Goal: Transaction & Acquisition: Register for event/course

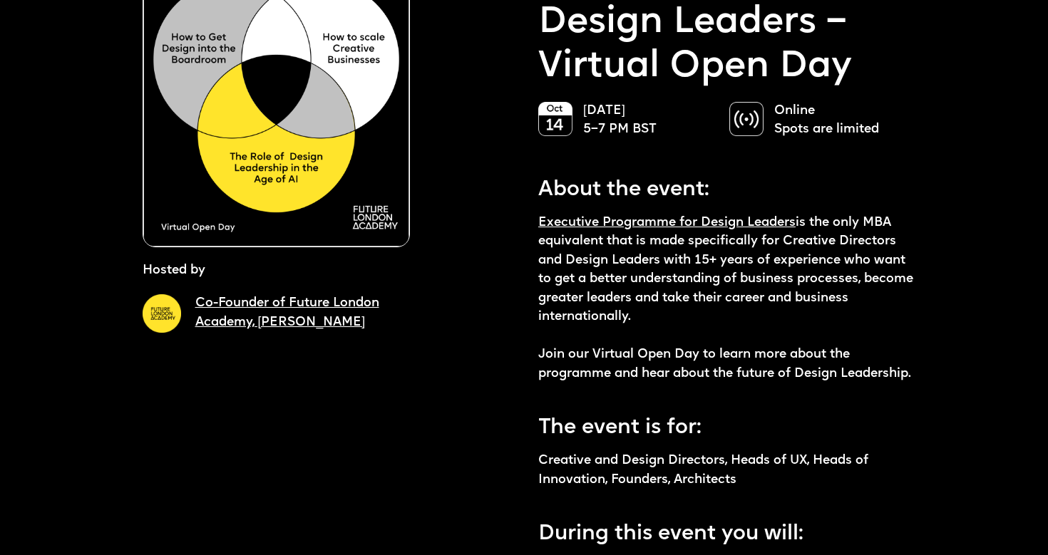
scroll to position [175, 0]
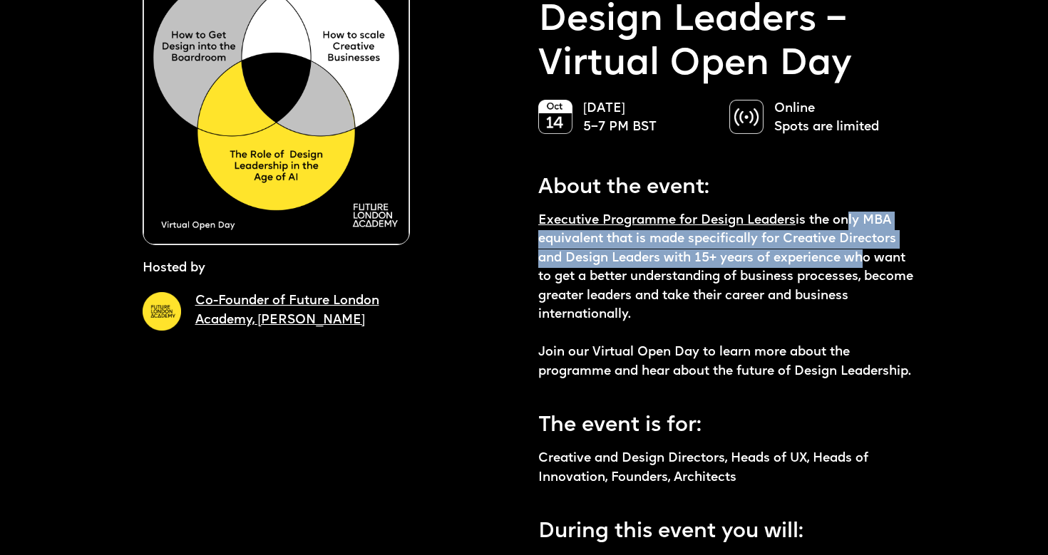
drag, startPoint x: 841, startPoint y: 221, endPoint x: 853, endPoint y: 271, distance: 51.3
click at [853, 271] on p "Executive Programme for Design Leaders is the only MBA equivalent that is made …" at bounding box center [728, 297] width 381 height 170
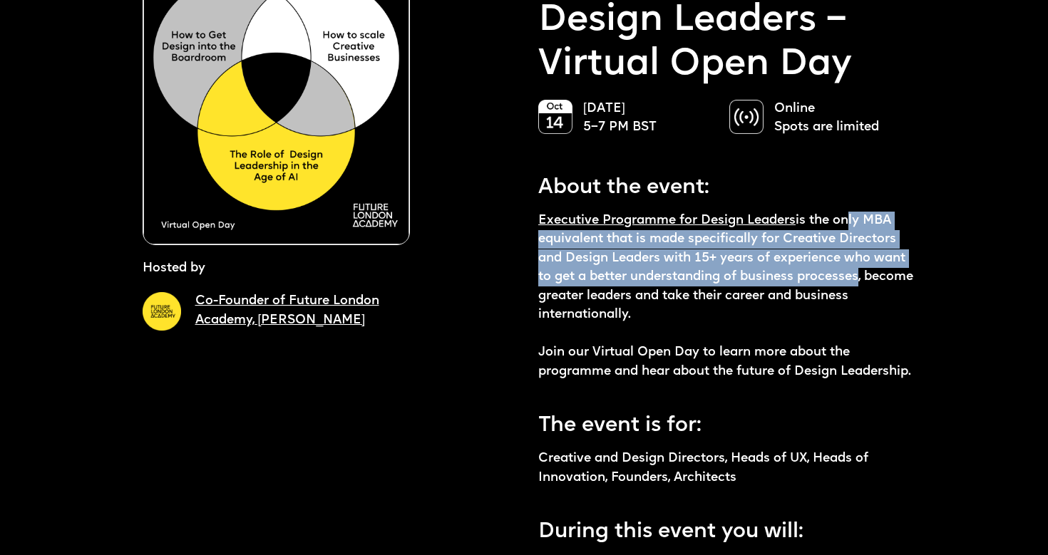
click at [853, 271] on p "Executive Programme for Design Leaders is the only MBA equivalent that is made …" at bounding box center [728, 297] width 381 height 170
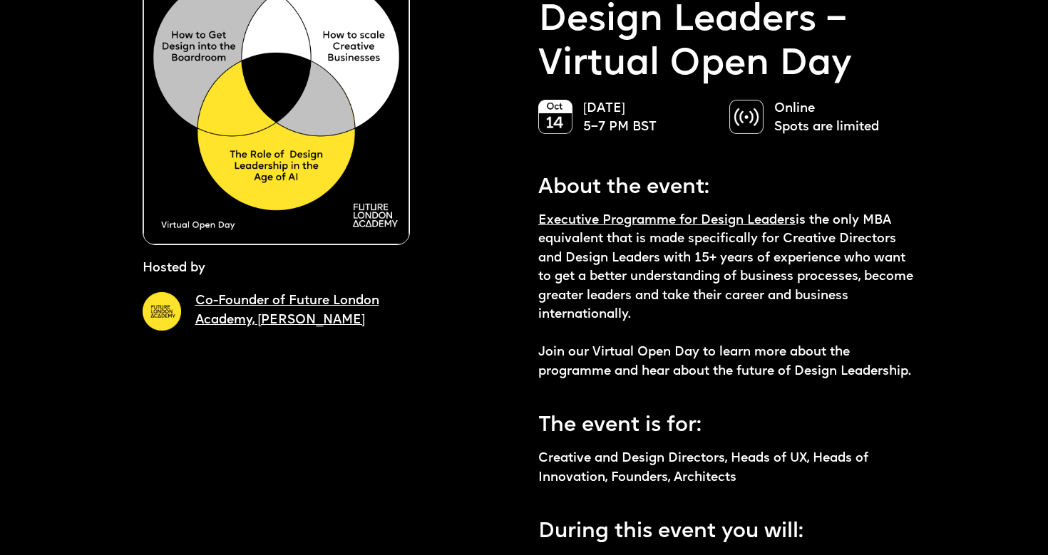
click at [849, 265] on p "Executive Programme for Design Leaders is the only MBA equivalent that is made …" at bounding box center [728, 297] width 381 height 170
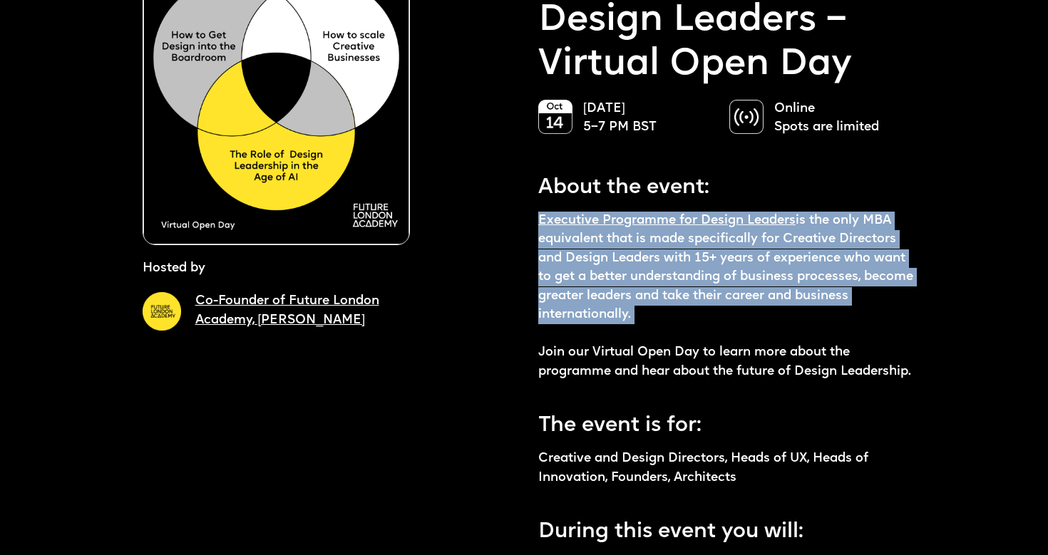
click at [849, 265] on p "Executive Programme for Design Leaders is the only MBA equivalent that is made …" at bounding box center [728, 297] width 381 height 170
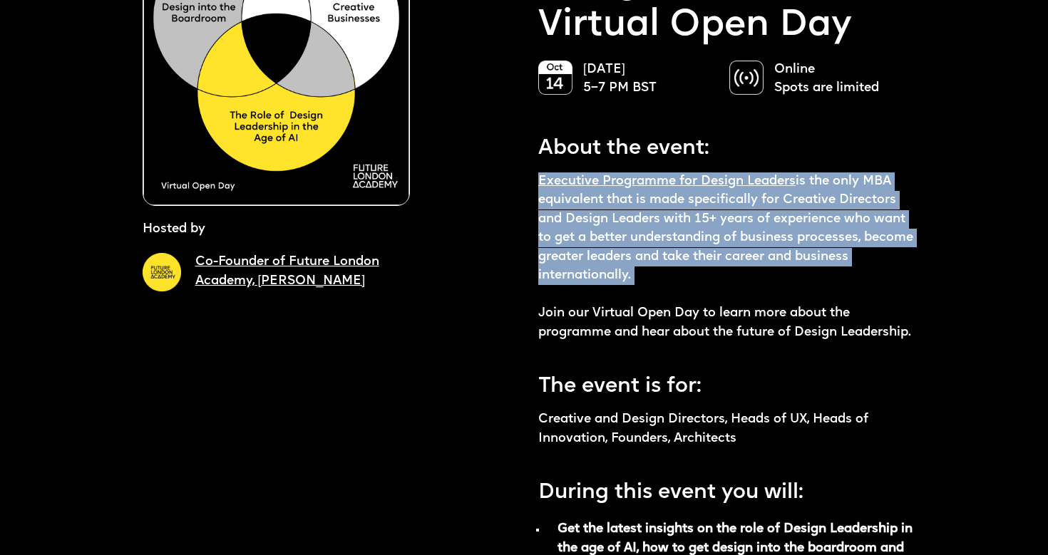
scroll to position [212, 0]
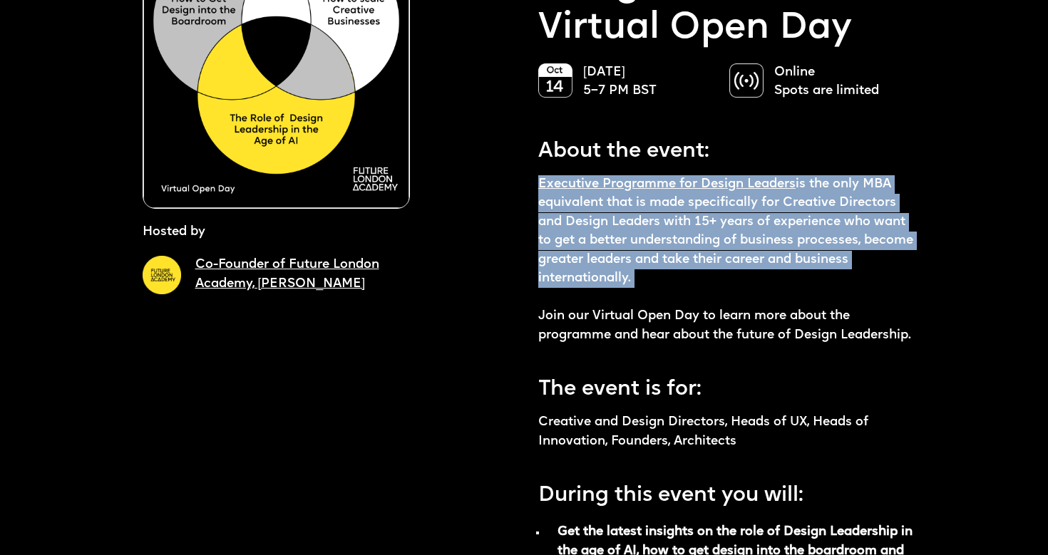
click at [849, 254] on p "Executive Programme for Design Leaders is the only MBA equivalent that is made …" at bounding box center [728, 260] width 381 height 170
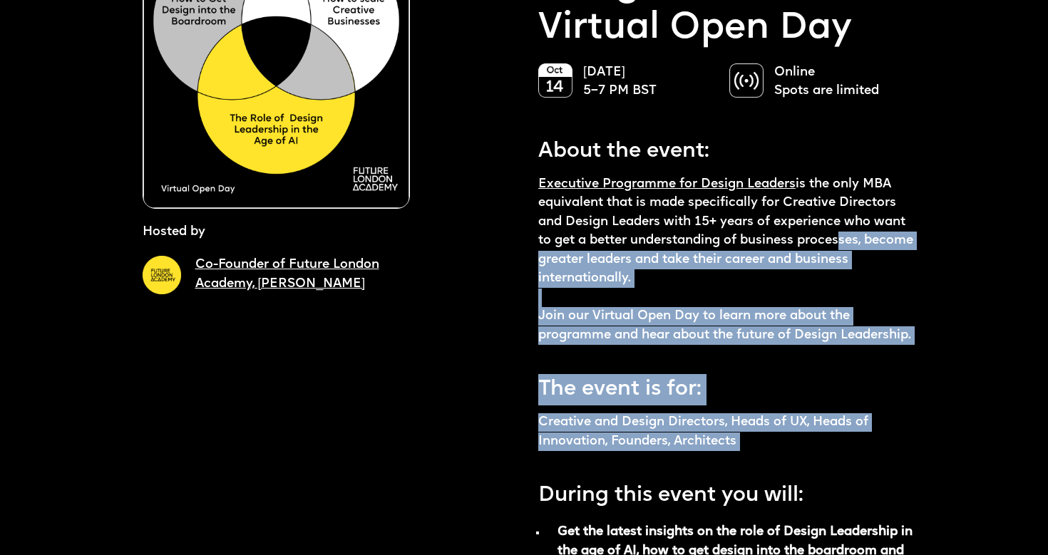
drag, startPoint x: 835, startPoint y: 243, endPoint x: 846, endPoint y: 453, distance: 210.5
click at [884, 316] on p "Executive Programme for Design Leaders is the only MBA equivalent that is made …" at bounding box center [728, 260] width 381 height 170
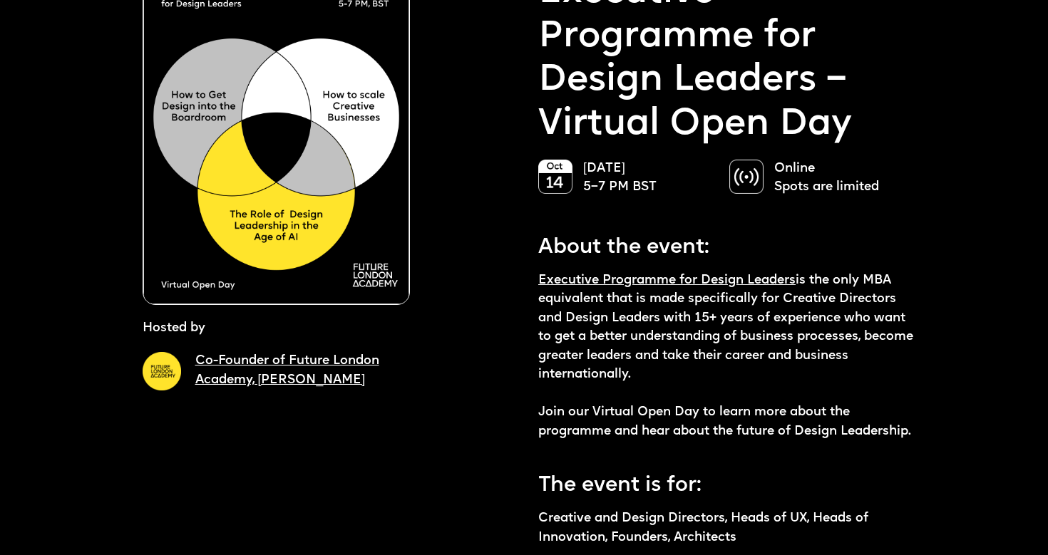
scroll to position [126, 0]
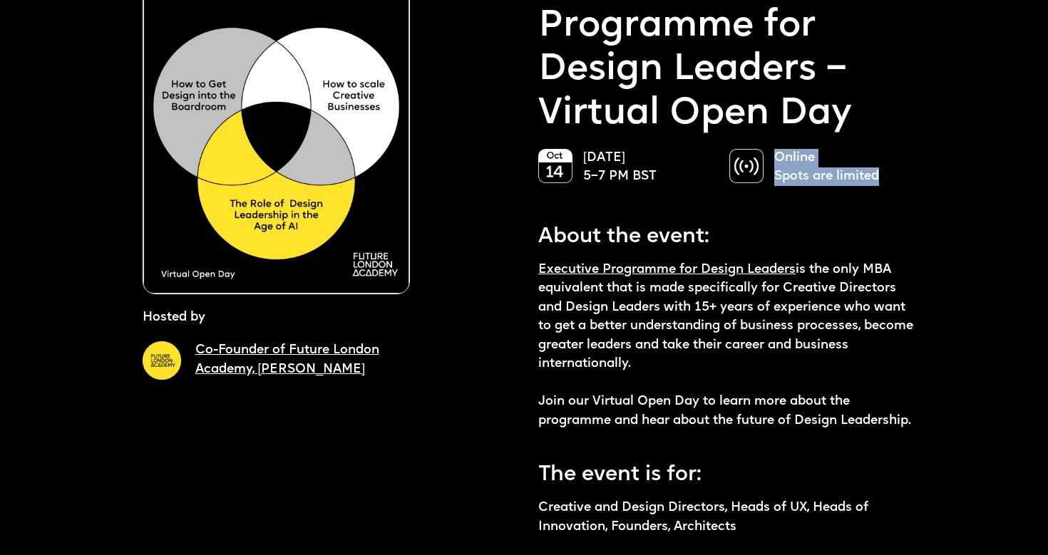
drag, startPoint x: 775, startPoint y: 155, endPoint x: 857, endPoint y: 192, distance: 89.9
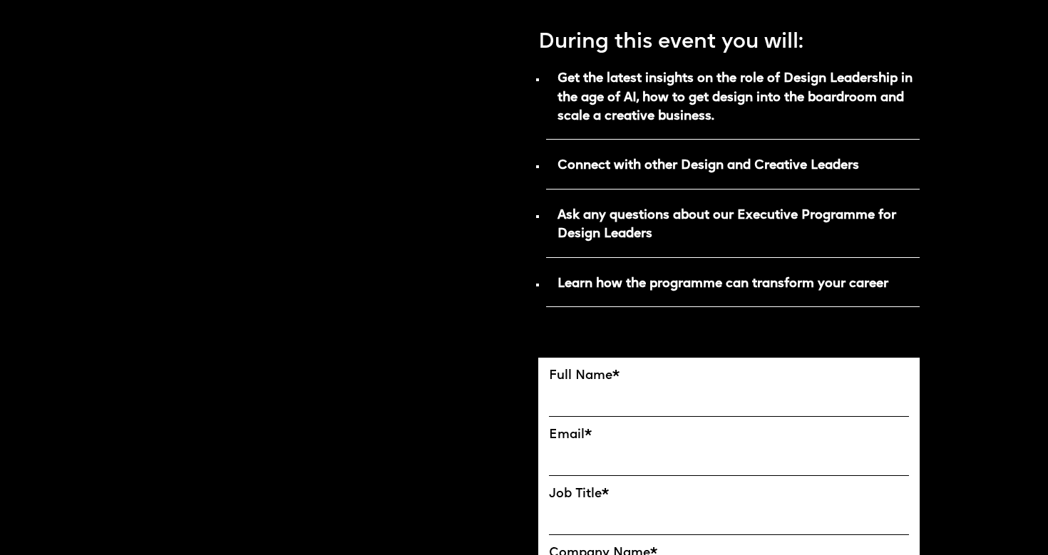
scroll to position [662, 0]
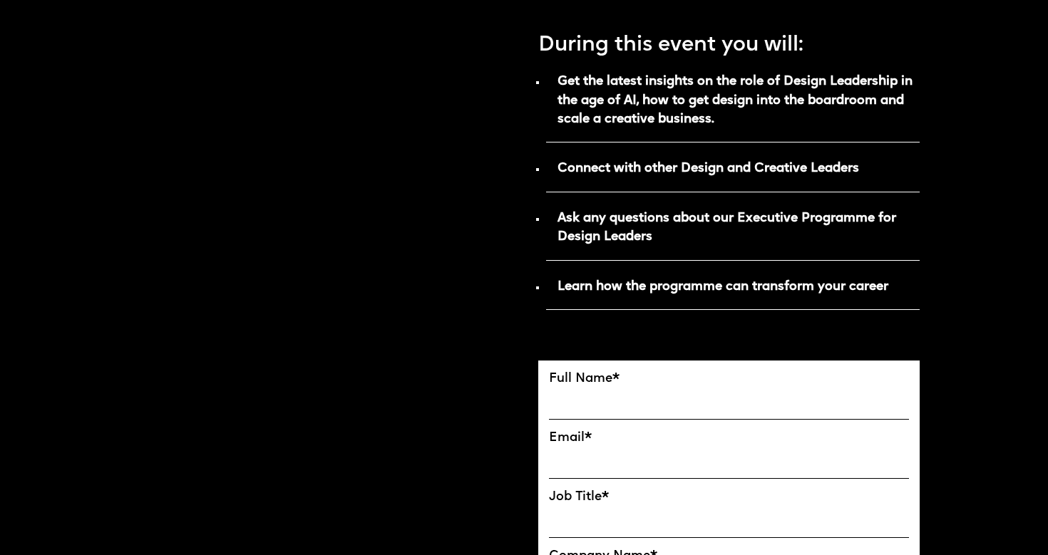
drag, startPoint x: 706, startPoint y: 140, endPoint x: 710, endPoint y: 156, distance: 16.1
click at [706, 140] on p "Get the latest insights on the role of Design Leadership in the age of AI, how …" at bounding box center [732, 105] width 373 height 73
click at [712, 167] on strong "Connect with other Design and Creative Leaders" at bounding box center [707, 168] width 301 height 12
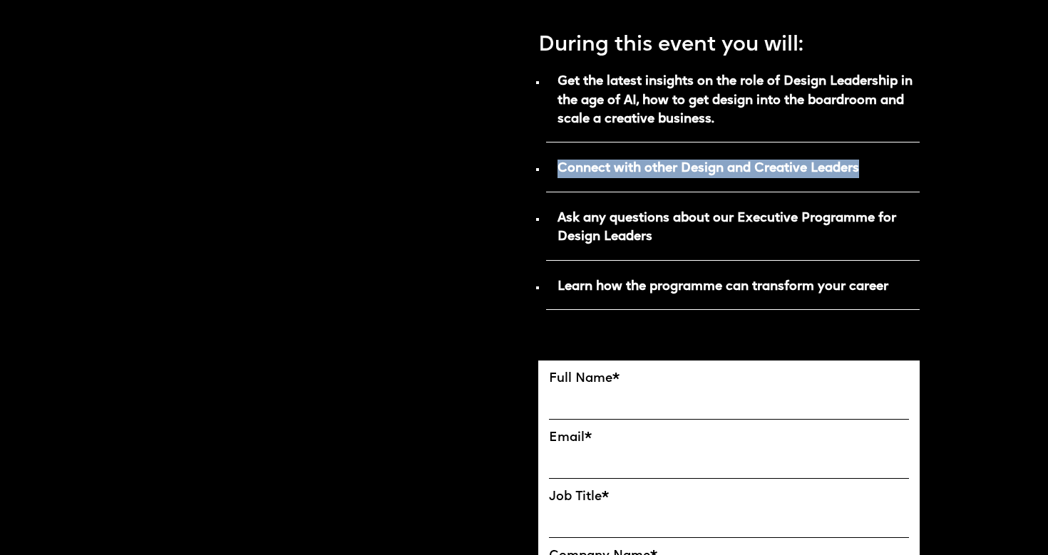
click at [712, 167] on strong "Connect with other Design and Creative Leaders" at bounding box center [707, 168] width 301 height 12
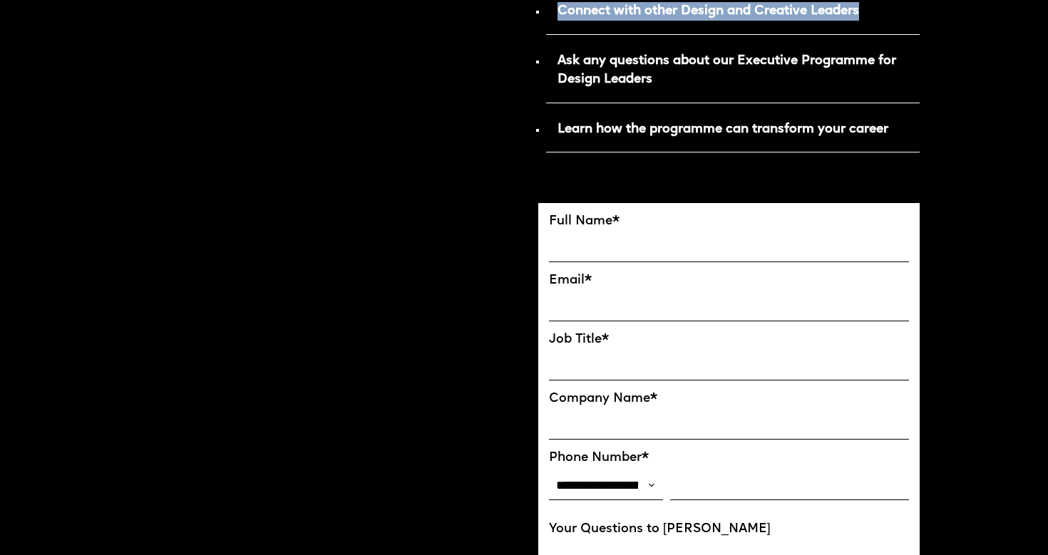
scroll to position [822, 0]
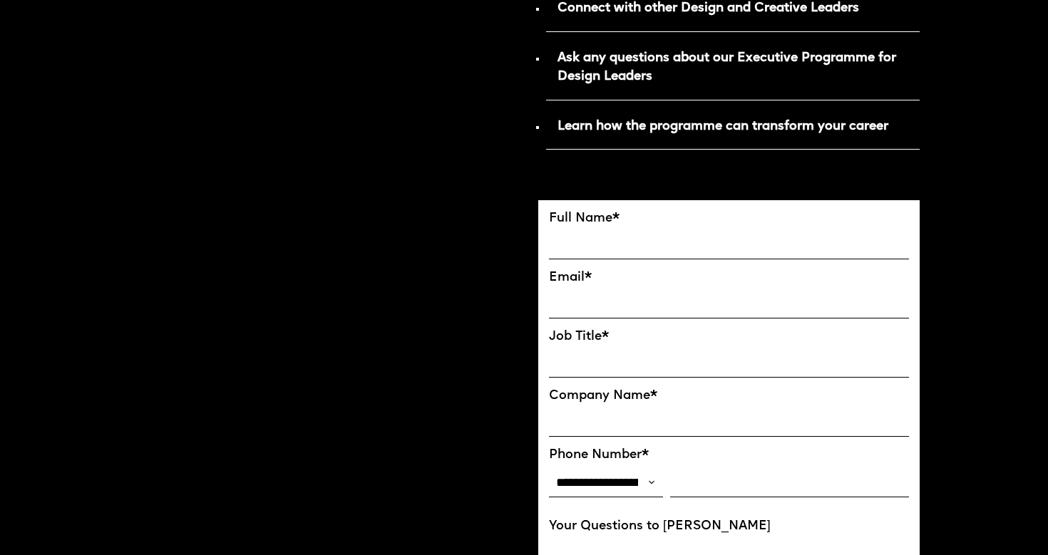
click at [599, 238] on input "FULL NAME" at bounding box center [729, 244] width 360 height 30
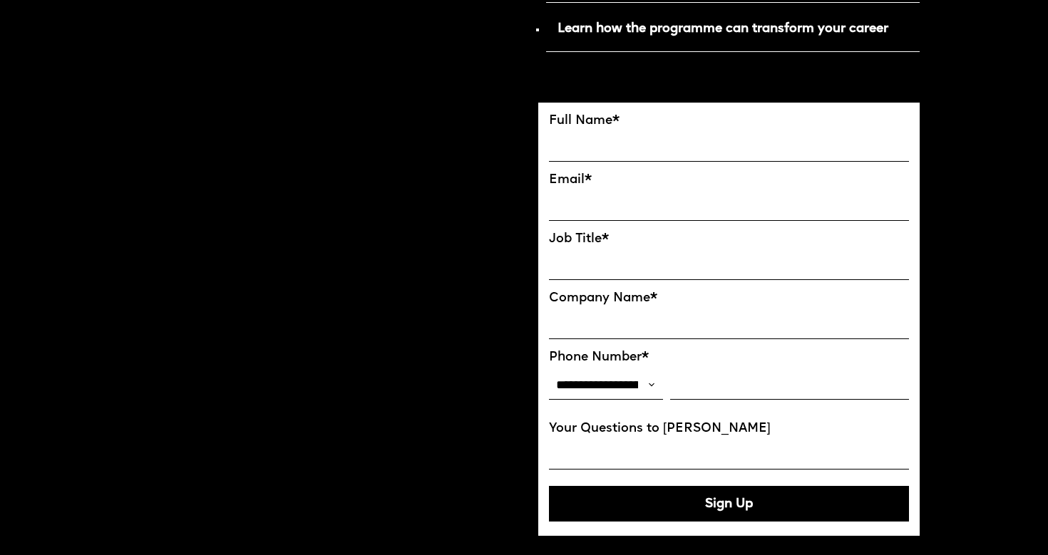
scroll to position [921, 0]
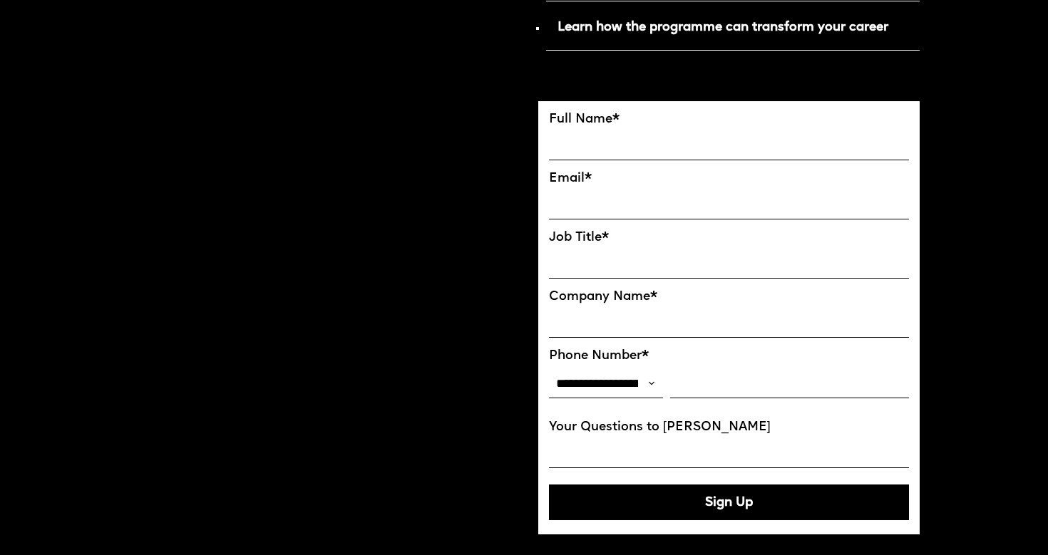
click at [623, 199] on input "EMAIL*" at bounding box center [729, 205] width 360 height 30
click at [594, 239] on label "Job Title *" at bounding box center [729, 237] width 360 height 15
click at [594, 249] on input "Job Title*" at bounding box center [729, 264] width 360 height 30
click at [594, 332] on input "Company Name*" at bounding box center [729, 323] width 360 height 30
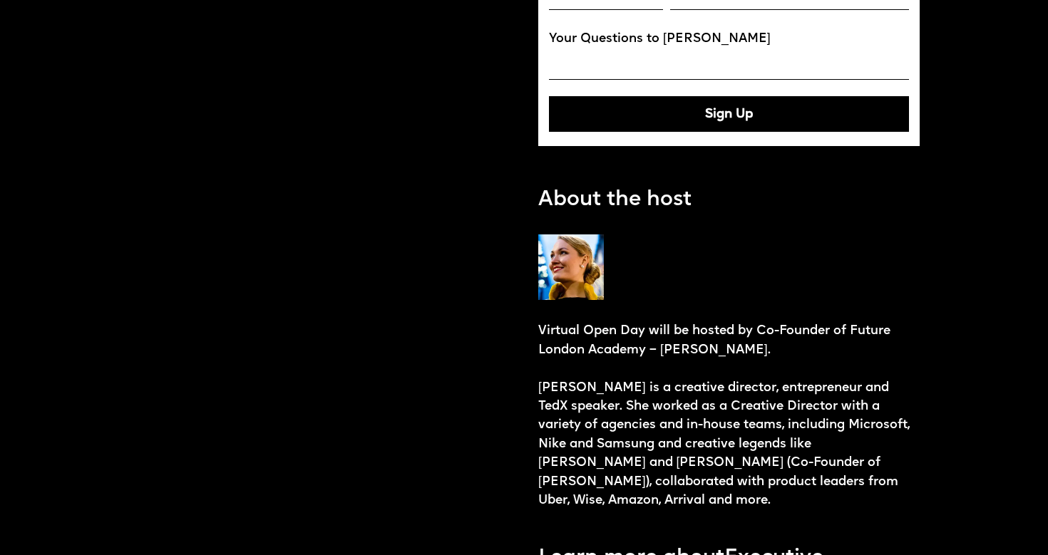
scroll to position [1311, 0]
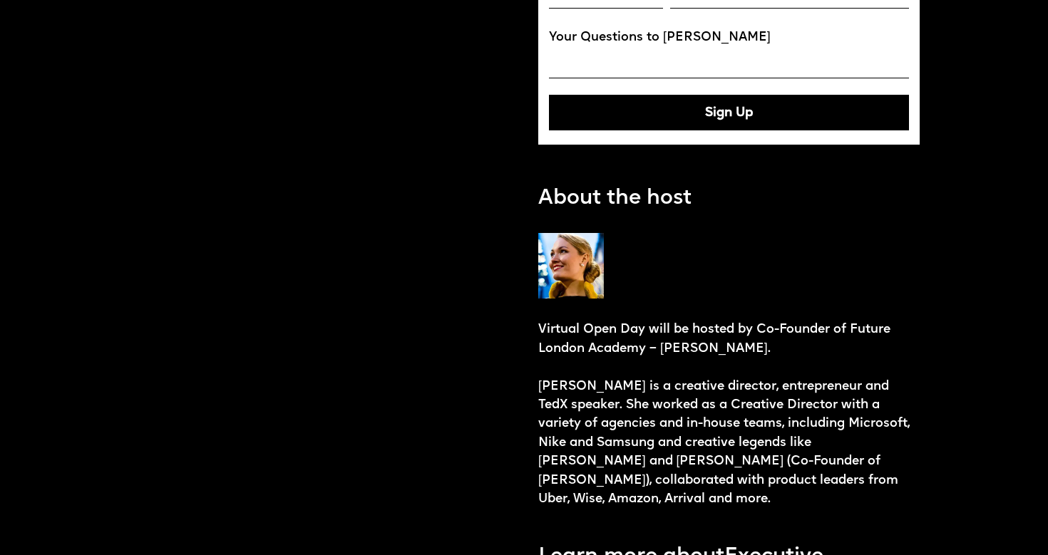
drag, startPoint x: 656, startPoint y: 345, endPoint x: 807, endPoint y: 344, distance: 151.1
click at [807, 344] on p "Virtual Open Day will be hosted by Co-Founder of Future London Academy – Ekater…" at bounding box center [728, 415] width 381 height 189
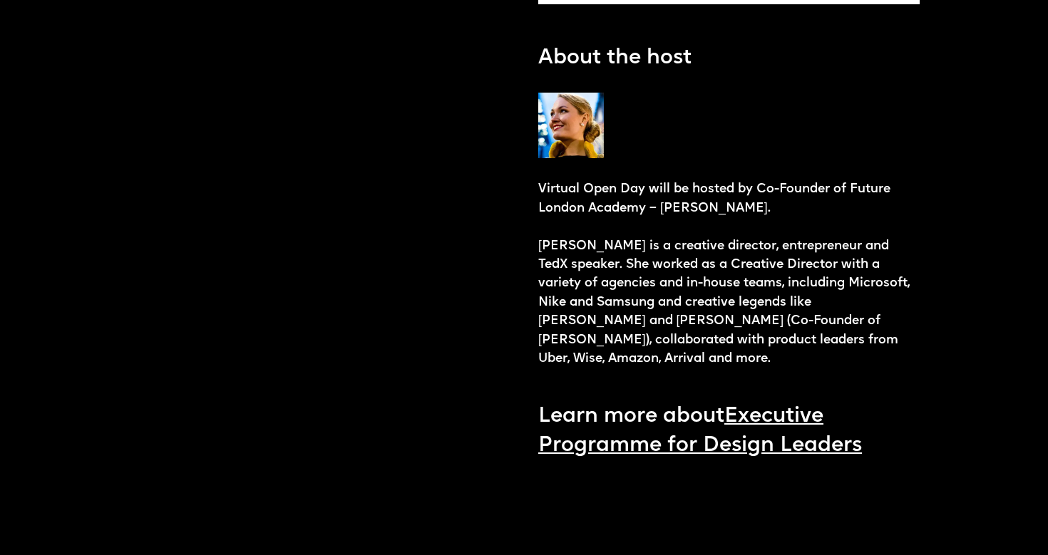
scroll to position [1479, 0]
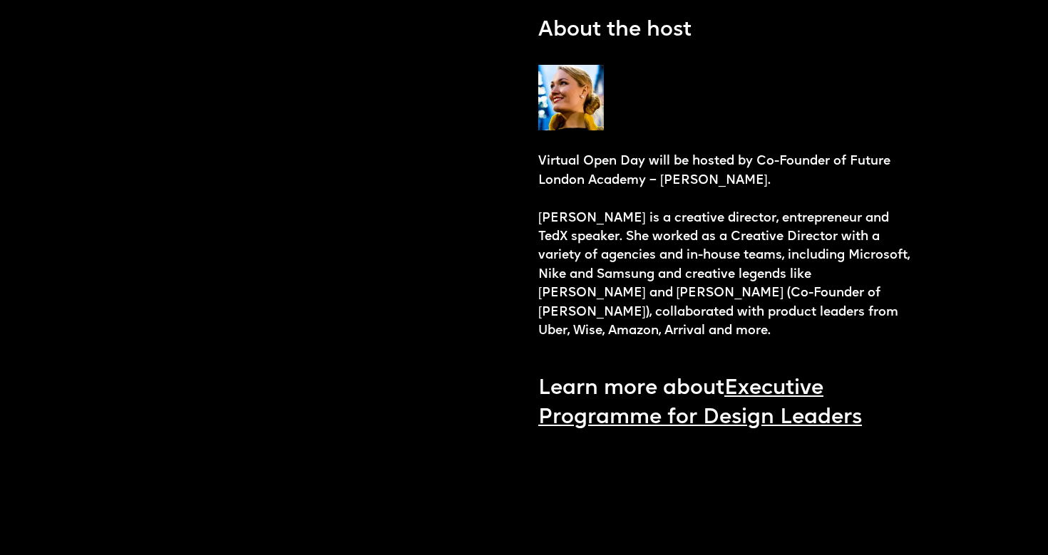
click at [564, 223] on p "Virtual Open Day will be hosted by Co-Founder of Future London Academy – Ekater…" at bounding box center [728, 247] width 381 height 189
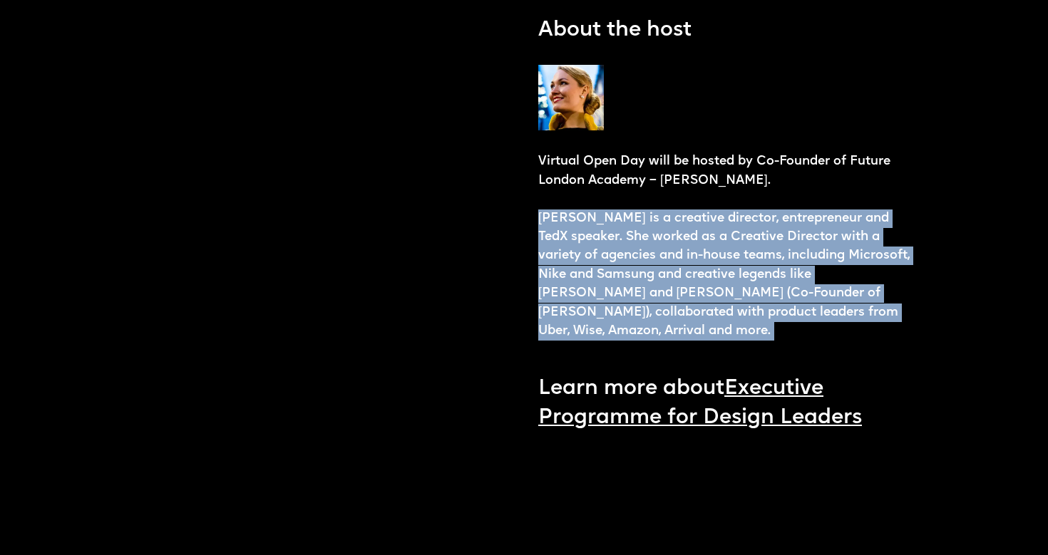
click at [565, 223] on p "Virtual Open Day will be hosted by Co-Founder of Future London Academy – Ekater…" at bounding box center [728, 247] width 381 height 189
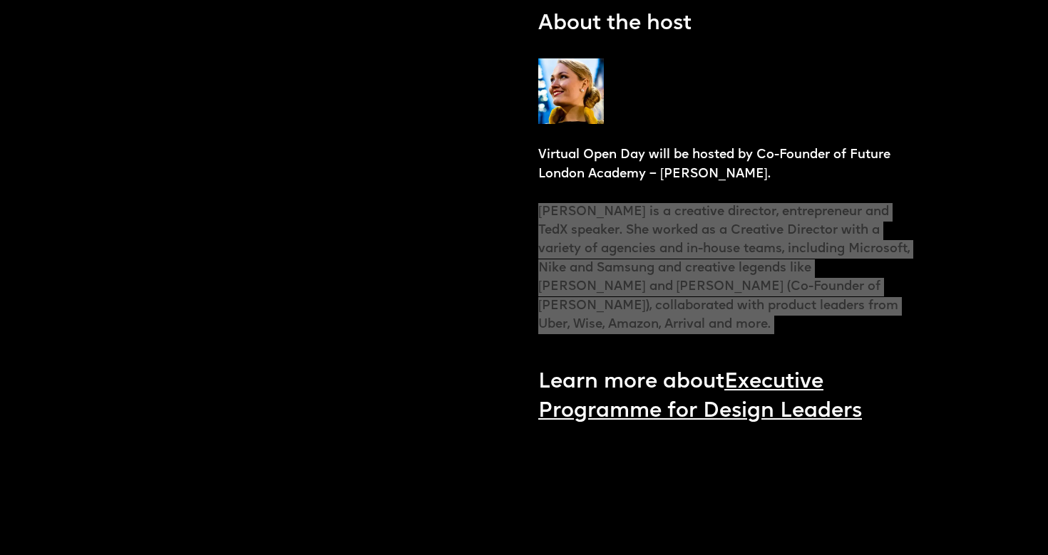
scroll to position [1484, 0]
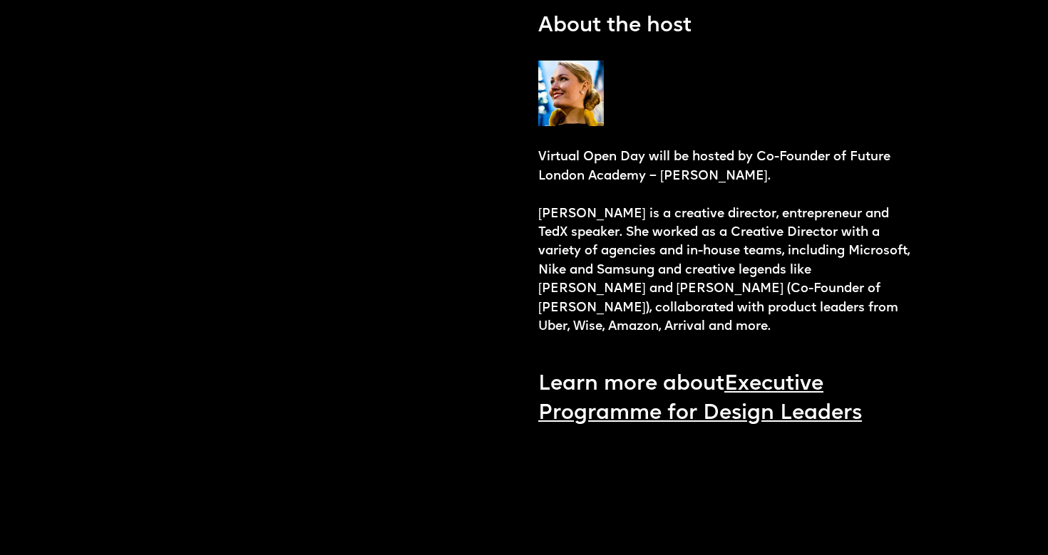
click at [745, 250] on p "Virtual Open Day will be hosted by Co-Founder of Future London Academy – Ekater…" at bounding box center [728, 242] width 381 height 189
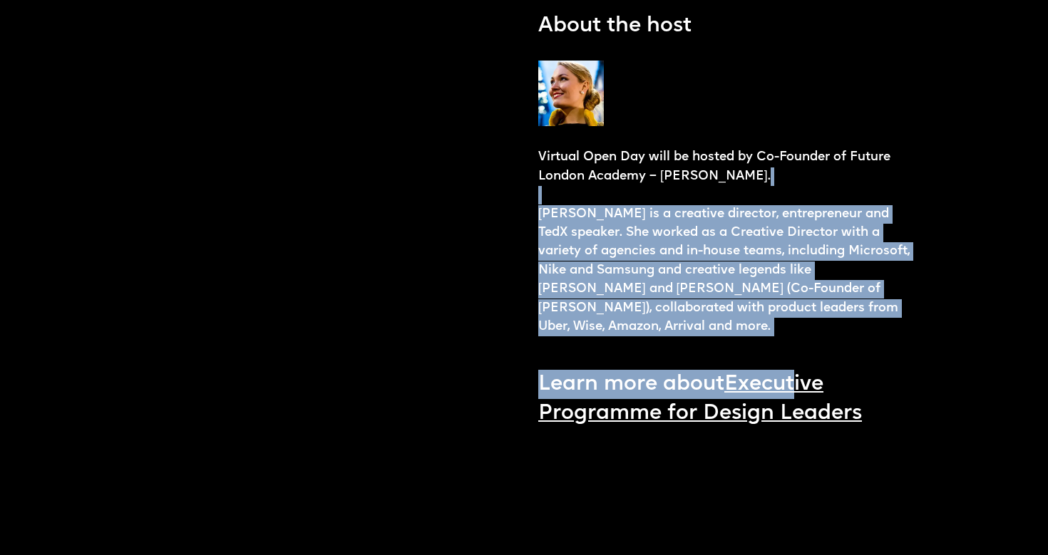
drag, startPoint x: 721, startPoint y: 190, endPoint x: 885, endPoint y: 316, distance: 206.8
click at [914, 296] on p "Virtual Open Day will be hosted by Co-Founder of Future London Academy – Ekater…" at bounding box center [728, 242] width 381 height 189
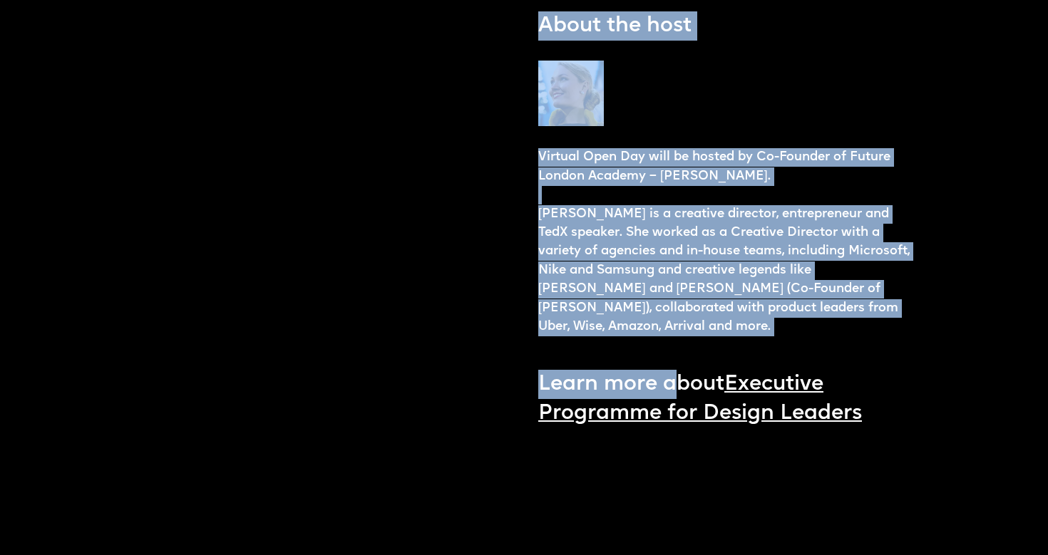
drag, startPoint x: 675, startPoint y: 372, endPoint x: 567, endPoint y: 99, distance: 293.4
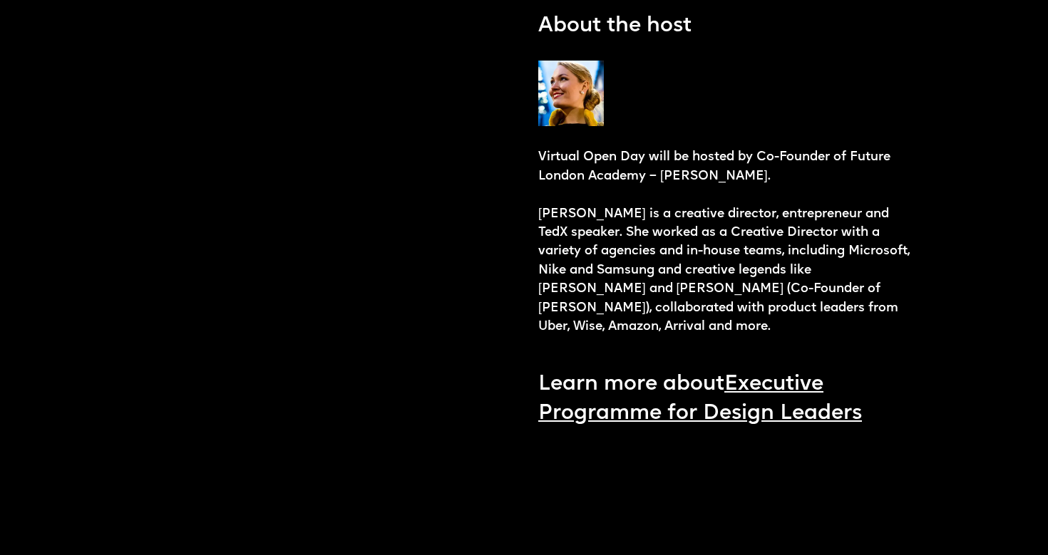
drag, startPoint x: 570, startPoint y: 180, endPoint x: 552, endPoint y: 166, distance: 22.9
click at [570, 180] on p "Virtual Open Day will be hosted by Co-Founder of Future London Academy – Ekater…" at bounding box center [728, 242] width 381 height 189
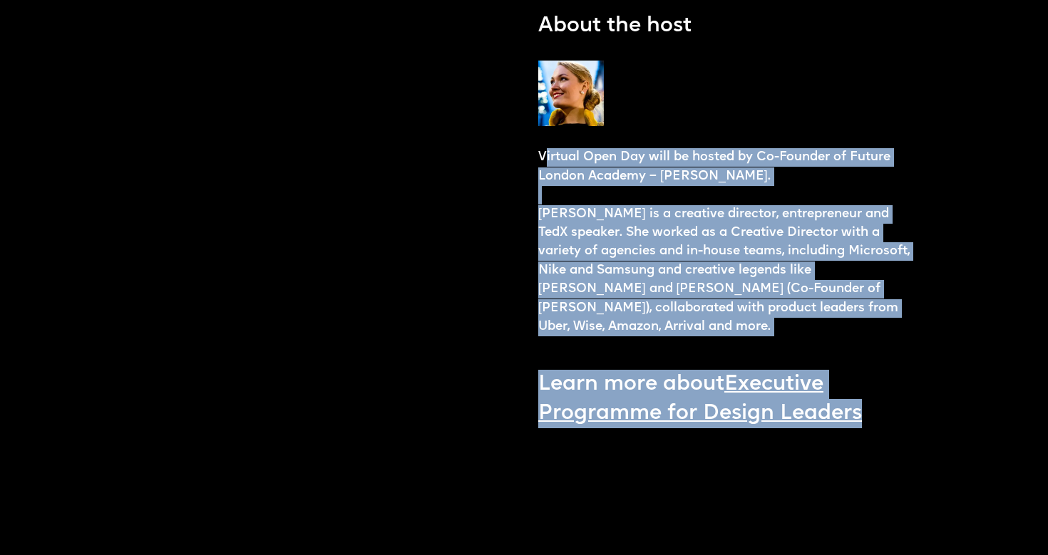
drag, startPoint x: 574, startPoint y: 205, endPoint x: 869, endPoint y: 408, distance: 358.6
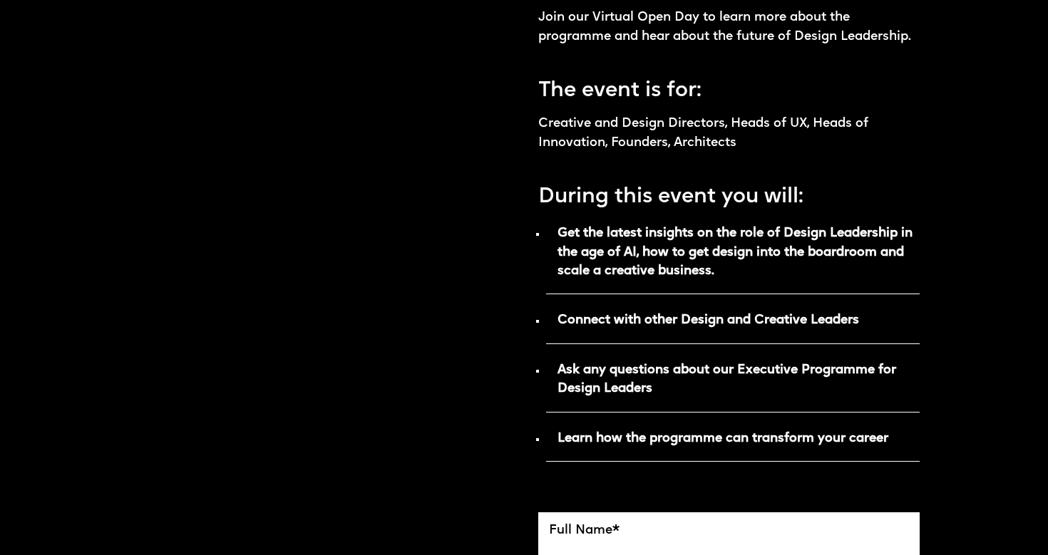
scroll to position [0, 0]
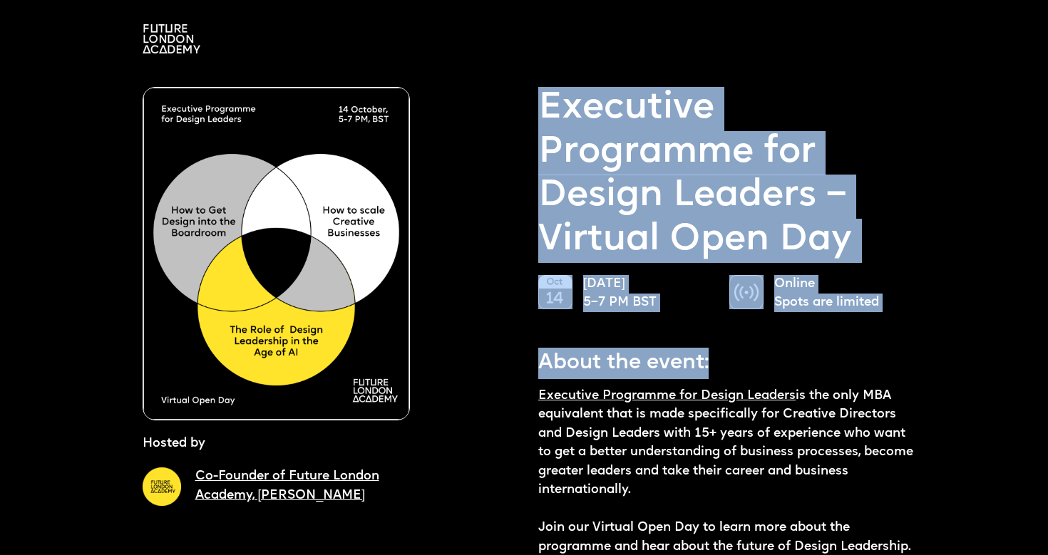
drag, startPoint x: 544, startPoint y: 110, endPoint x: 825, endPoint y: 368, distance: 380.3
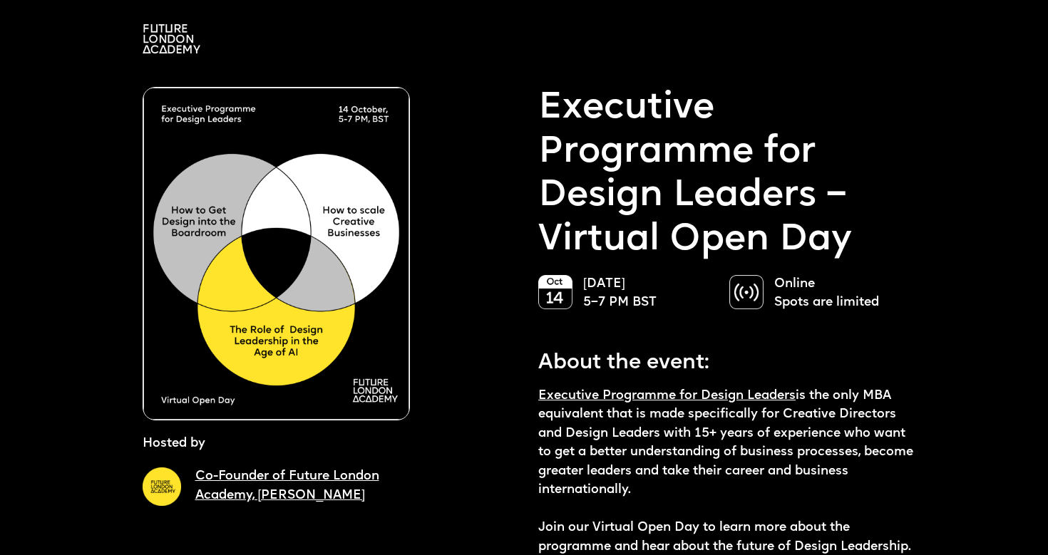
drag, startPoint x: 741, startPoint y: 388, endPoint x: 753, endPoint y: 389, distance: 12.1
click at [742, 388] on p "Executive Programme for Design Leaders is the only MBA equivalent that is made …" at bounding box center [728, 472] width 381 height 170
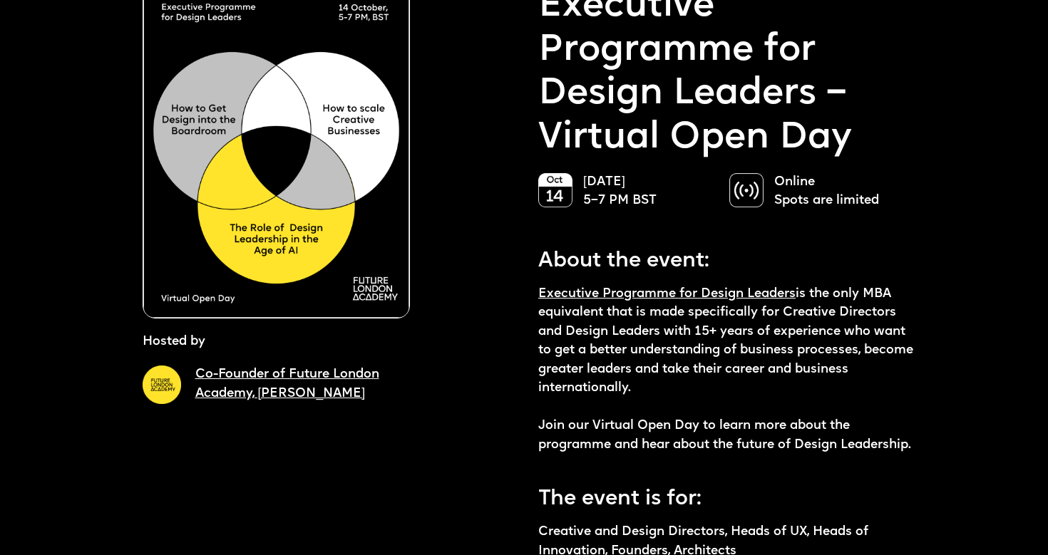
scroll to position [103, 0]
drag, startPoint x: 542, startPoint y: 257, endPoint x: 641, endPoint y: 388, distance: 163.8
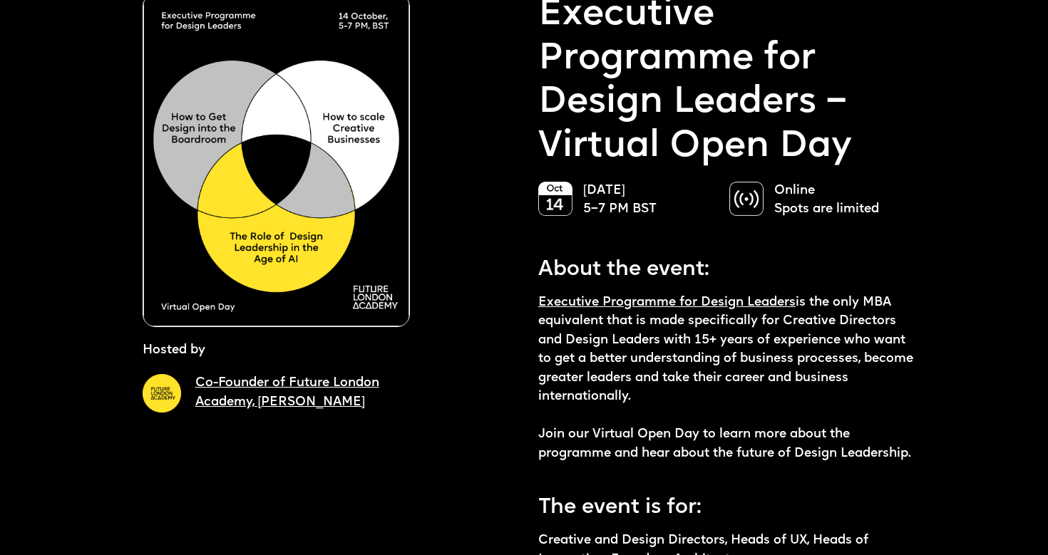
click at [647, 386] on p "Executive Programme for Design Leaders is the only MBA equivalent that is made …" at bounding box center [728, 379] width 381 height 170
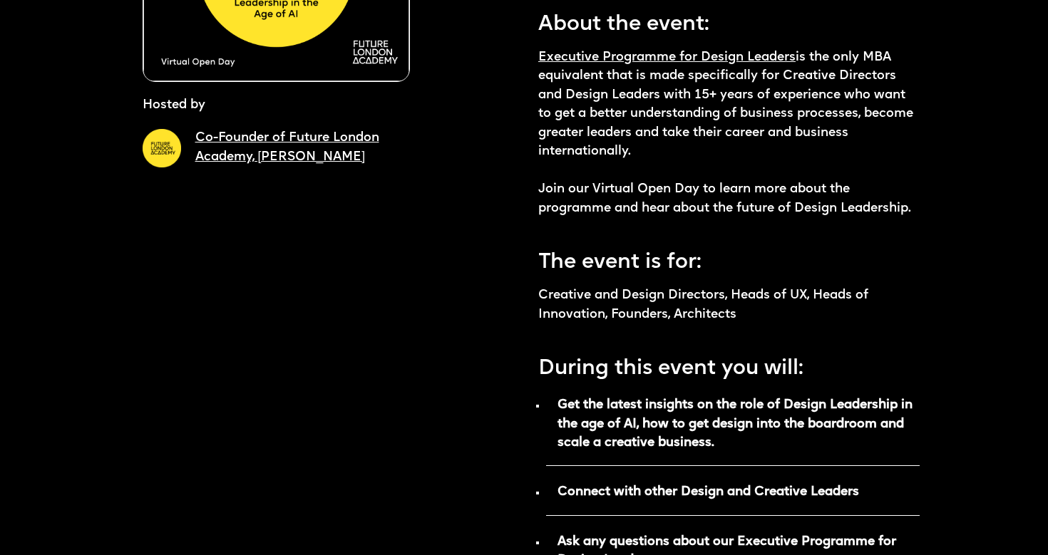
scroll to position [339, 0]
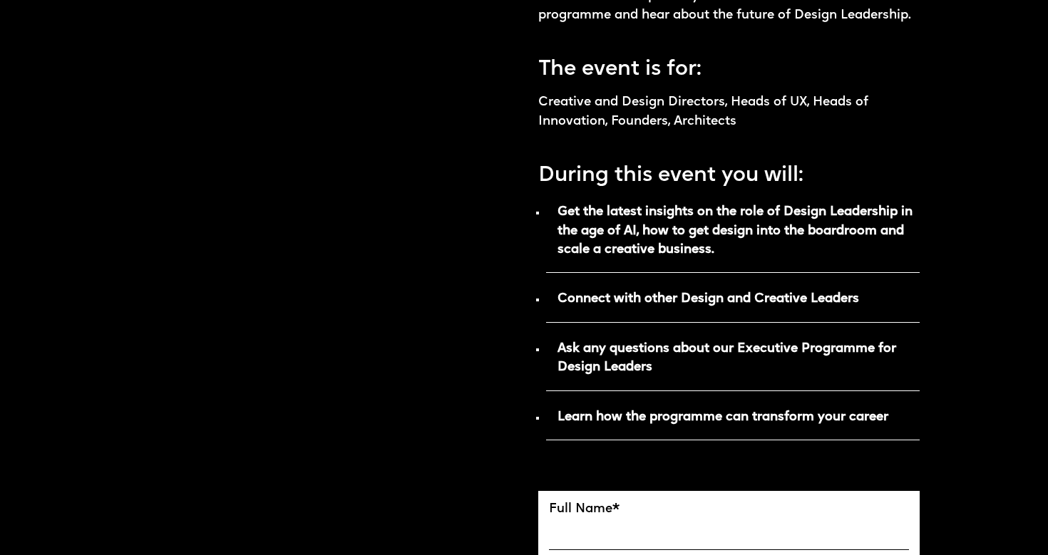
click at [657, 307] on p "Connect with other Design and Creative Leaders" at bounding box center [732, 304] width 373 height 36
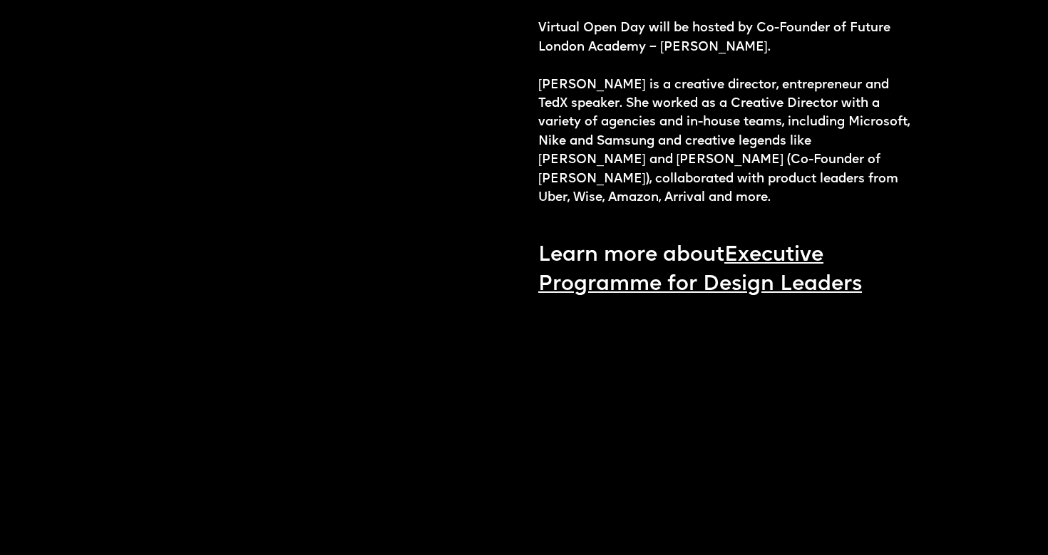
scroll to position [1597, 0]
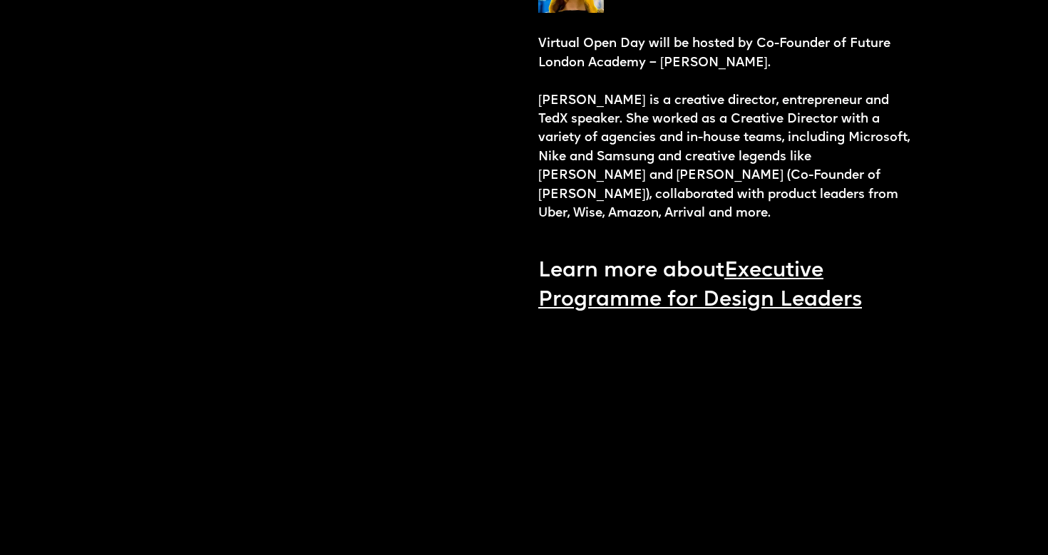
click at [756, 261] on link "Executive Programme for Design Leaders" at bounding box center [700, 286] width 324 height 50
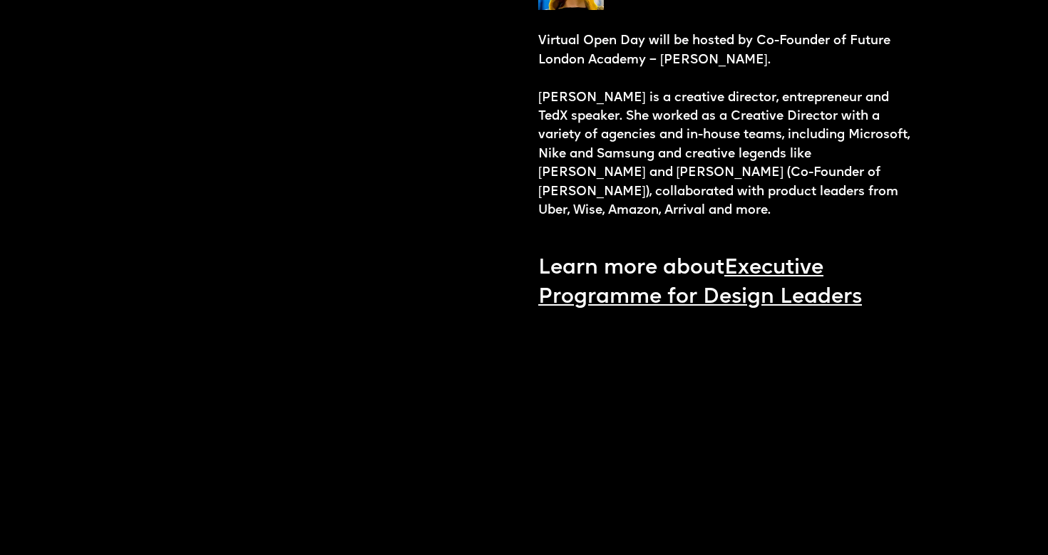
scroll to position [1598, 0]
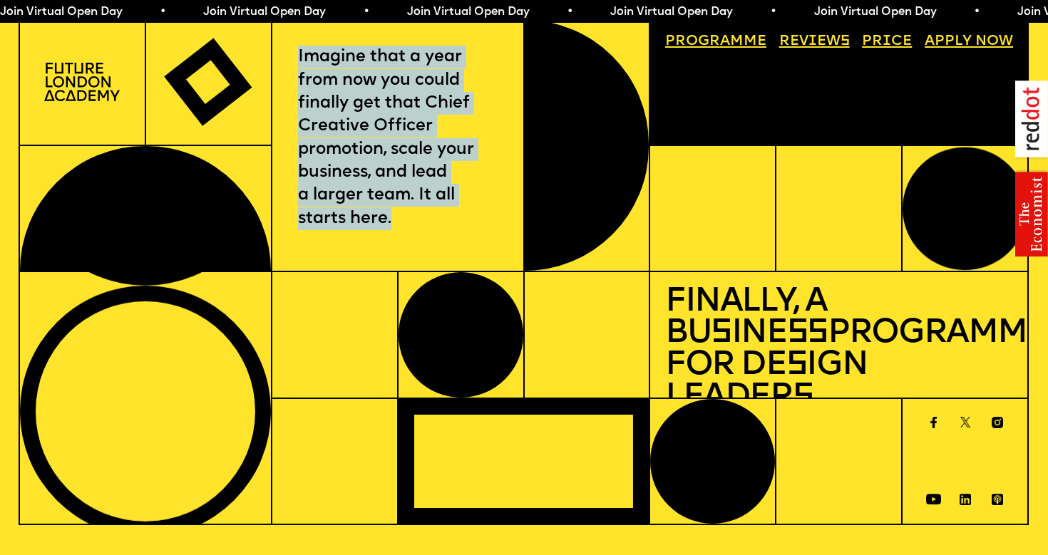
drag, startPoint x: 304, startPoint y: 57, endPoint x: 392, endPoint y: 228, distance: 192.5
click at [392, 228] on p "Imagine that a year from now you could finally get that Chief Creative Officer …" at bounding box center [397, 138] width 199 height 185
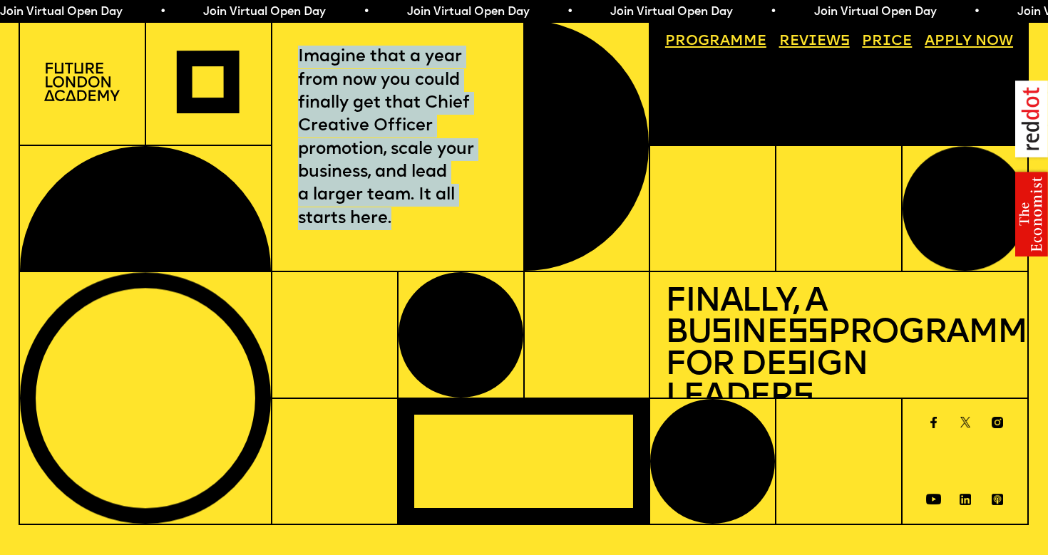
click at [392, 228] on p "Imagine that a year from now you could finally get that Chief Creative Officer …" at bounding box center [397, 138] width 199 height 185
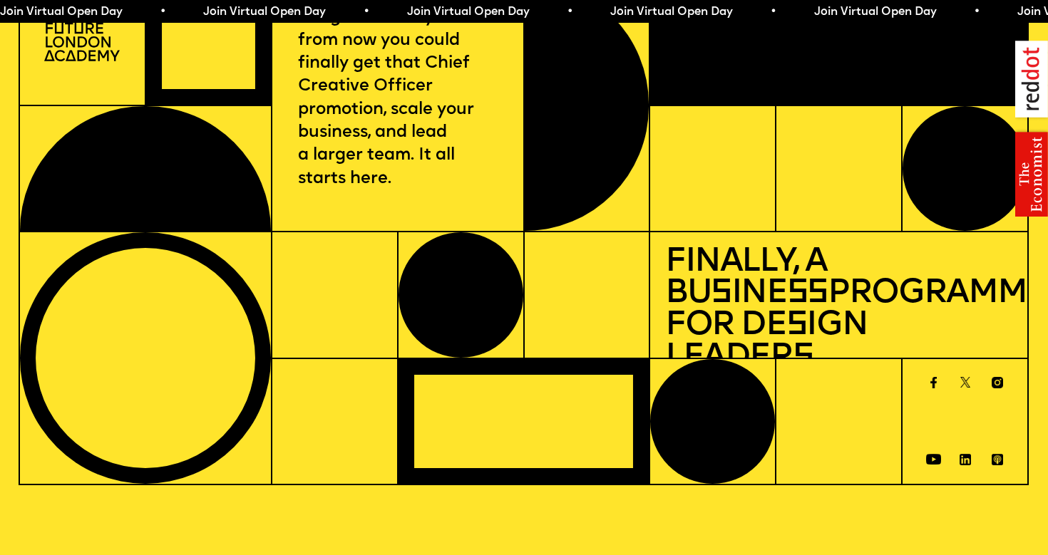
scroll to position [111, 0]
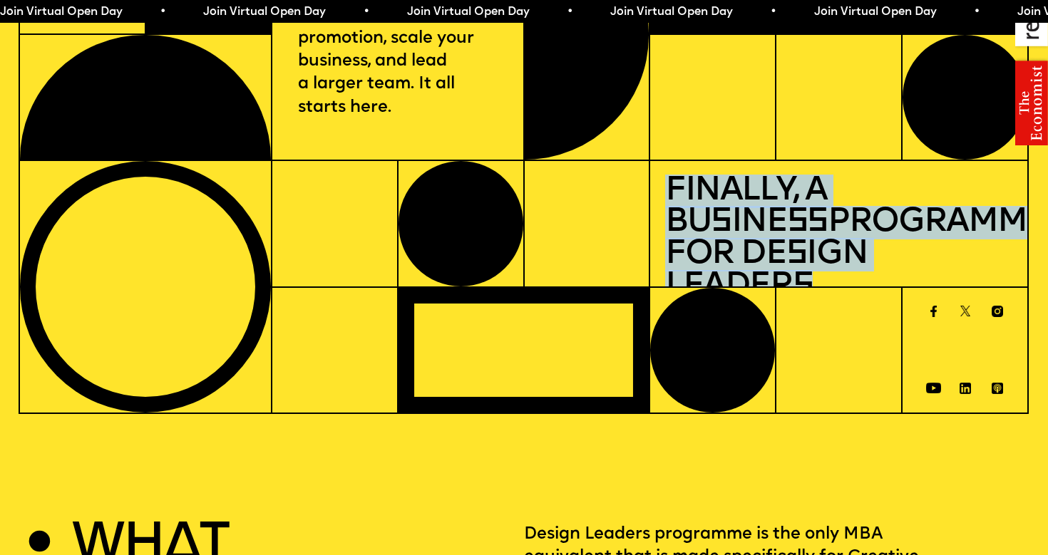
drag, startPoint x: 673, startPoint y: 181, endPoint x: 991, endPoint y: 274, distance: 331.3
click at [991, 274] on div "Finally, a Bu s ine ss Programme for De s ign Leader s" at bounding box center [838, 223] width 378 height 126
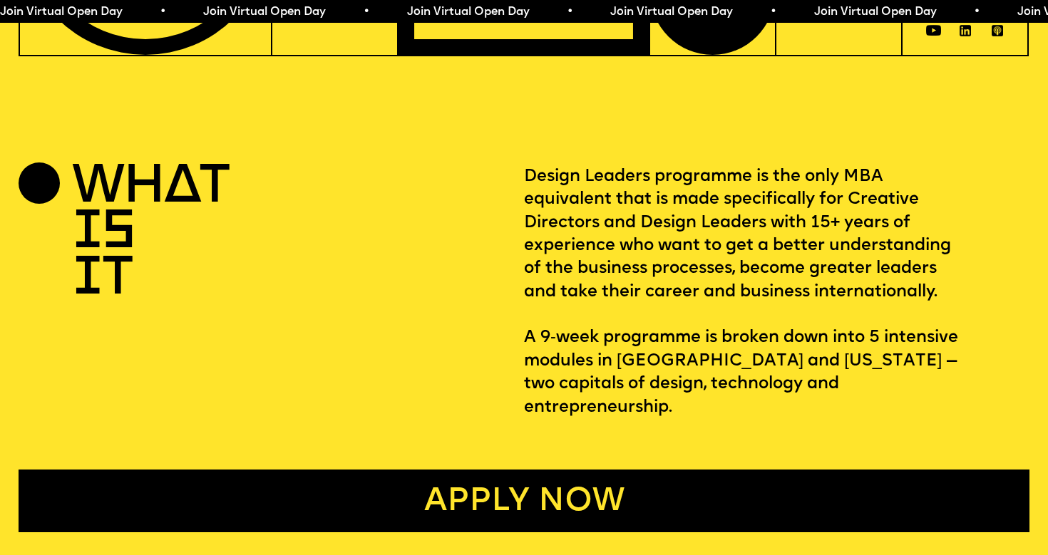
scroll to position [470, 0]
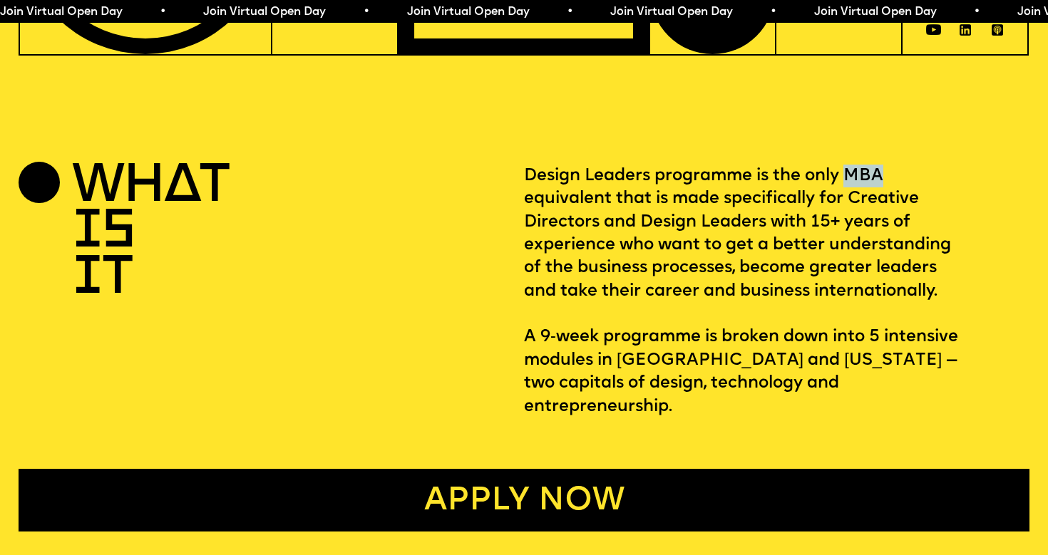
drag, startPoint x: 851, startPoint y: 174, endPoint x: 894, endPoint y: 177, distance: 43.6
click at [894, 177] on p "Design Leaders programme is the only MBA equivalent that is made specifically f…" at bounding box center [776, 292] width 505 height 254
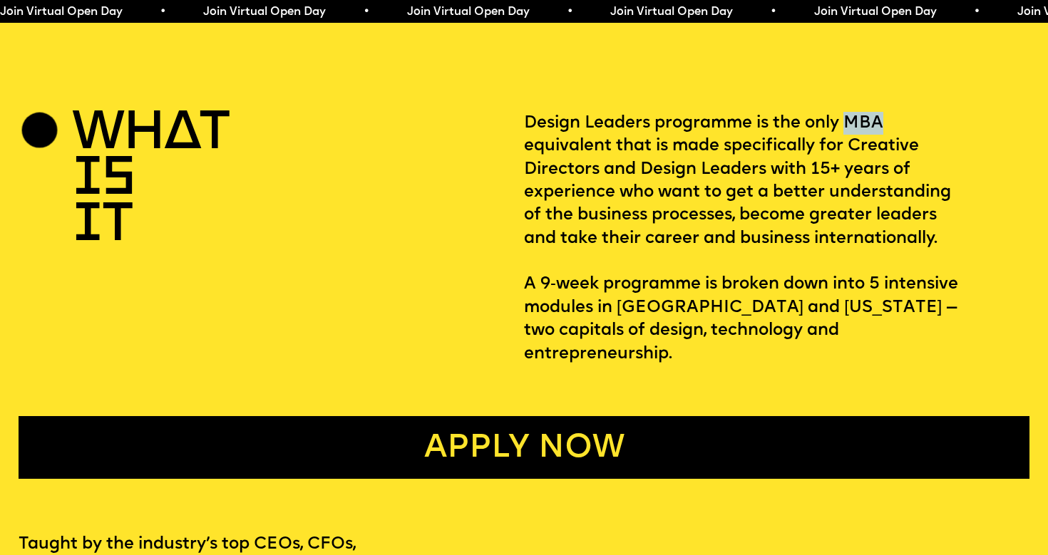
scroll to position [550, 0]
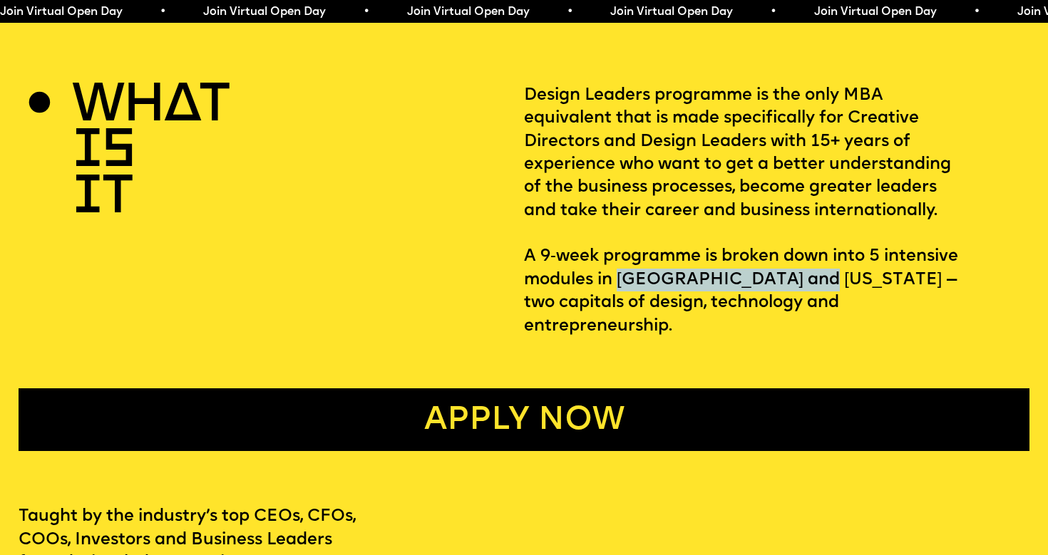
drag, startPoint x: 619, startPoint y: 277, endPoint x: 801, endPoint y: 277, distance: 182.4
click at [800, 277] on p "Design Leaders programme is the only MBA equivalent that is made specifically f…" at bounding box center [776, 211] width 505 height 254
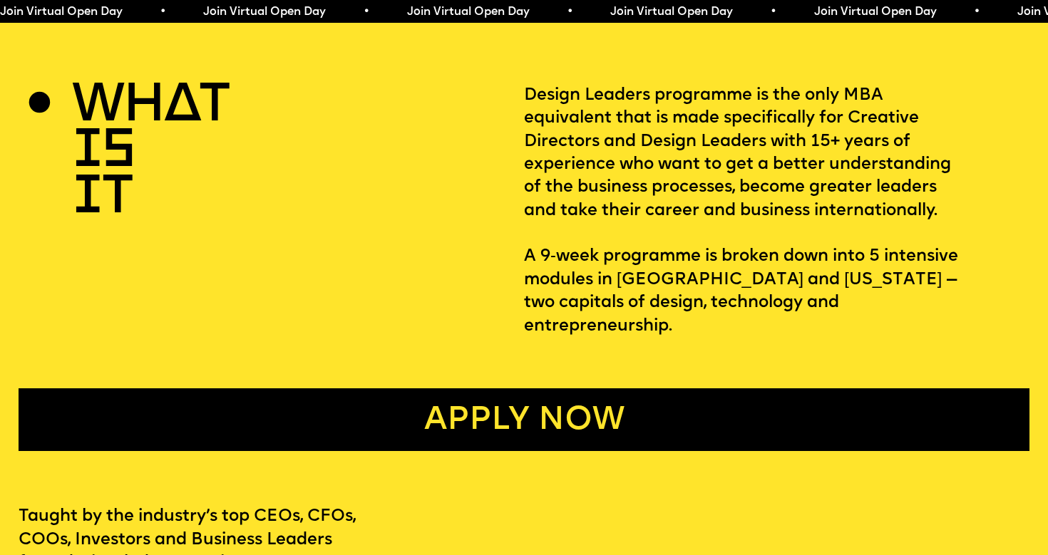
click at [807, 277] on p "Design Leaders programme is the only MBA equivalent that is made specifically f…" at bounding box center [776, 211] width 505 height 254
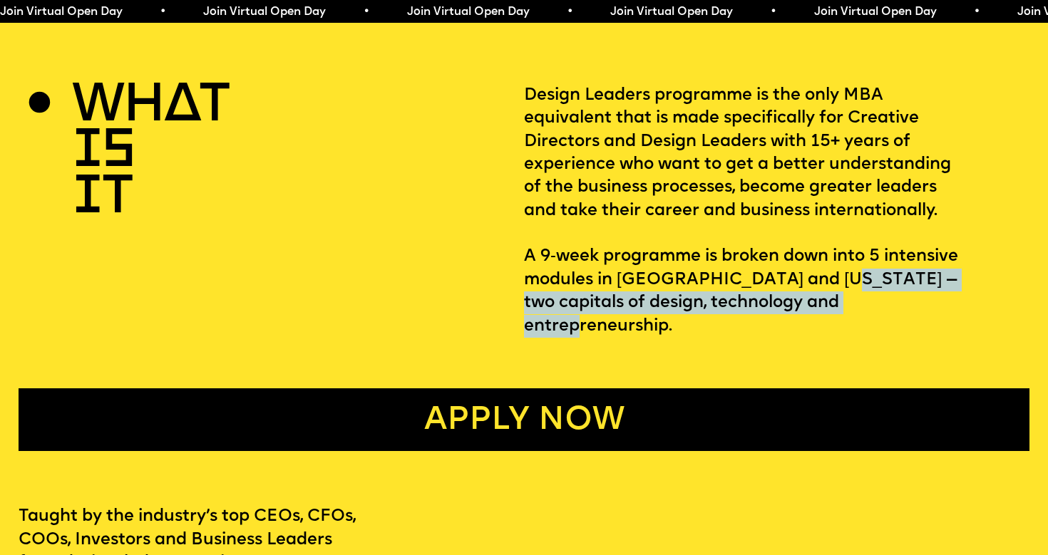
drag, startPoint x: 827, startPoint y: 277, endPoint x: 899, endPoint y: 303, distance: 76.7
click at [899, 303] on p "Design Leaders programme is the only MBA equivalent that is made specifically f…" at bounding box center [776, 211] width 505 height 254
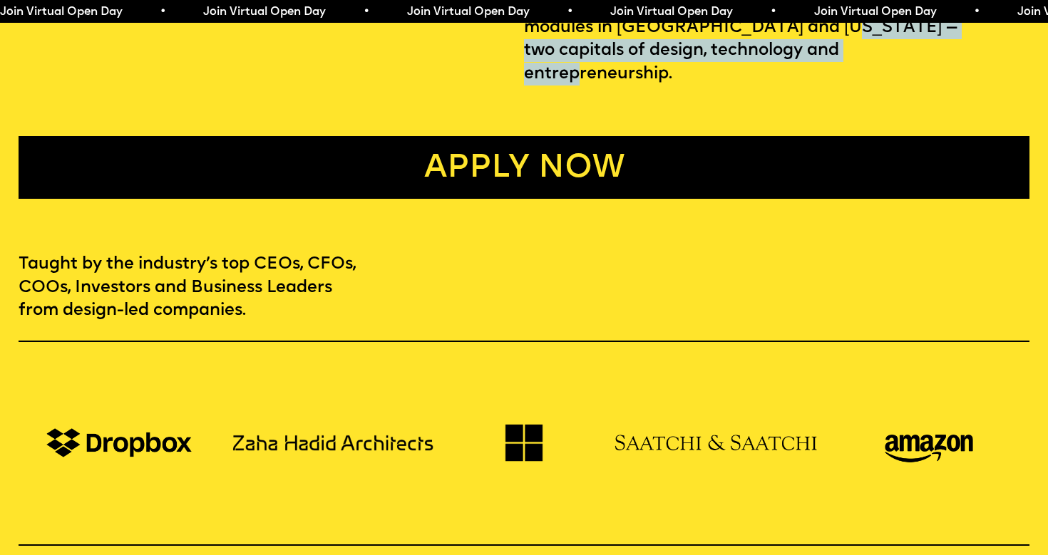
scroll to position [804, 0]
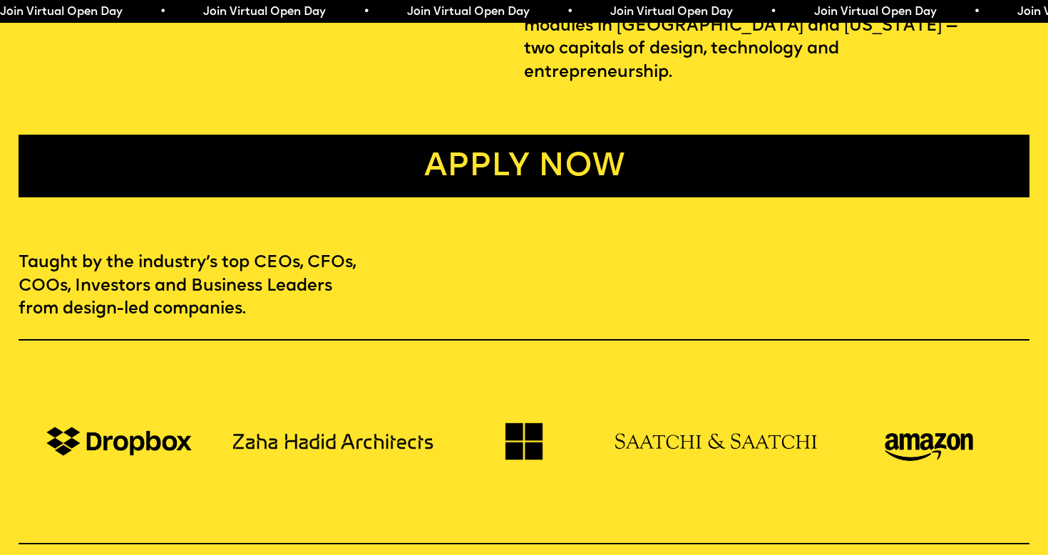
click at [644, 252] on div "Taught by the industry’s top CEOs, CFOs, COOs, Investors and Business Leaders f…" at bounding box center [524, 500] width 1048 height 496
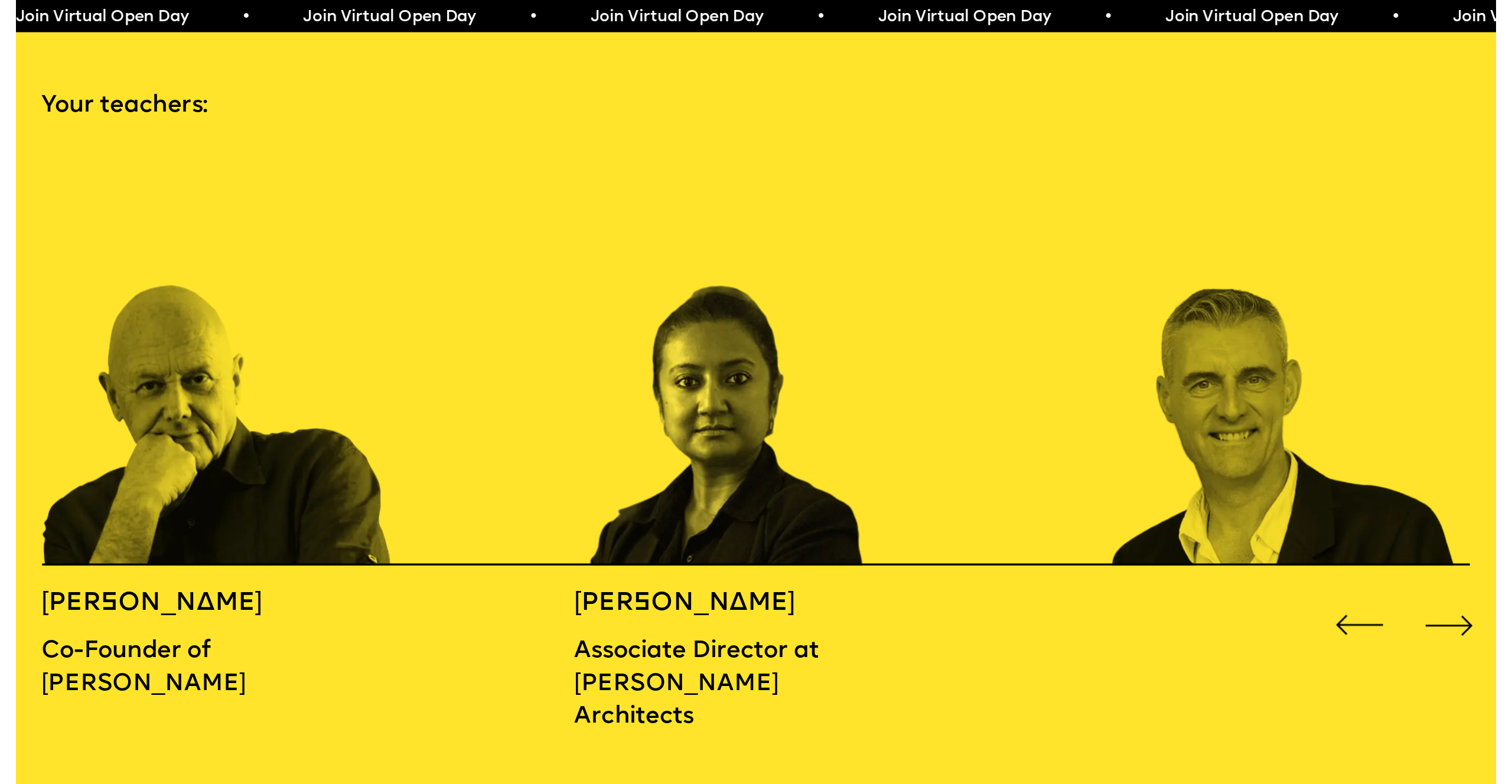
scroll to position [1296, 0]
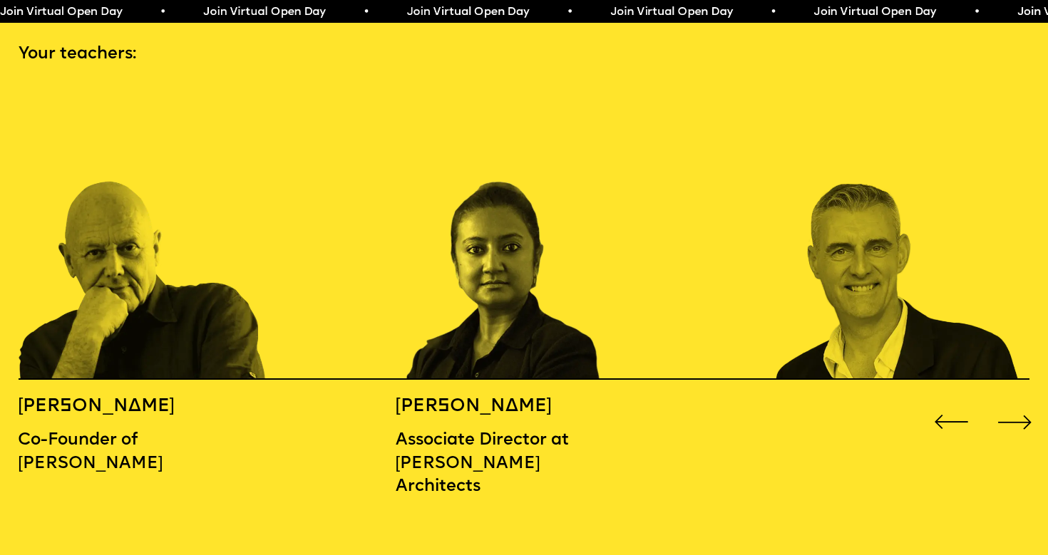
click at [1010, 401] on div "Next slide" at bounding box center [1015, 422] width 42 height 42
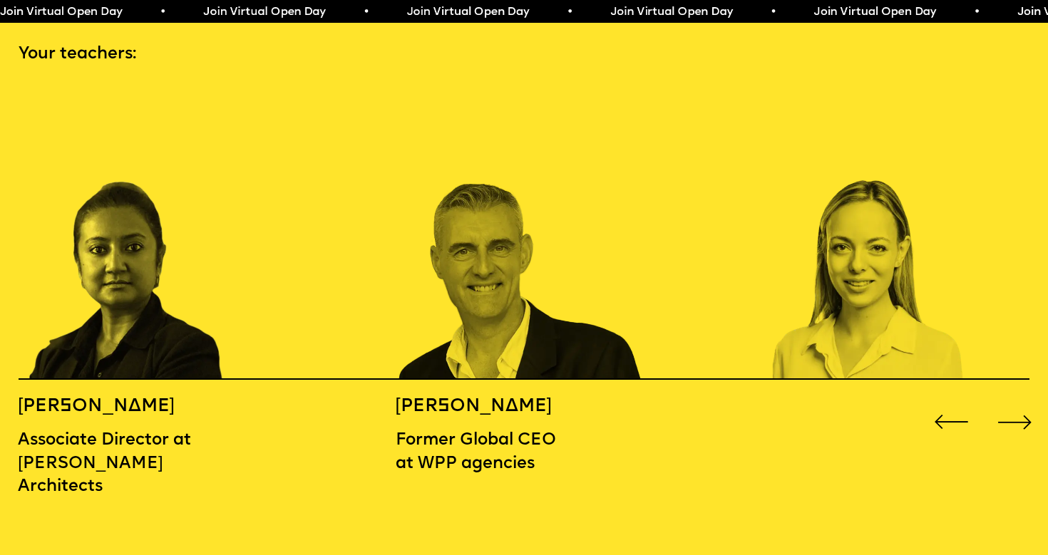
click at [1010, 401] on div "Next slide" at bounding box center [1015, 422] width 42 height 42
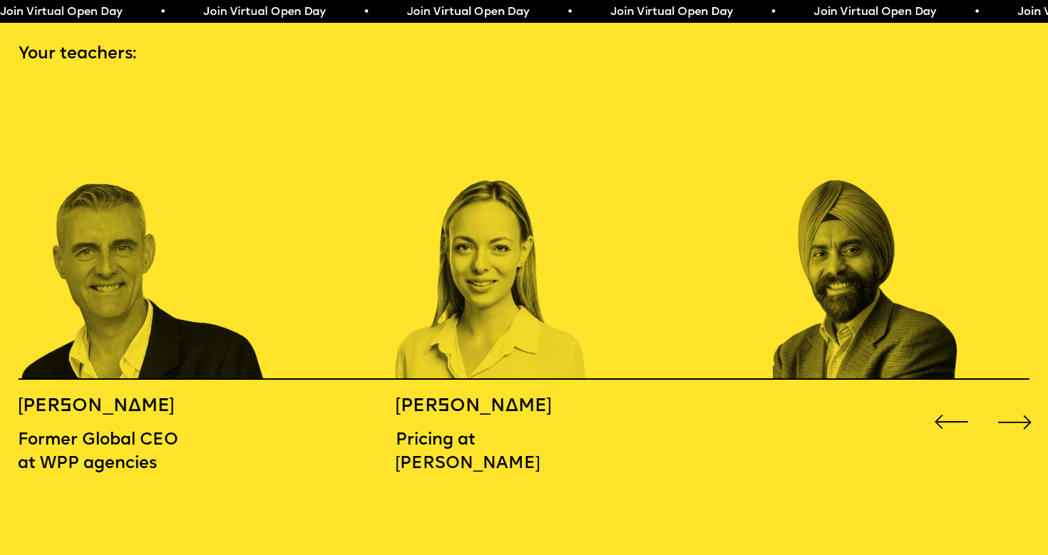
click at [1010, 401] on div "Next slide" at bounding box center [1015, 422] width 42 height 42
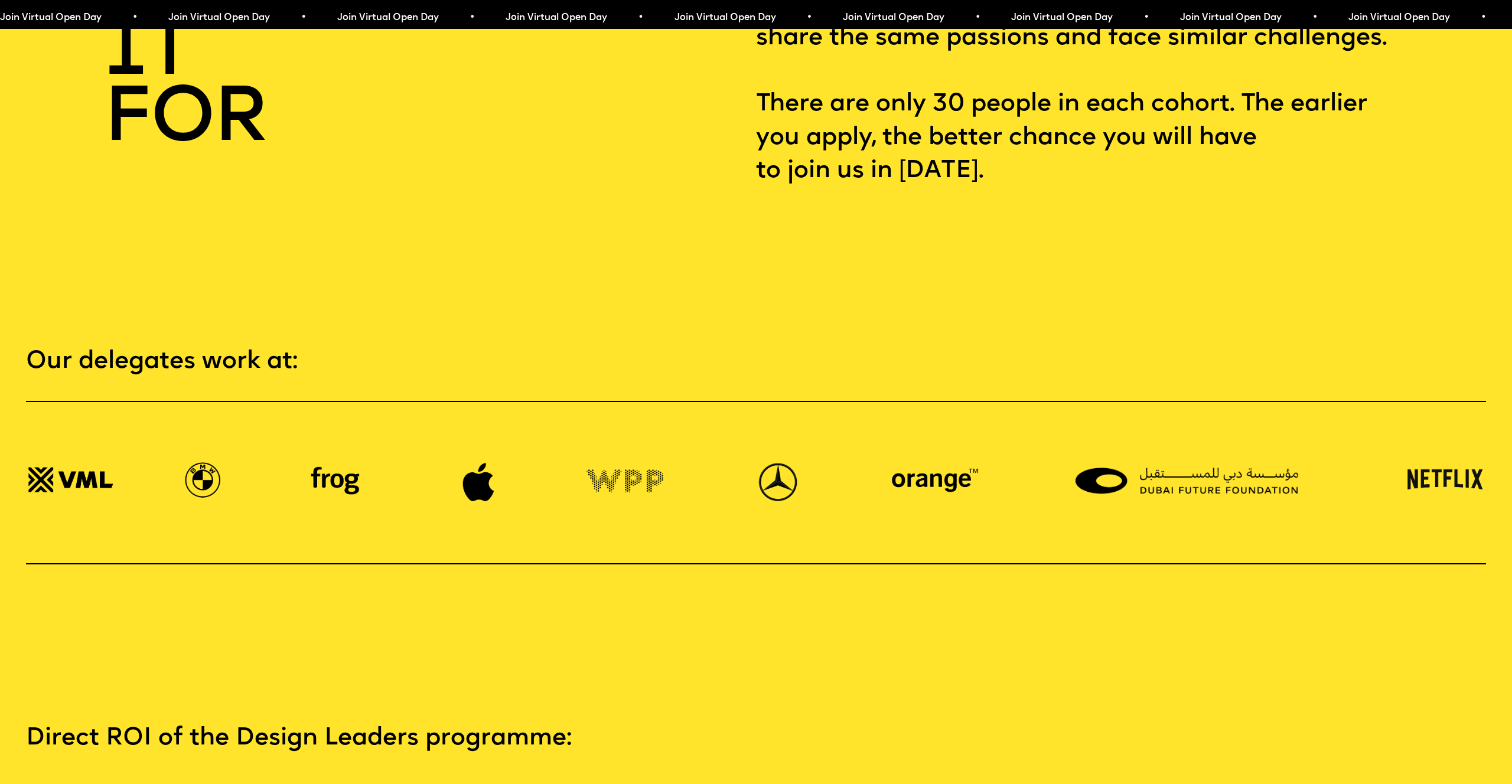
scroll to position [3255, 0]
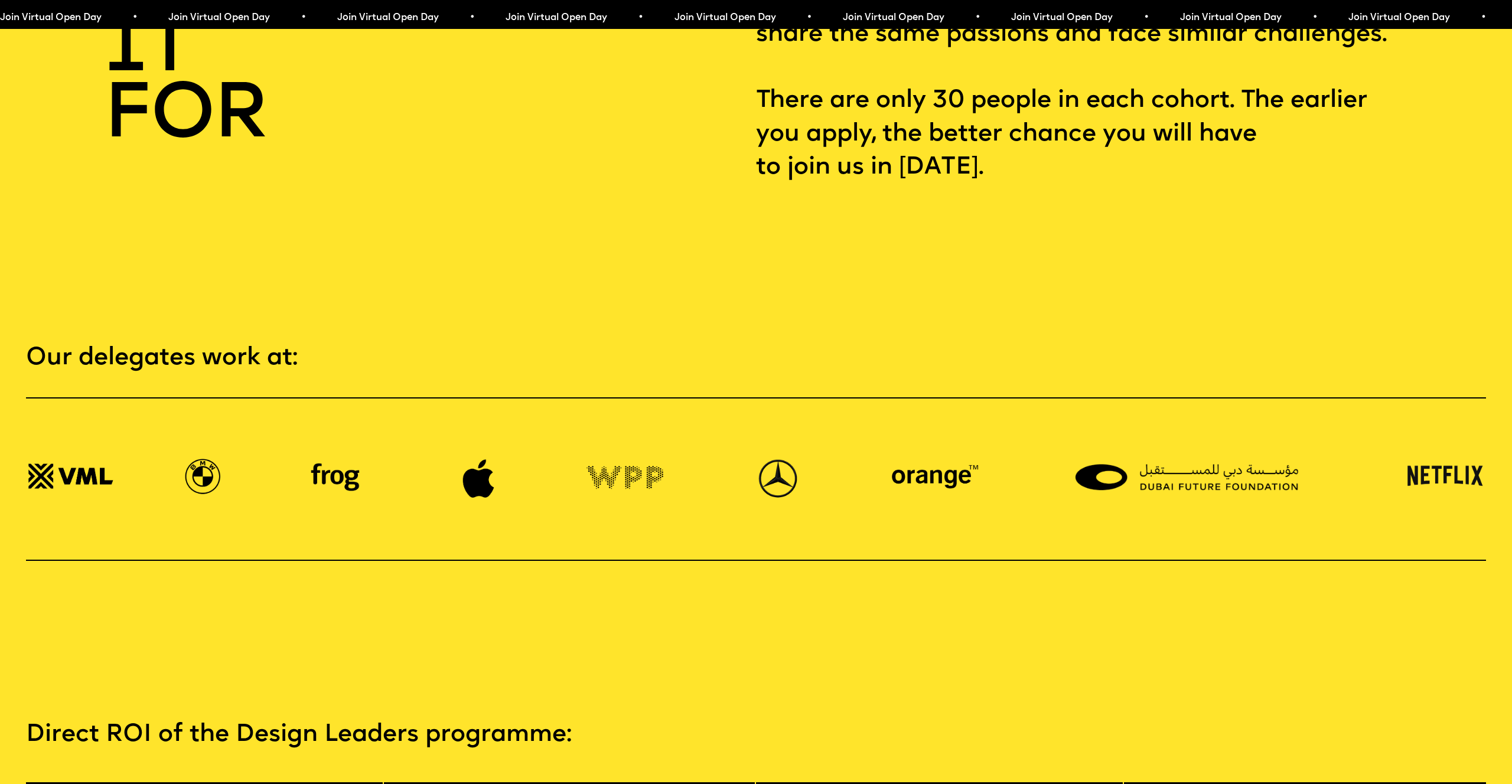
click at [548, 398] on div at bounding box center [755, 480] width 1460 height 164
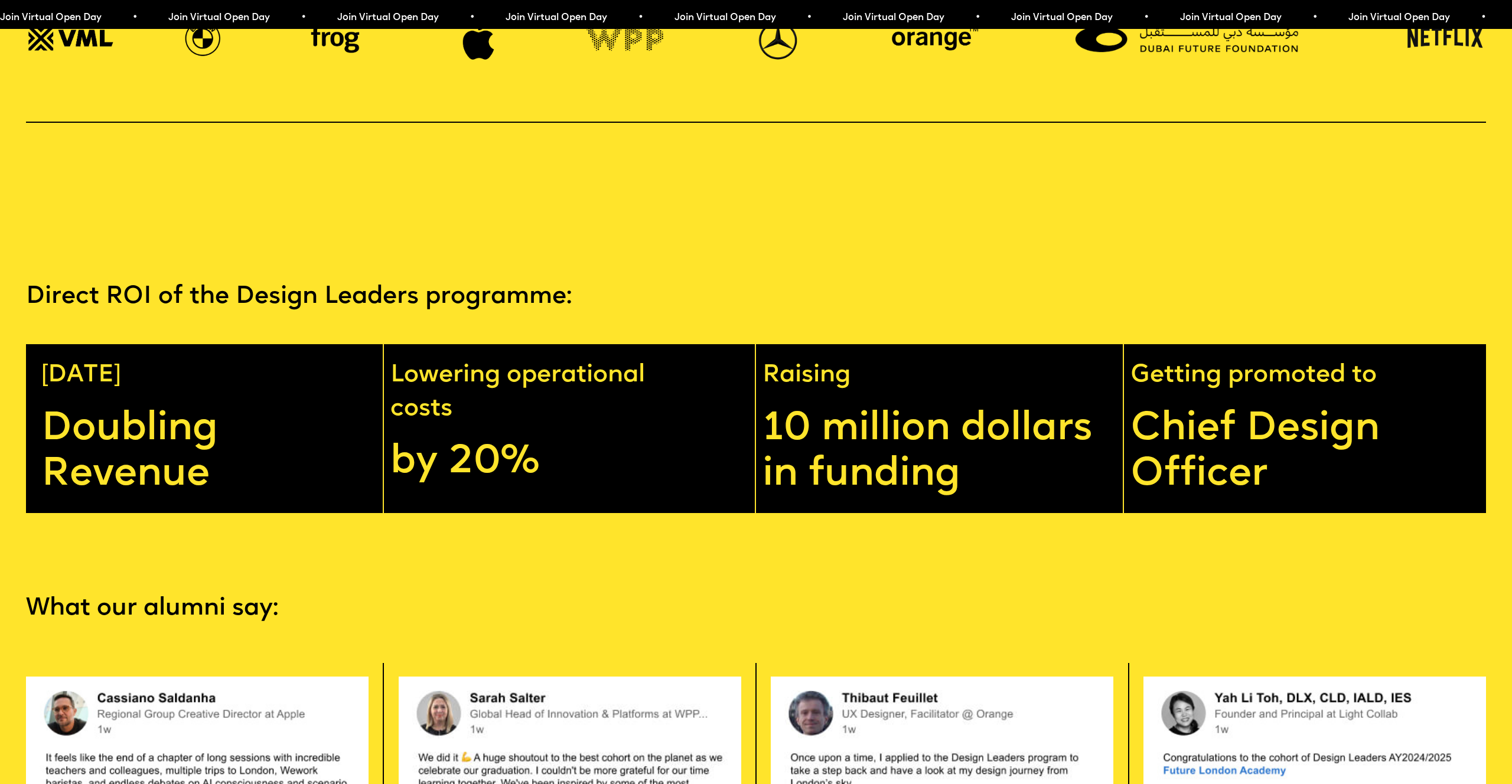
scroll to position [3697, 0]
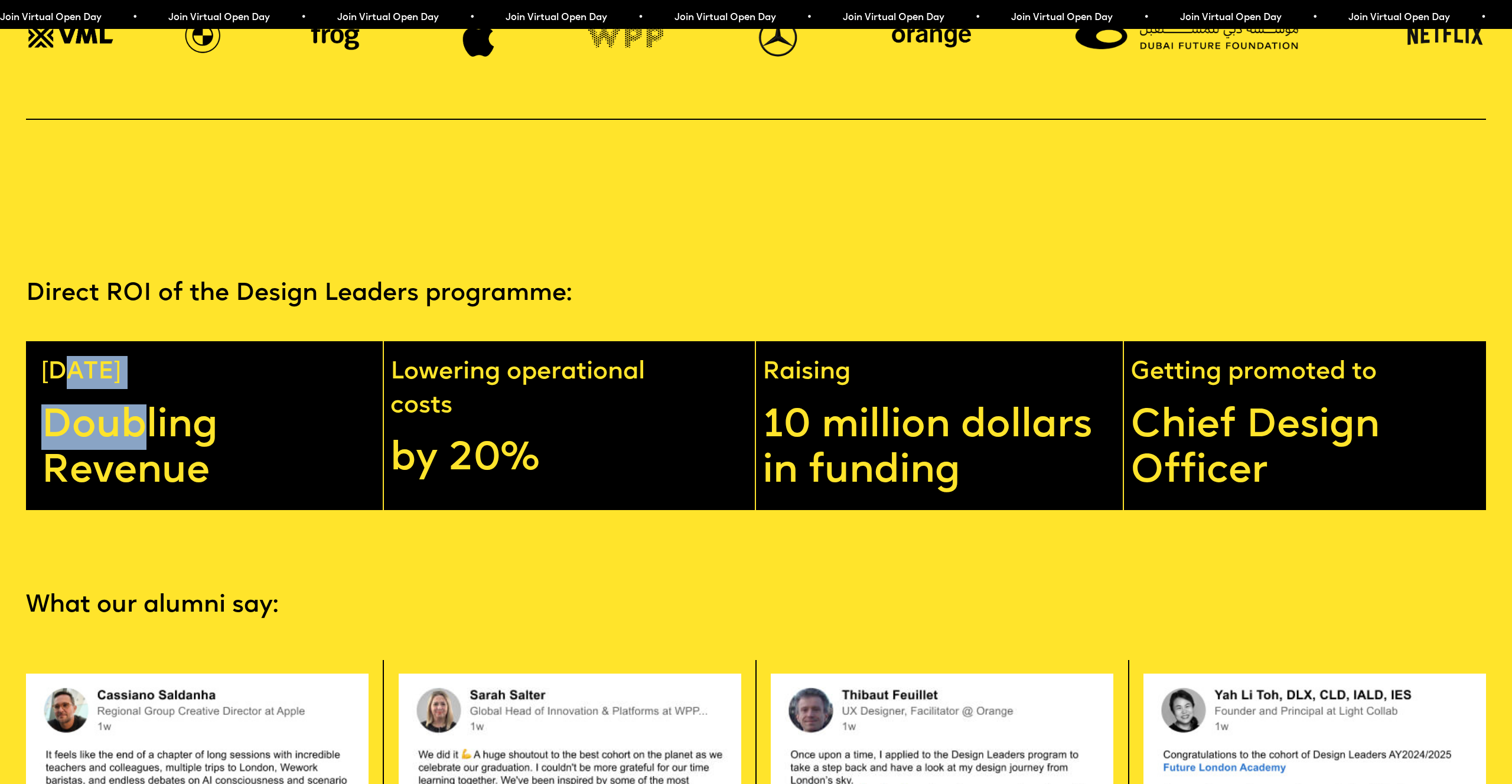
drag, startPoint x: 65, startPoint y: 334, endPoint x: 203, endPoint y: 410, distance: 157.5
click at [202, 408] on div "[DATE] Doubling Revenue" at bounding box center [204, 426] width 357 height 170
click at [203, 410] on p "Doubling Revenue" at bounding box center [204, 450] width 326 height 91
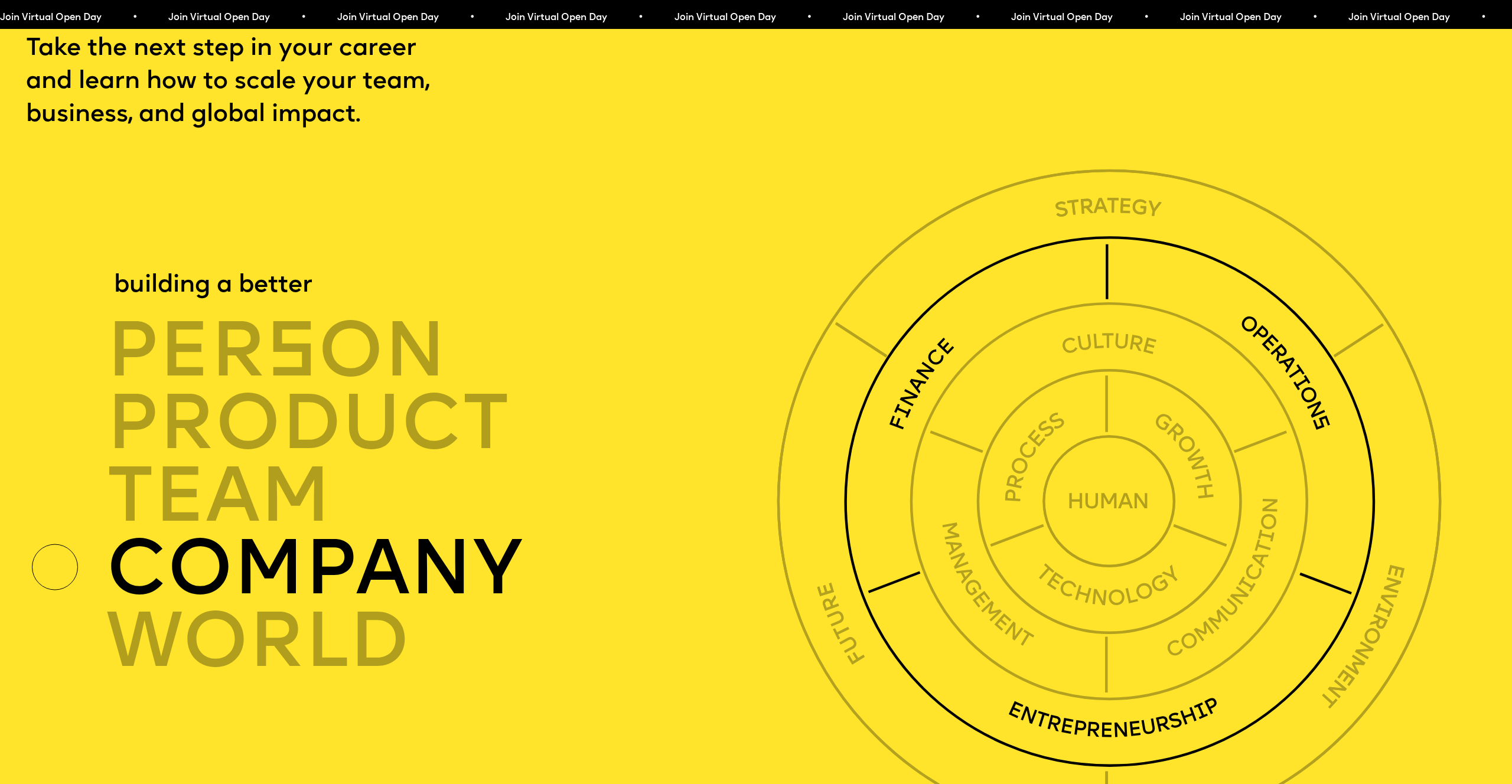
scroll to position [5253, 0]
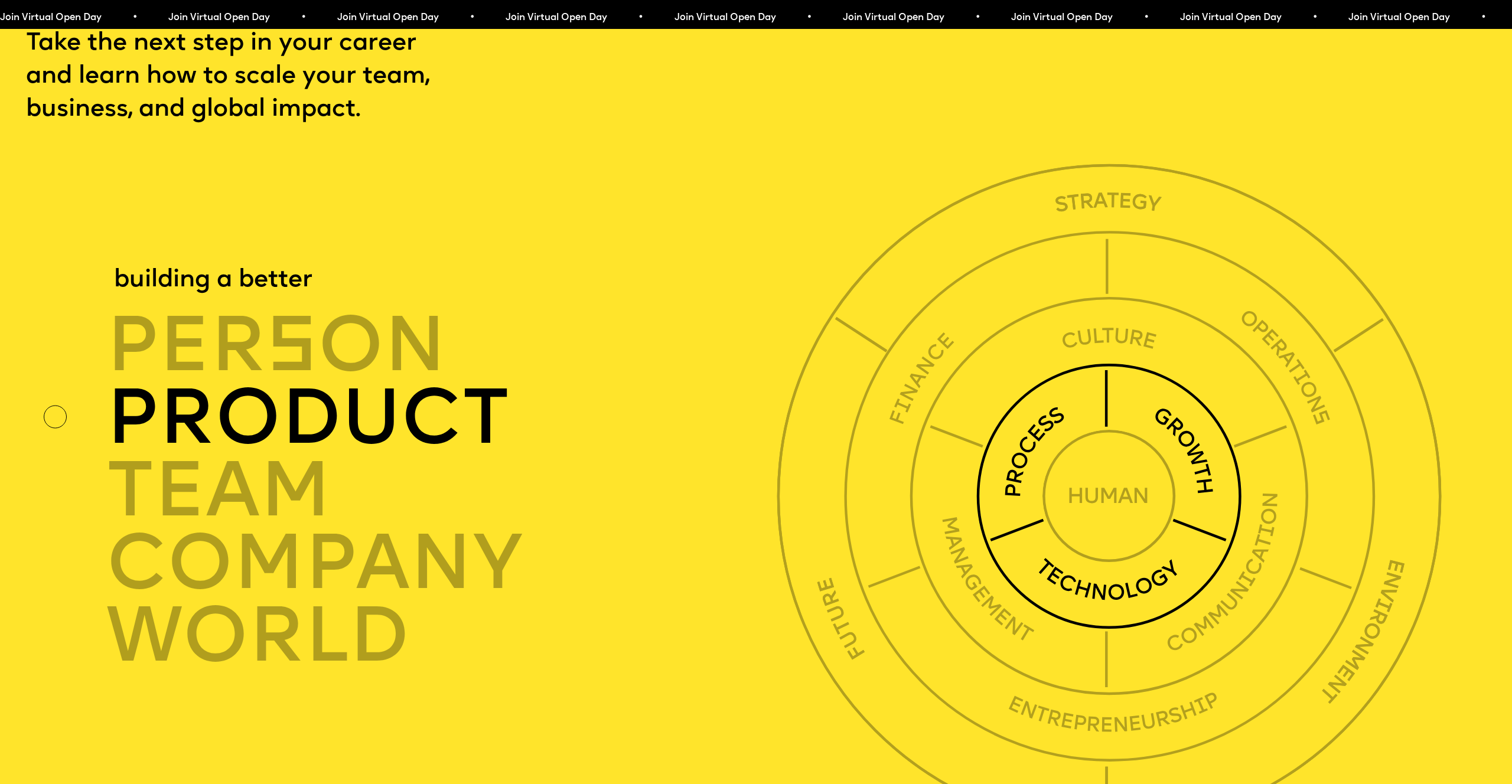
click at [213, 382] on div "product" at bounding box center [447, 419] width 681 height 73
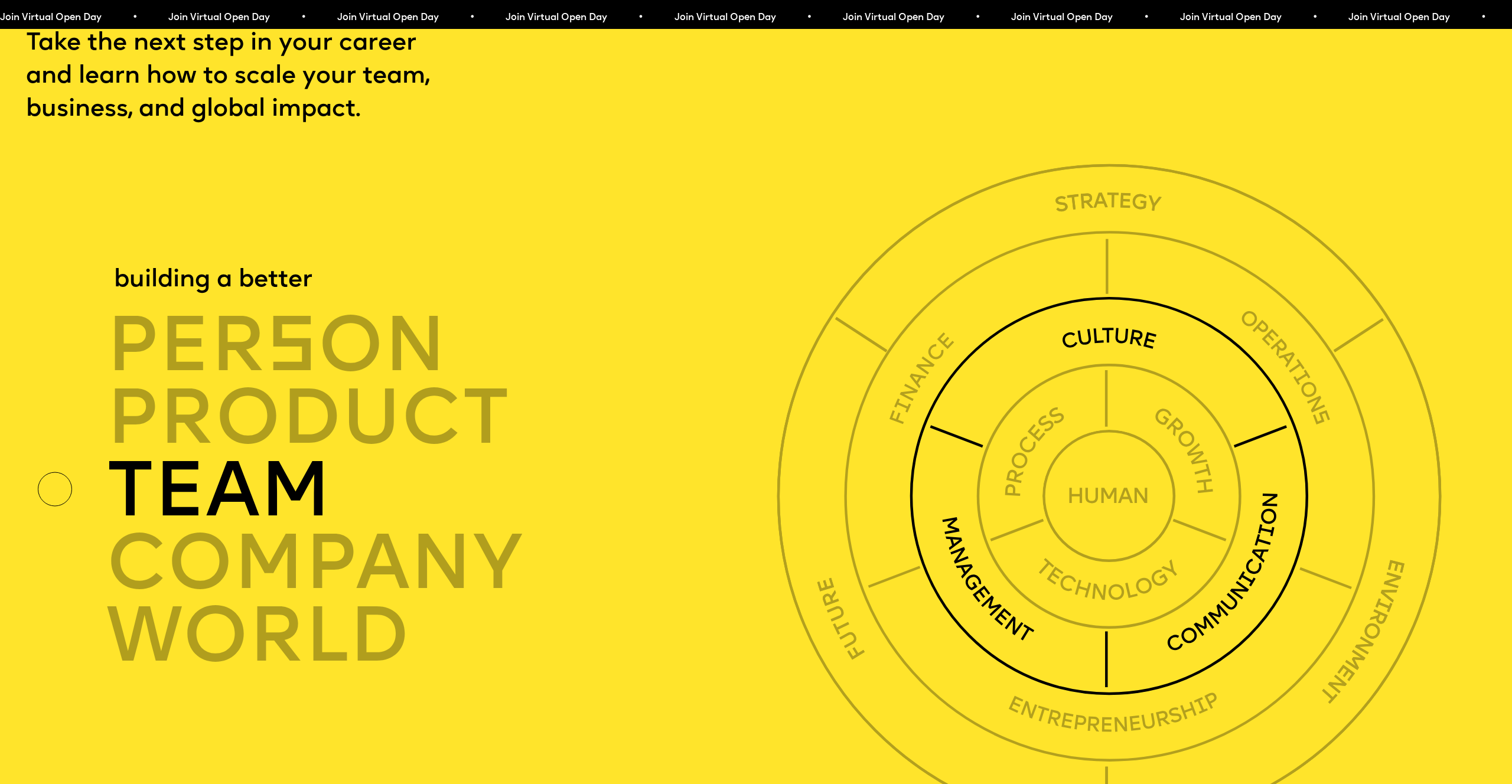
click at [202, 455] on div "TEAM" at bounding box center [447, 491] width 681 height 73
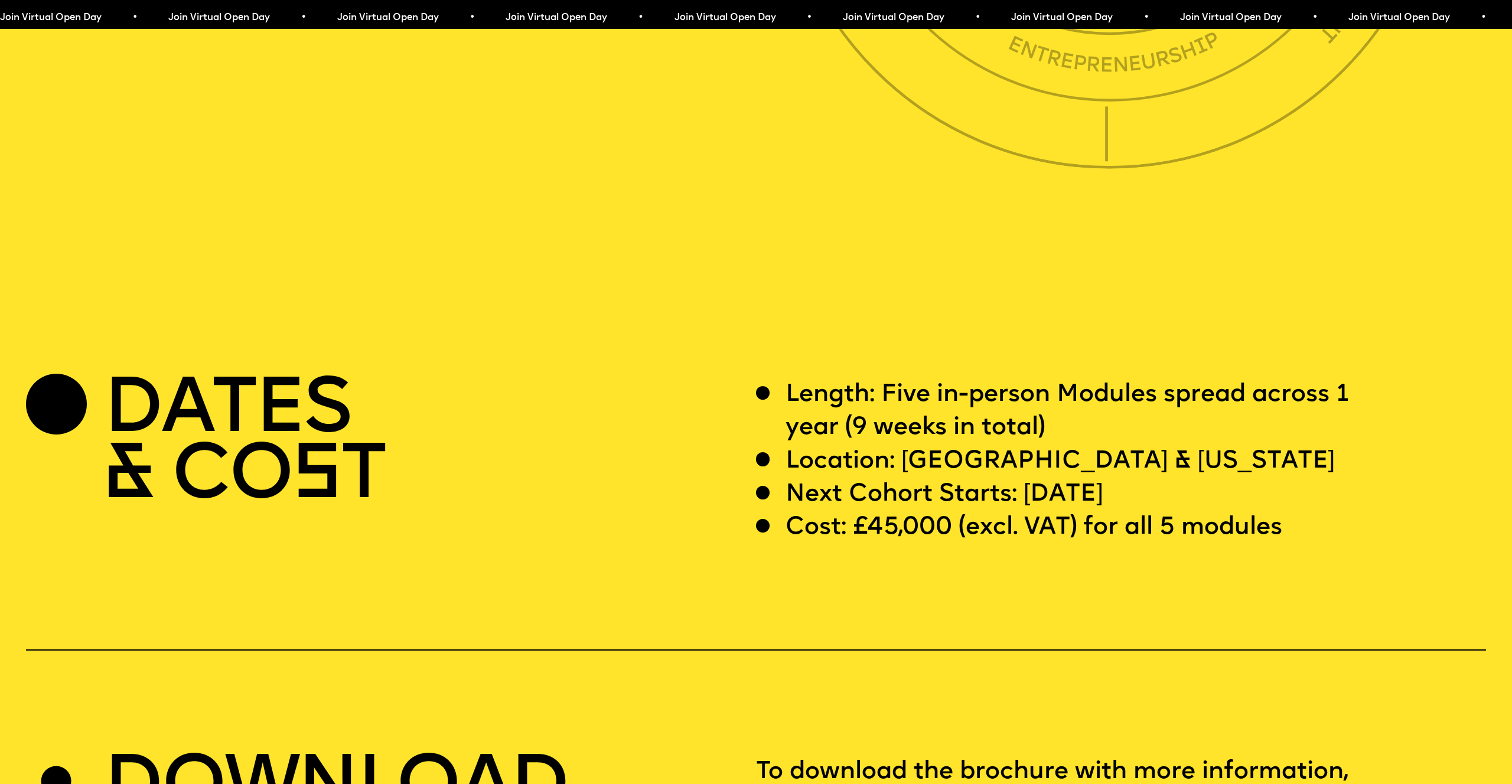
scroll to position [5912, 0]
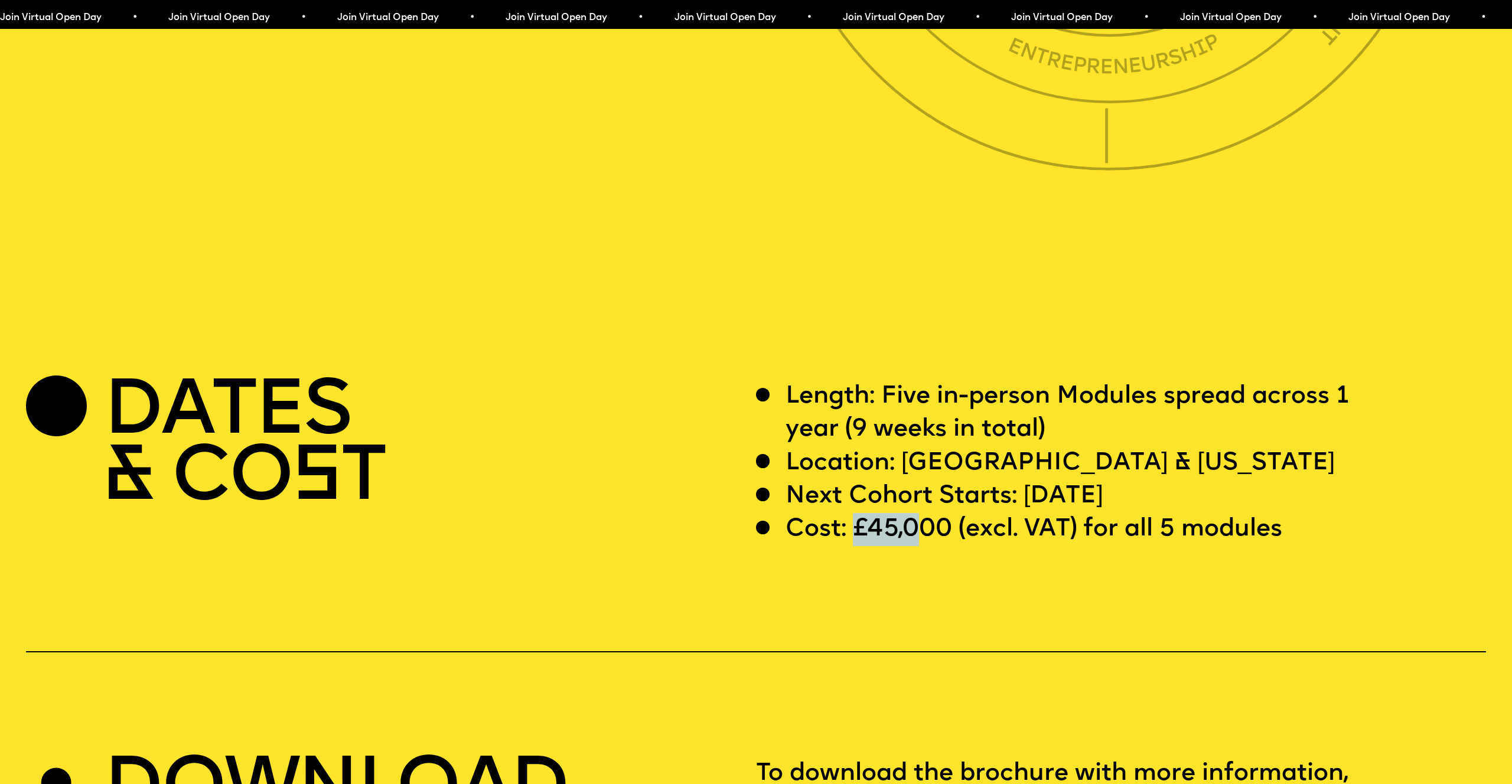
drag, startPoint x: 857, startPoint y: 496, endPoint x: 934, endPoint y: 495, distance: 77.0
click at [868, 459] on p "Cost: £45,000 (excl. VAT) for all 5 modules" at bounding box center [1034, 530] width 497 height 33
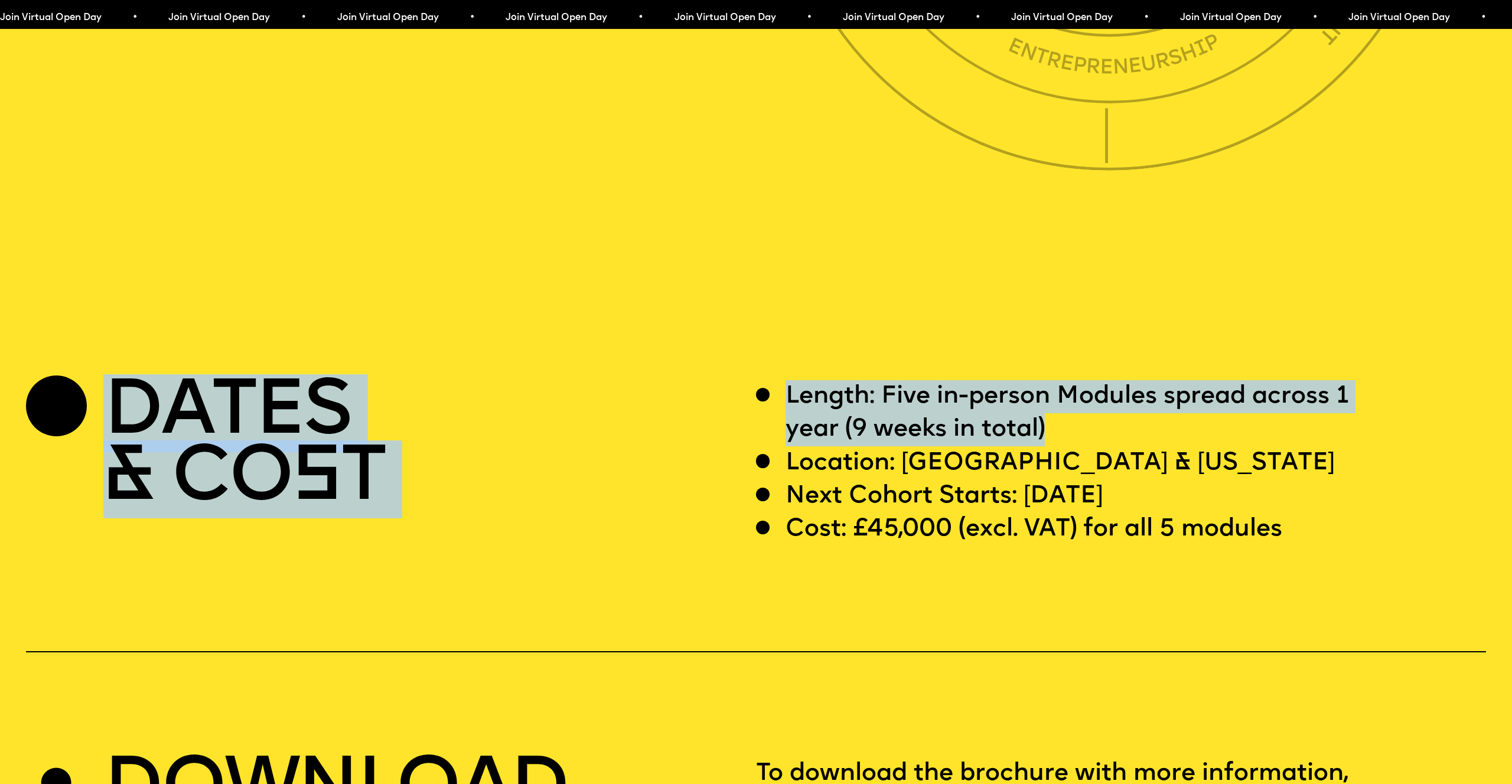
drag, startPoint x: 1060, startPoint y: 394, endPoint x: 706, endPoint y: 404, distance: 354.1
click at [706, 404] on div "DATES & CO S T Length: Five in-person Modules spread across 1 year (9 weeks in …" at bounding box center [755, 463] width 1460 height 167
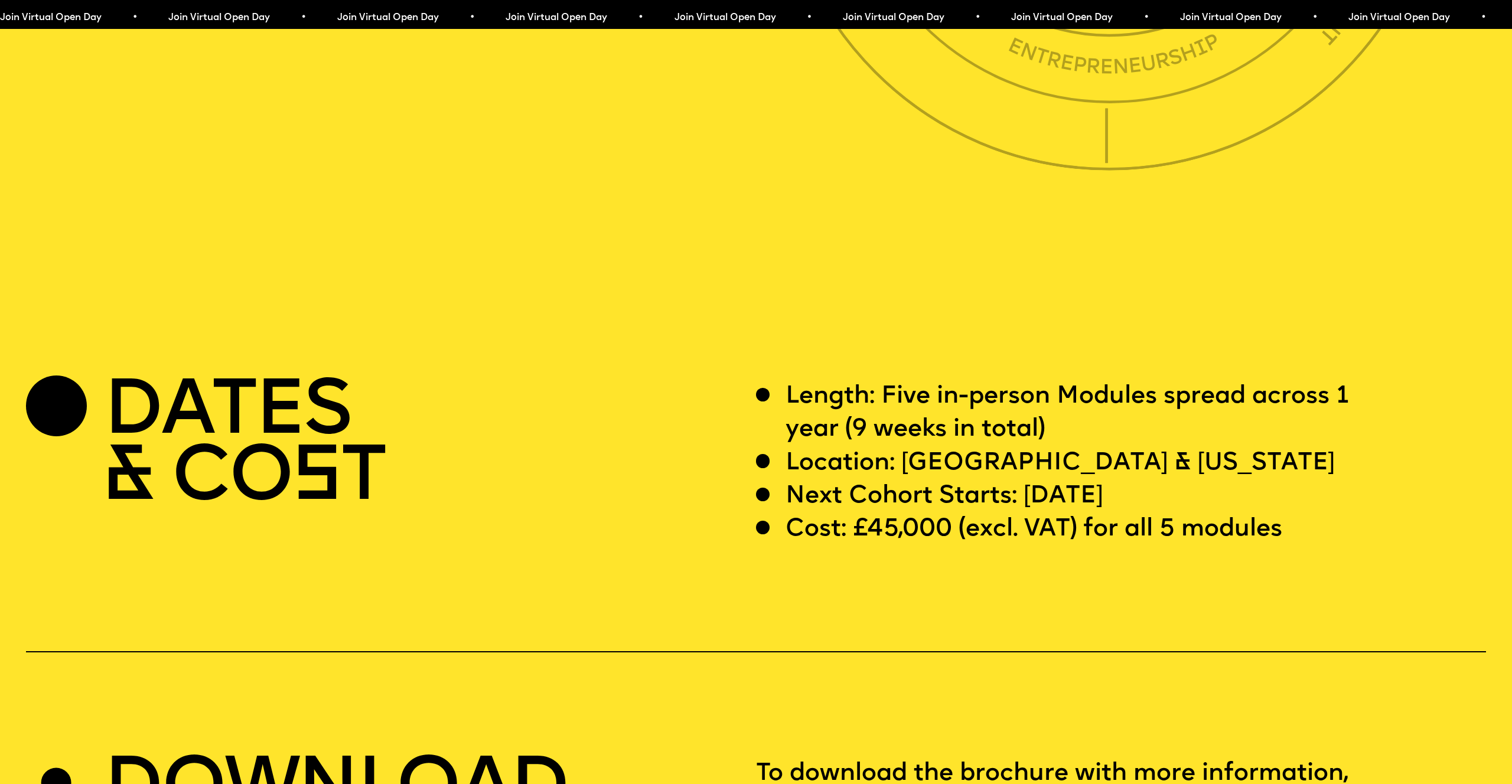
click at [803, 447] on p "Location: [GEOGRAPHIC_DATA] & [US_STATE]" at bounding box center [1060, 463] width 550 height 33
click at [807, 447] on p "Location: [GEOGRAPHIC_DATA] & [US_STATE]" at bounding box center [1060, 463] width 550 height 33
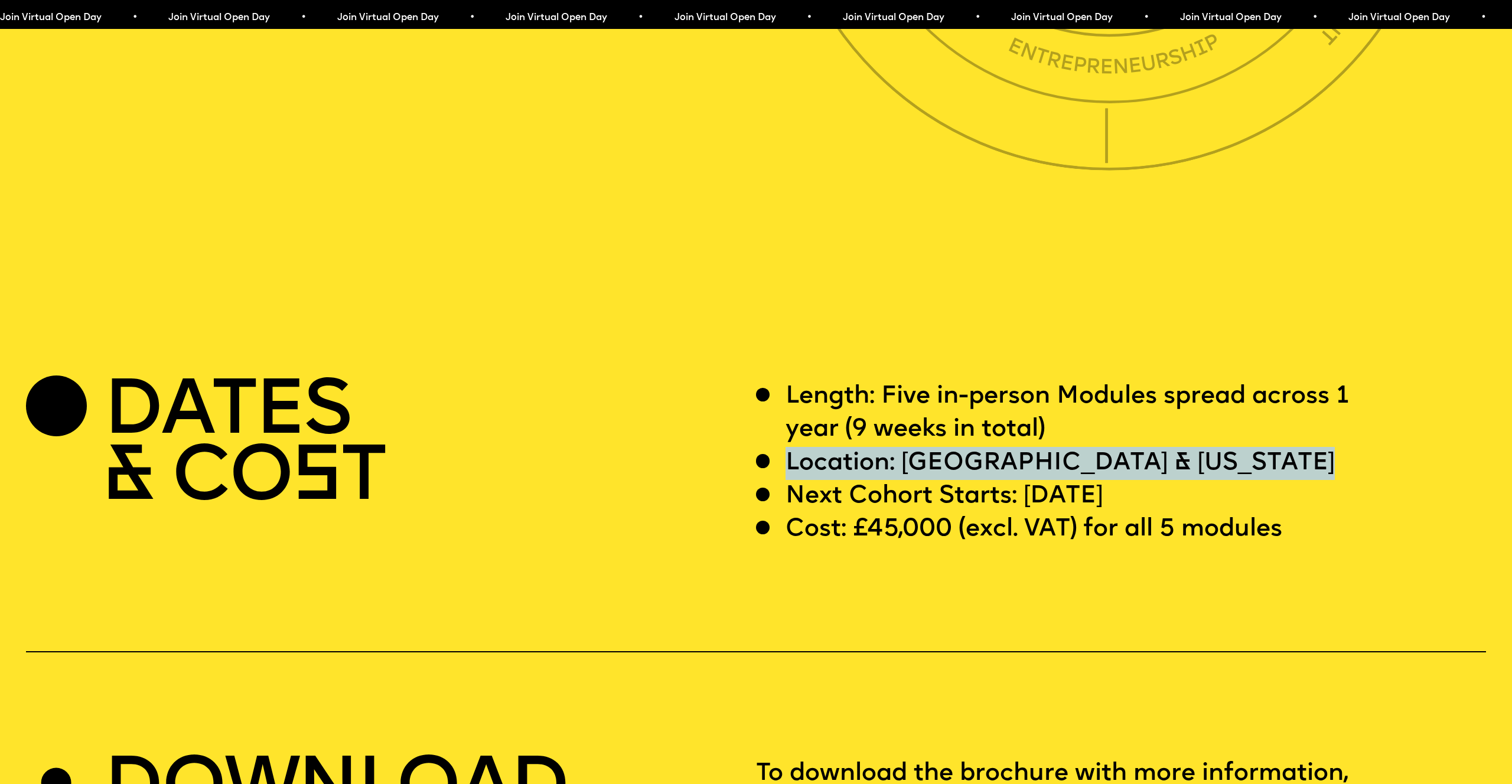
click at [807, 447] on p "Location: [GEOGRAPHIC_DATA] & [US_STATE]" at bounding box center [1060, 463] width 550 height 33
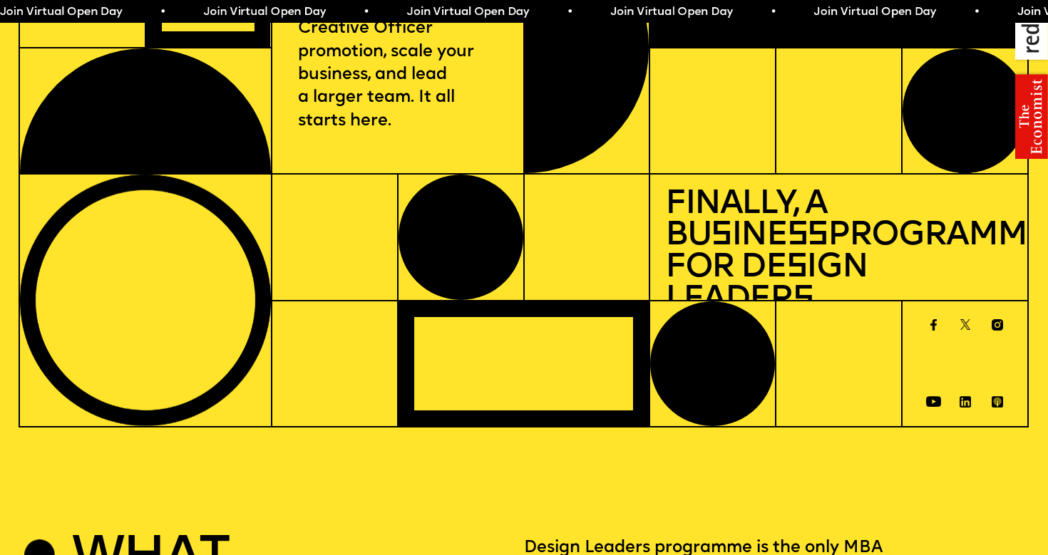
scroll to position [0, 0]
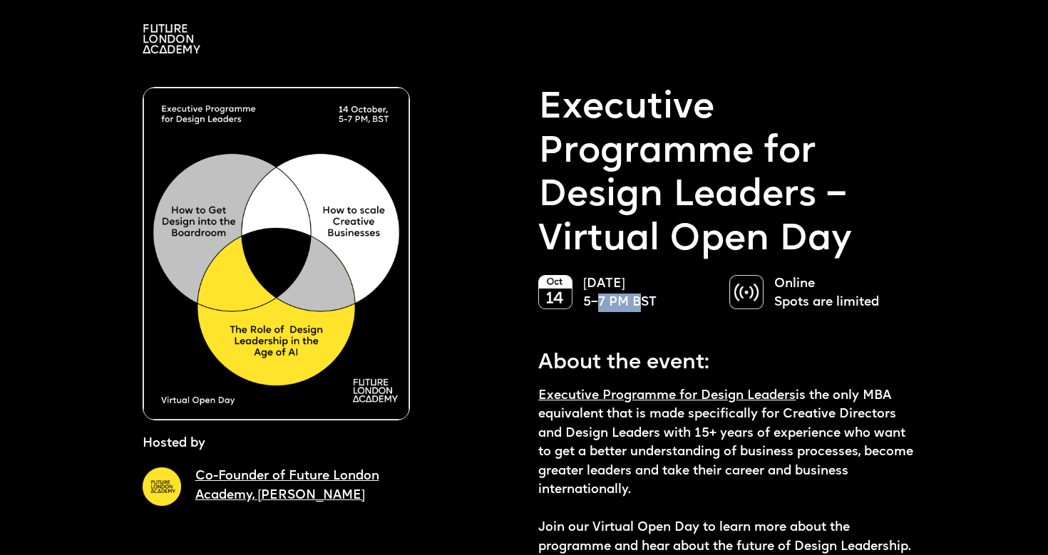
drag, startPoint x: 596, startPoint y: 303, endPoint x: 642, endPoint y: 296, distance: 46.1
click at [642, 296] on p "14 October 5–7 PM BST" at bounding box center [648, 294] width 131 height 38
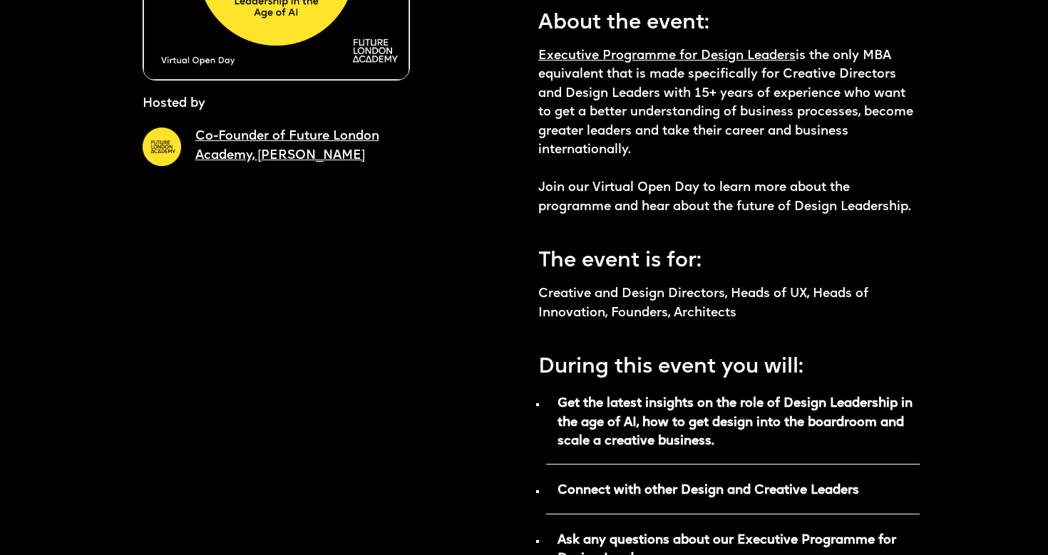
scroll to position [341, 0]
click at [655, 292] on p "Creative and Design Directors, Heads of UX, Heads of Innovation, Founders, Arch…" at bounding box center [728, 303] width 381 height 38
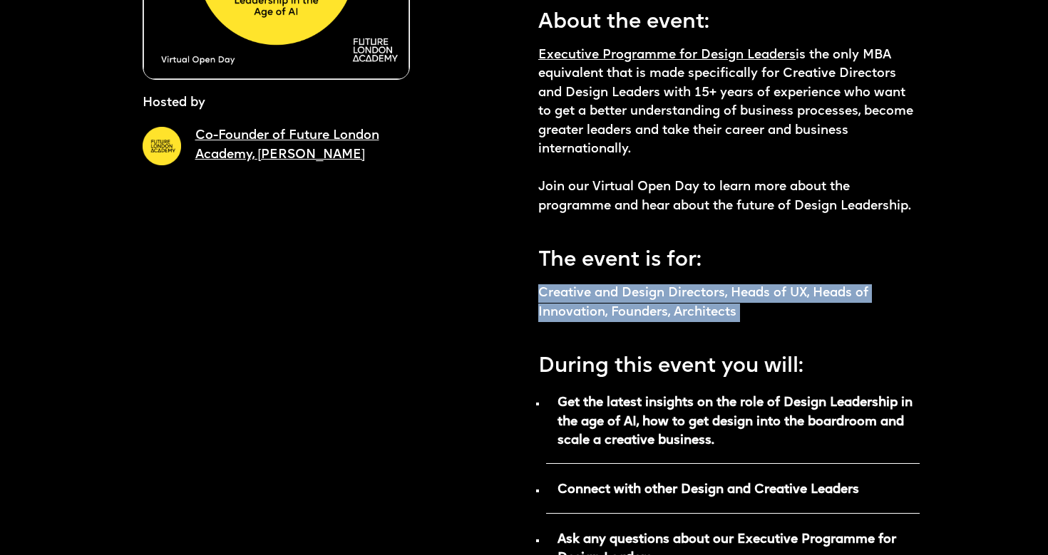
click at [655, 292] on p "Creative and Design Directors, Heads of UX, Heads of Innovation, Founders, Arch…" at bounding box center [728, 303] width 381 height 38
click at [775, 291] on p "Creative and Design Directors, Heads of UX, Heads of Innovation, Founders, Arch…" at bounding box center [728, 303] width 381 height 38
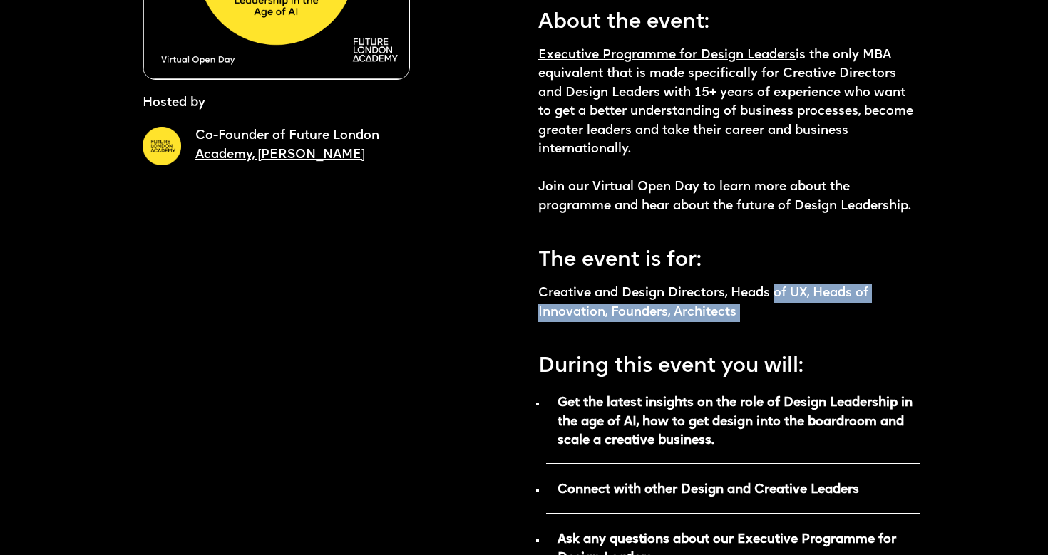
click at [801, 294] on p "Creative and Design Directors, Heads of UX, Heads of Innovation, Founders, Arch…" at bounding box center [728, 303] width 381 height 38
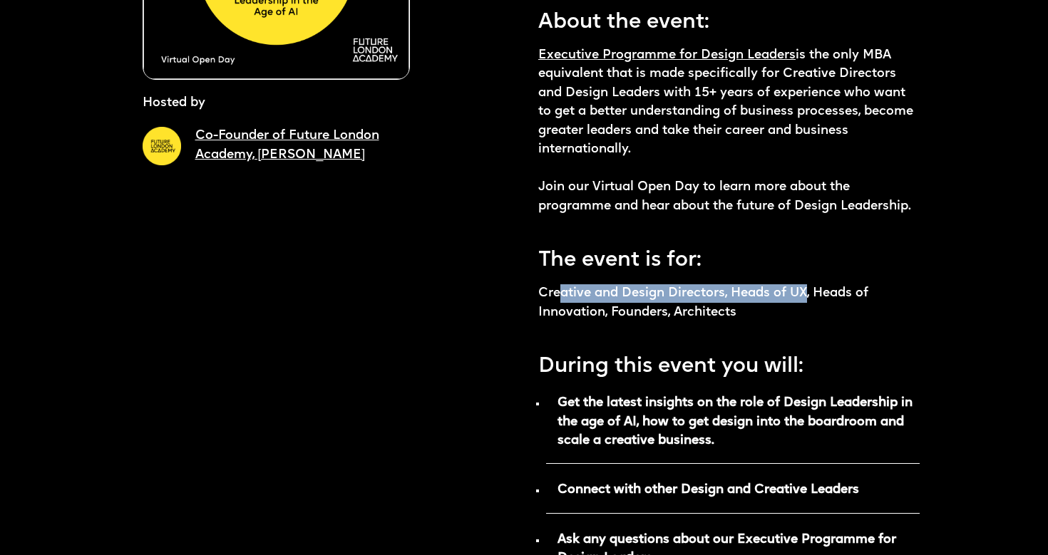
drag, startPoint x: 807, startPoint y: 294, endPoint x: 561, endPoint y: 295, distance: 246.6
click at [561, 295] on p "Creative and Design Directors, Heads of UX, Heads of Innovation, Founders, Arch…" at bounding box center [728, 303] width 381 height 38
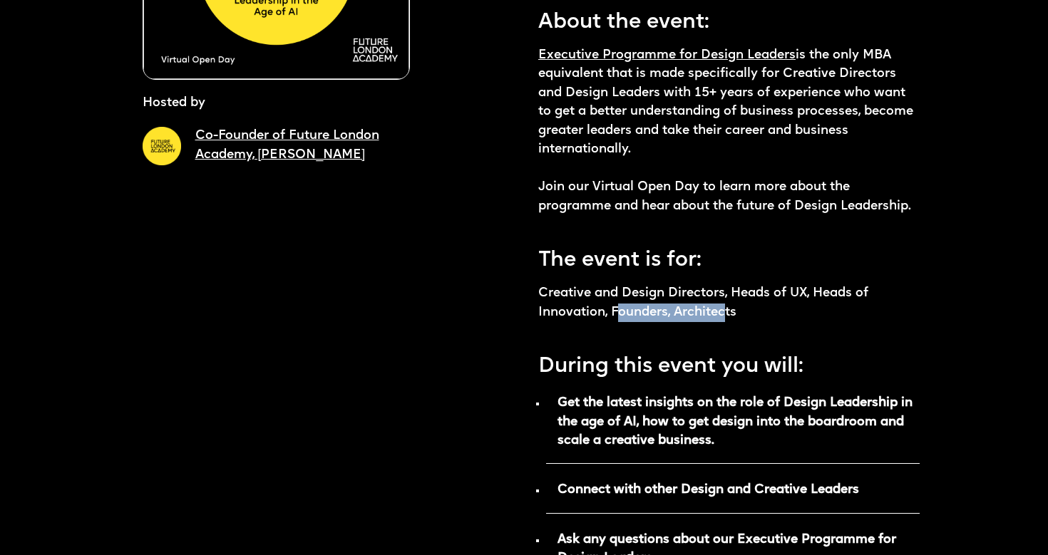
drag, startPoint x: 620, startPoint y: 309, endPoint x: 848, endPoint y: 311, distance: 228.1
click at [847, 311] on p "Creative and Design Directors, Heads of UX, Heads of Innovation, Founders, Arch…" at bounding box center [728, 303] width 381 height 38
click at [848, 311] on p "Creative and Design Directors, Heads of UX, Heads of Innovation, Founders, Arch…" at bounding box center [728, 303] width 381 height 38
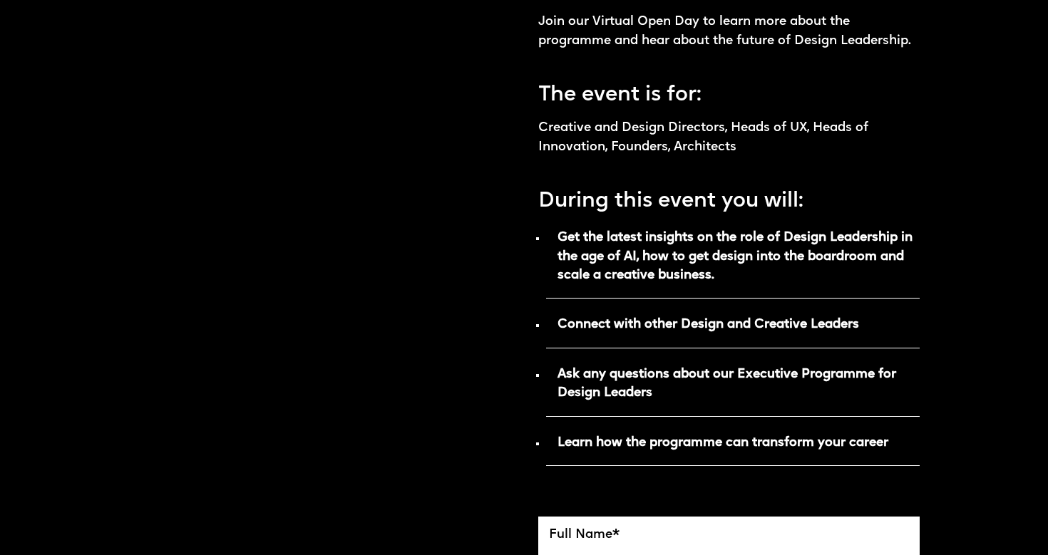
scroll to position [517, 0]
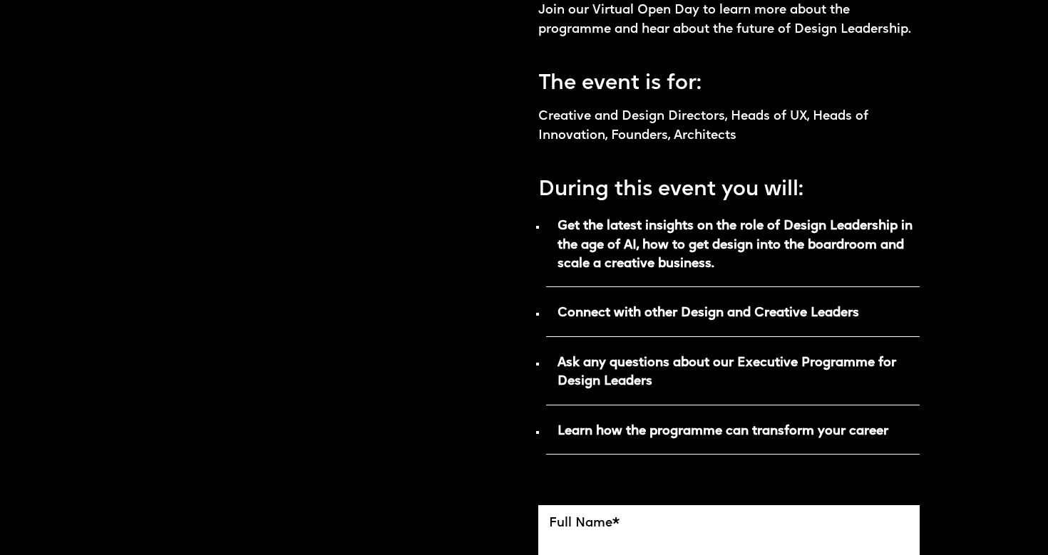
click at [605, 245] on strong "Get the latest insights on the role of Design Leadership in the age of AI, how …" at bounding box center [734, 245] width 355 height 50
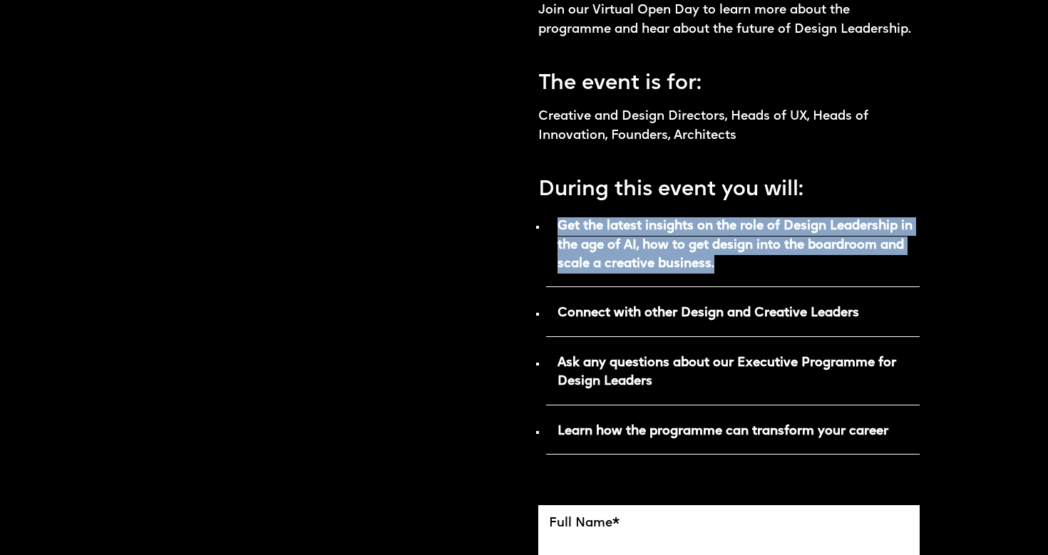
click at [605, 245] on strong "Get the latest insights on the role of Design Leadership in the age of AI, how …" at bounding box center [734, 245] width 355 height 50
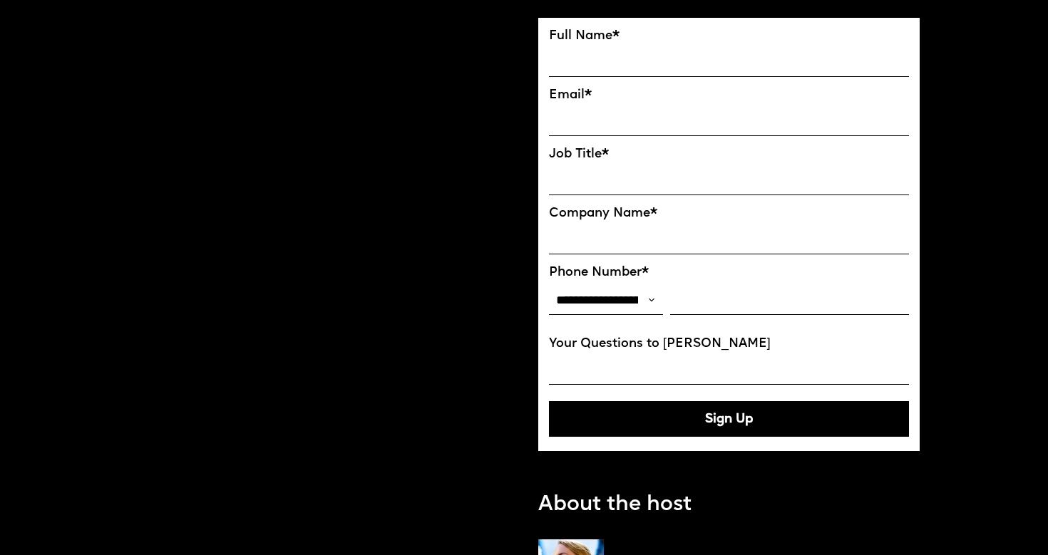
scroll to position [1008, 0]
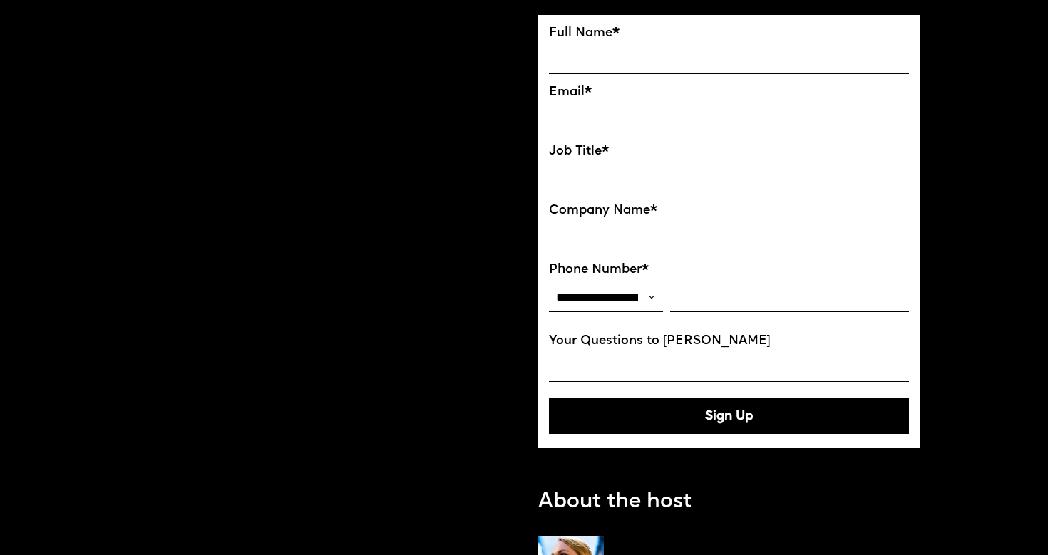
click at [663, 172] on input "Job Title*" at bounding box center [729, 177] width 360 height 30
drag, startPoint x: 648, startPoint y: 223, endPoint x: 706, endPoint y: 259, distance: 67.8
click at [648, 223] on input "Company Name*" at bounding box center [729, 237] width 360 height 30
click at [616, 295] on select "**********" at bounding box center [606, 298] width 114 height 30
click at [696, 294] on input "Phone Number*" at bounding box center [789, 298] width 239 height 30
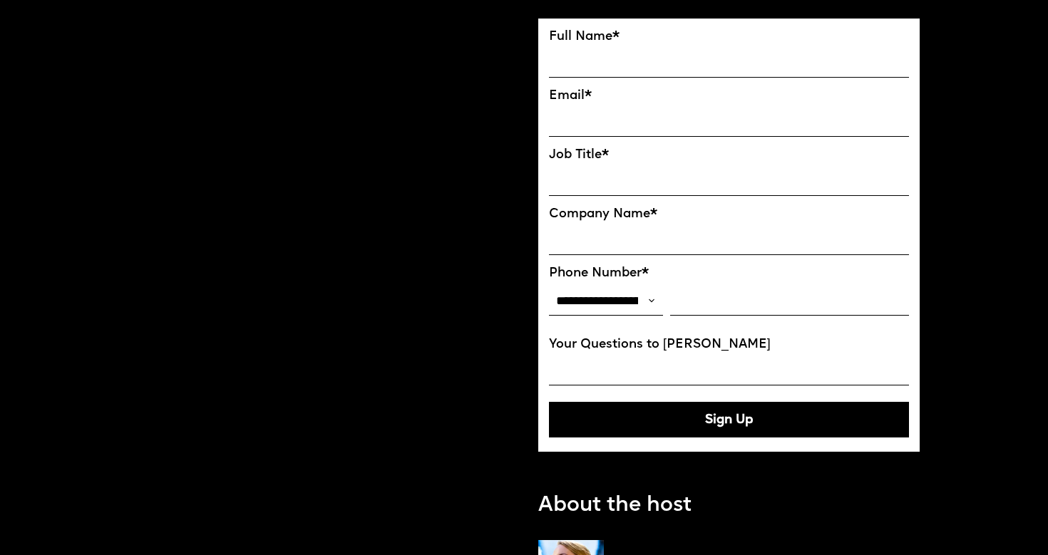
click at [607, 366] on input "Your Questions to Ekaterina" at bounding box center [729, 371] width 360 height 30
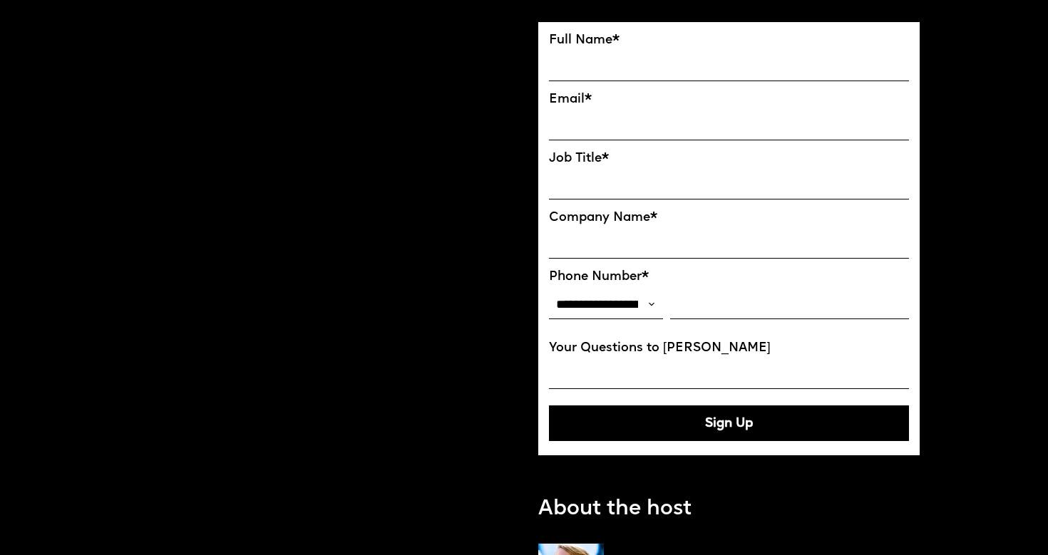
drag, startPoint x: 619, startPoint y: 124, endPoint x: 634, endPoint y: 121, distance: 14.5
click at [619, 124] on input "EMAIL*" at bounding box center [729, 125] width 360 height 30
click at [636, 120] on input "**********" at bounding box center [729, 125] width 360 height 30
drag, startPoint x: 741, startPoint y: 121, endPoint x: 750, endPoint y: 124, distance: 9.7
click at [741, 121] on input "**********" at bounding box center [729, 125] width 360 height 30
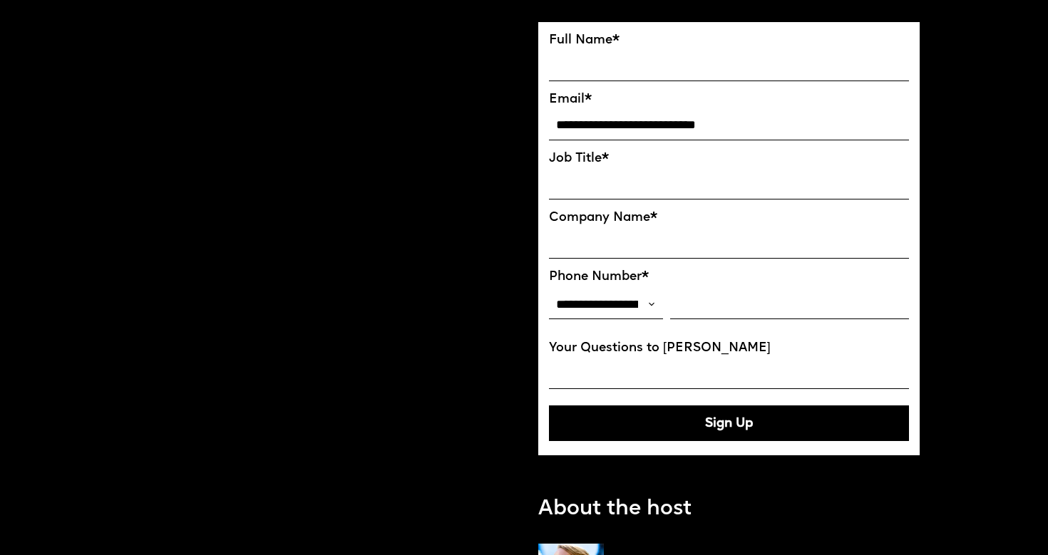
drag, startPoint x: 636, startPoint y: 123, endPoint x: 800, endPoint y: 129, distance: 164.7
click at [800, 129] on input "**********" at bounding box center [729, 125] width 360 height 30
click at [631, 123] on input "**********" at bounding box center [729, 125] width 360 height 30
click at [724, 123] on input "**********" at bounding box center [729, 125] width 360 height 30
type input "**********"
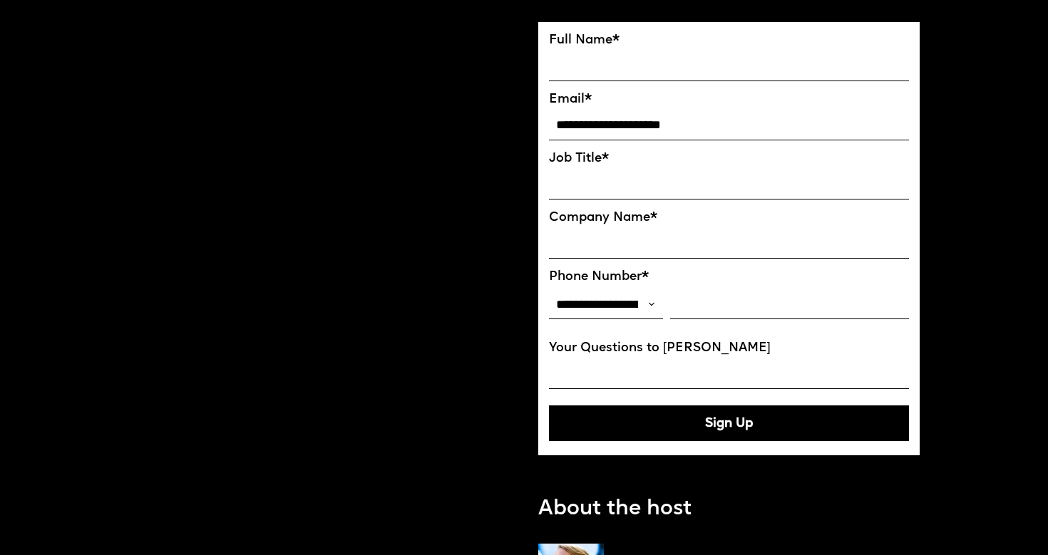
click at [989, 108] on article "Hosted by Co-Founder of Future London Academy, Ekaterina Solomeina Reserve the …" at bounding box center [531, 114] width 976 height 2083
drag, startPoint x: 767, startPoint y: 125, endPoint x: 547, endPoint y: 128, distance: 219.5
click at [548, 128] on form "**********" at bounding box center [728, 238] width 381 height 433
click at [591, 123] on input "EMAIL*" at bounding box center [729, 125] width 360 height 30
type input "**********"
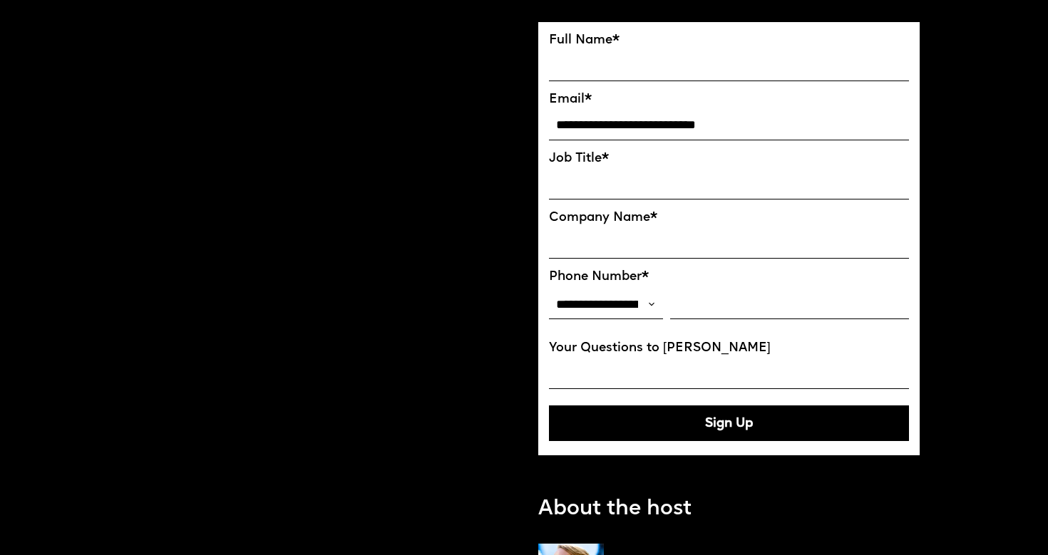
click at [591, 185] on input "Job Title*" at bounding box center [729, 185] width 360 height 30
type input "**********"
click at [572, 230] on input "Company Name*" at bounding box center [729, 244] width 360 height 30
type input "**"
click at [716, 314] on input "Phone Number*" at bounding box center [789, 305] width 239 height 30
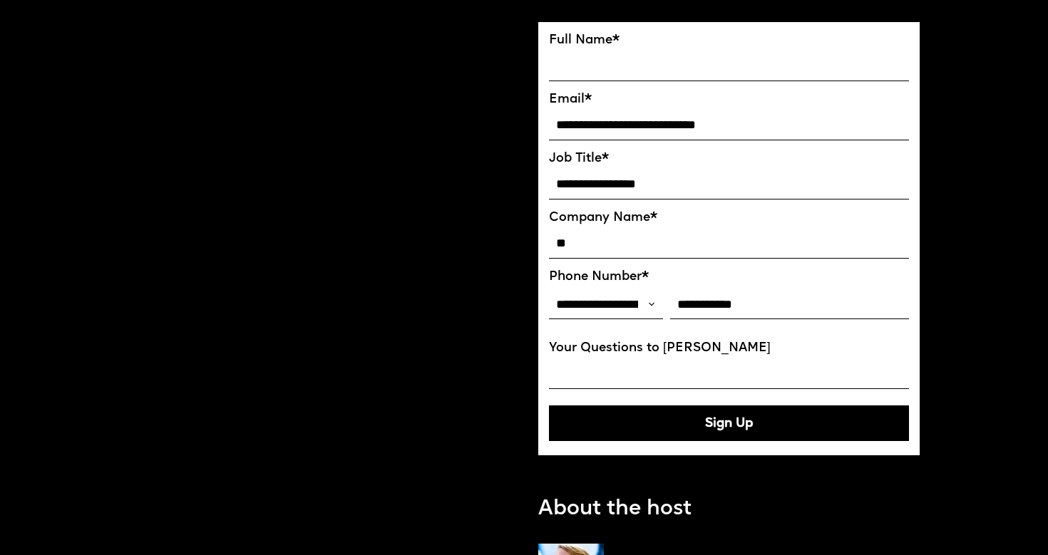
type input "**********"
click at [714, 360] on input "Your Questions to Ekaterina" at bounding box center [729, 375] width 360 height 30
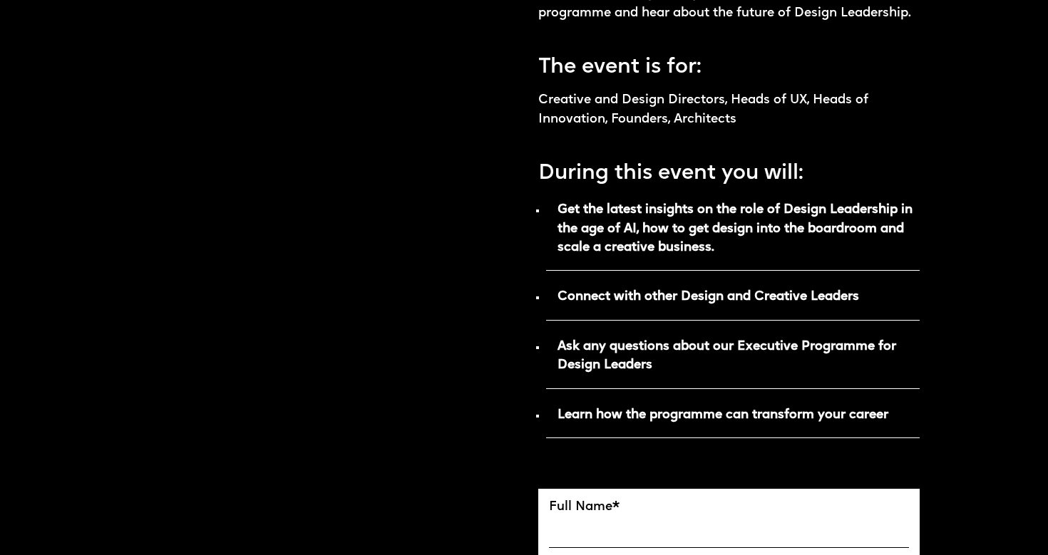
scroll to position [470, 0]
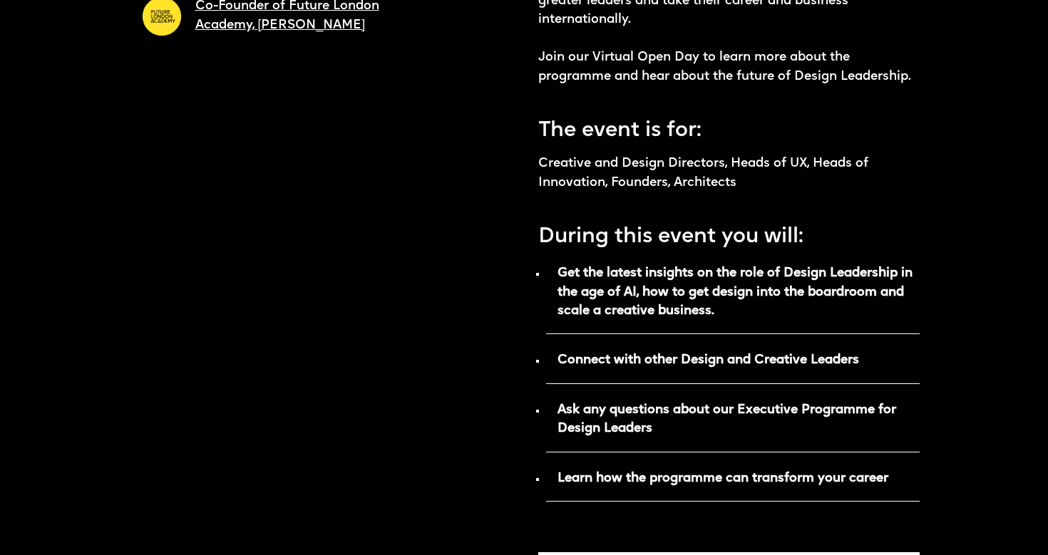
click at [634, 369] on p "Connect with other Design and Creative Leaders" at bounding box center [732, 366] width 373 height 36
click at [646, 358] on strong "Connect with other Design and Creative Leaders" at bounding box center [707, 360] width 301 height 12
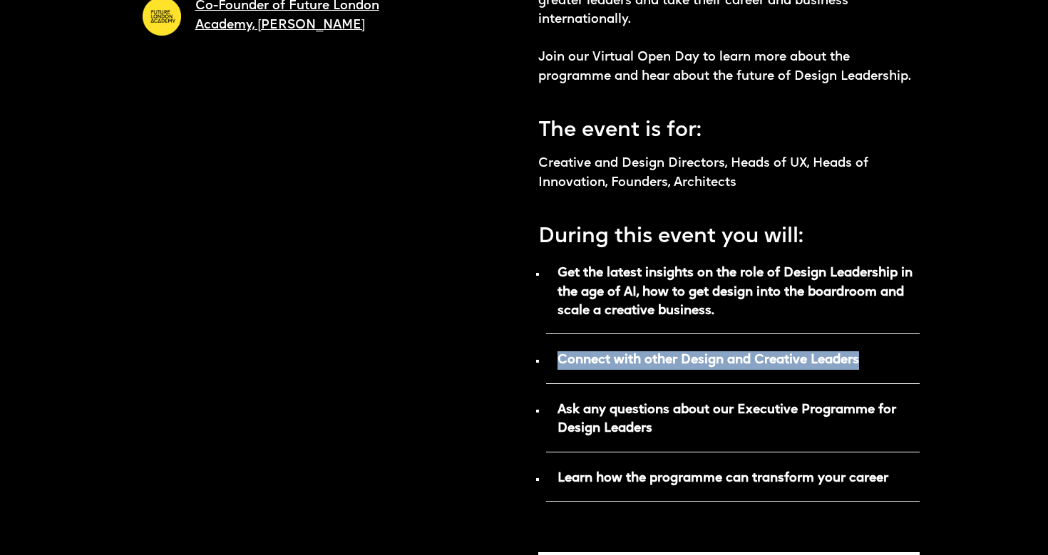
click at [646, 358] on strong "Connect with other Design and Creative Leaders" at bounding box center [707, 360] width 301 height 12
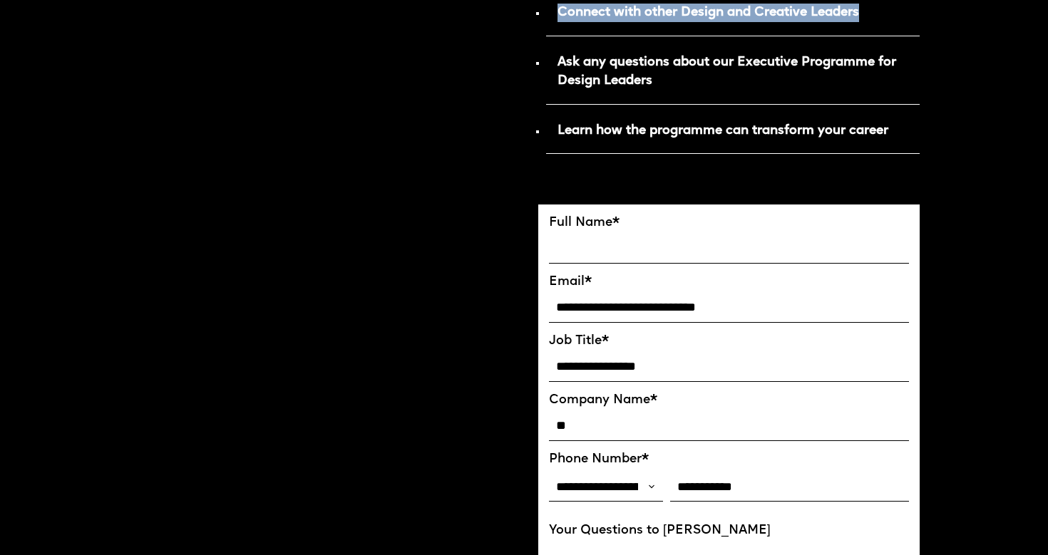
scroll to position [820, 0]
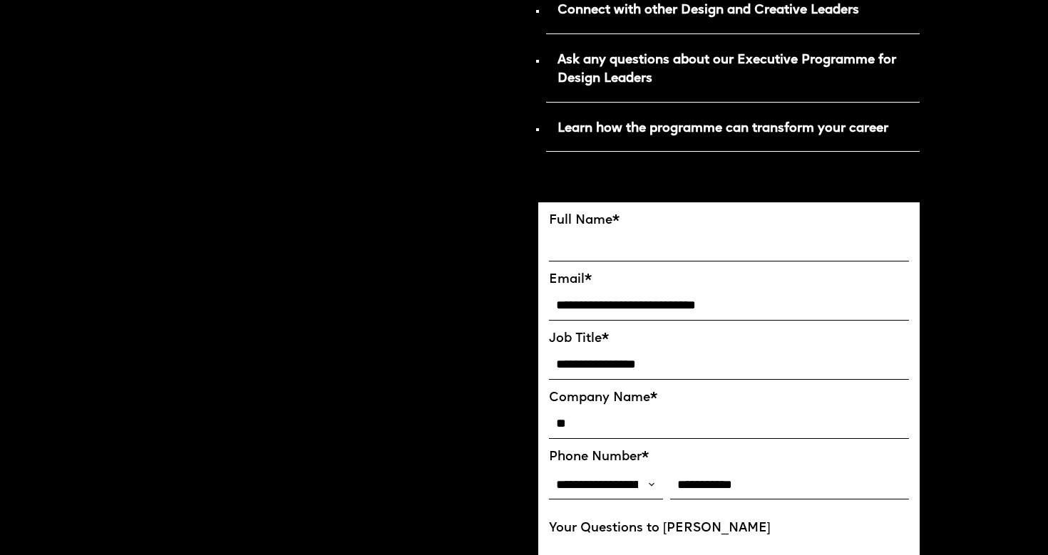
click at [718, 124] on strong "Learn how the programme can transform your career" at bounding box center [722, 129] width 331 height 12
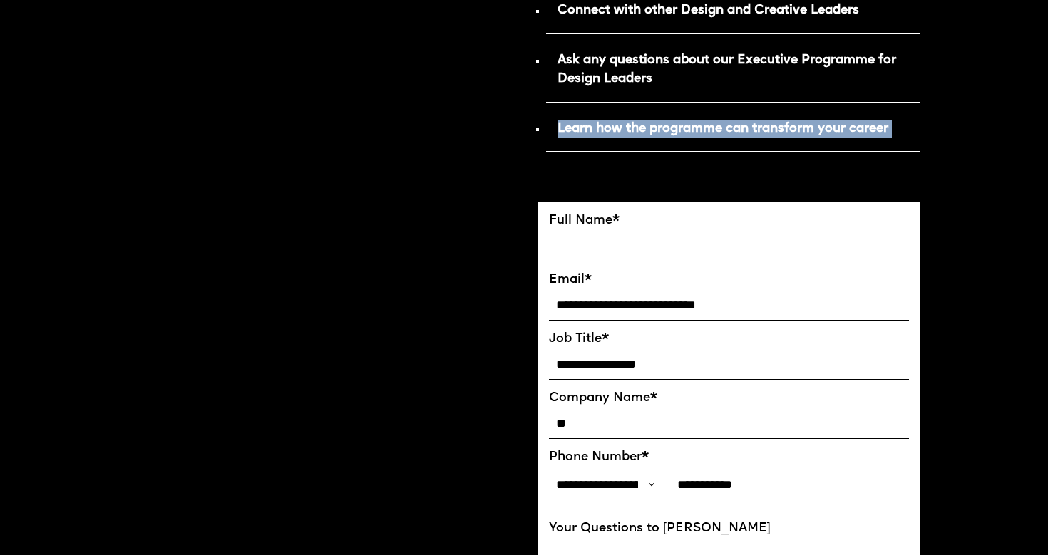
click at [718, 124] on strong "Learn how the programme can transform your career" at bounding box center [722, 129] width 331 height 12
click at [813, 133] on strong "Learn how the programme can transform your career" at bounding box center [722, 129] width 331 height 12
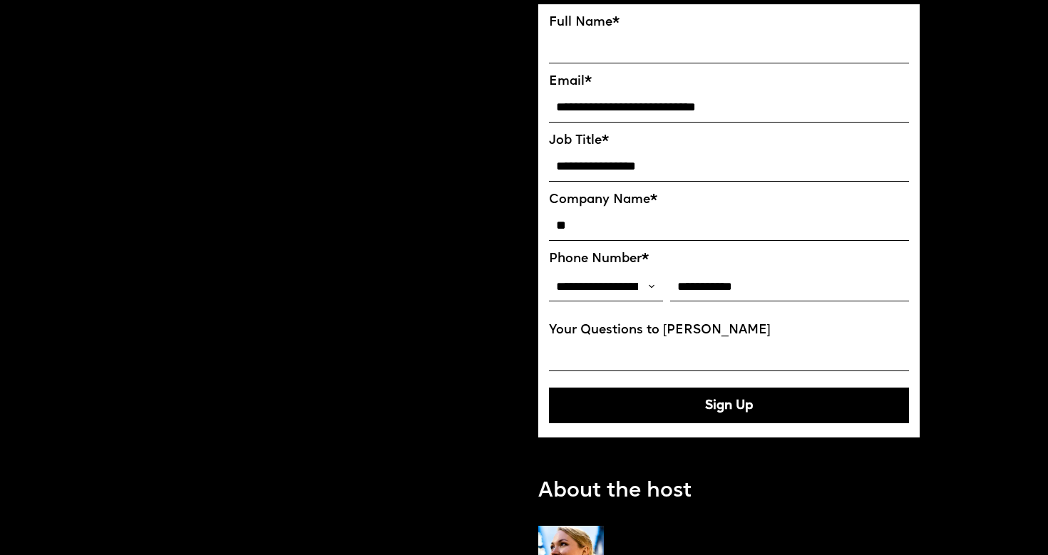
scroll to position [1053, 0]
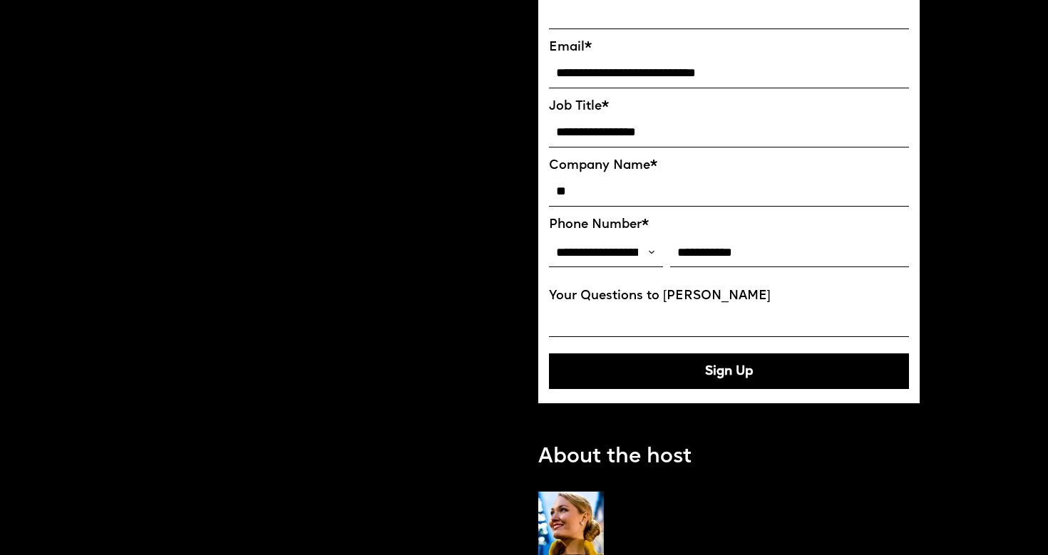
click at [599, 308] on input "Your Questions to Ekaterina" at bounding box center [729, 323] width 360 height 30
click at [605, 291] on label "Your Questions to Ekaterina" at bounding box center [729, 296] width 360 height 15
click at [605, 308] on input "Your Questions to Ekaterina" at bounding box center [729, 323] width 360 height 30
click at [605, 291] on label "Your Questions to Ekaterina" at bounding box center [729, 296] width 360 height 15
click at [605, 308] on input "Your Questions to Ekaterina" at bounding box center [729, 323] width 360 height 30
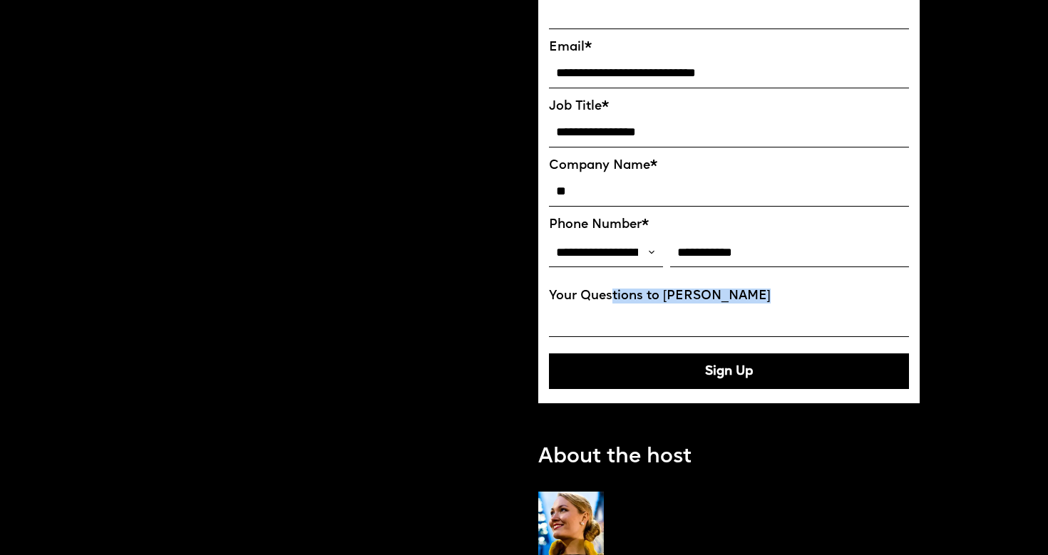
click at [605, 291] on label "Your Questions to Ekaterina" at bounding box center [729, 296] width 360 height 15
click at [605, 308] on input "Your Questions to Ekaterina" at bounding box center [729, 323] width 360 height 30
click at [587, 314] on input "Your Questions to Ekaterina" at bounding box center [729, 323] width 360 height 30
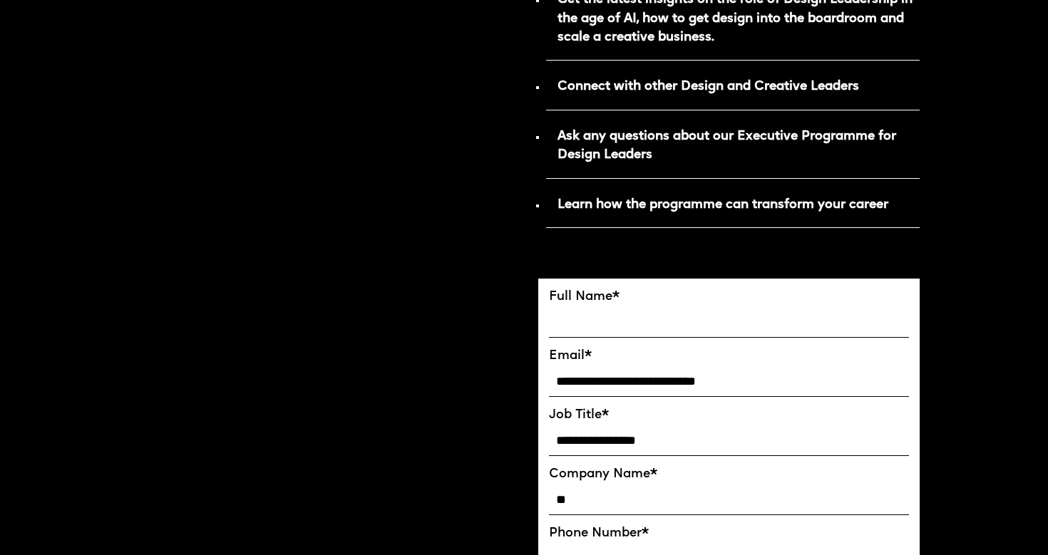
scroll to position [809, 0]
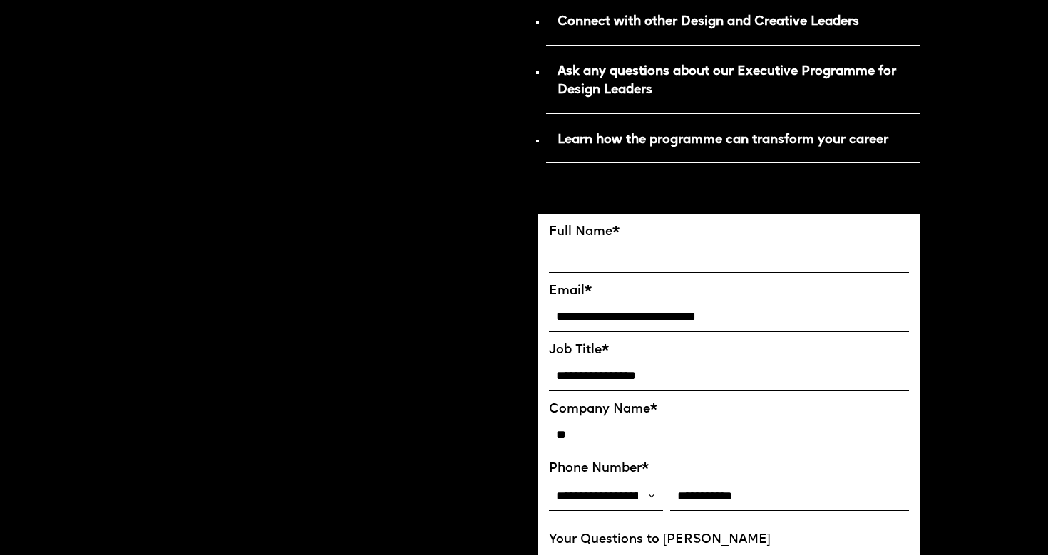
click at [596, 254] on input "FULL NAME" at bounding box center [729, 258] width 360 height 30
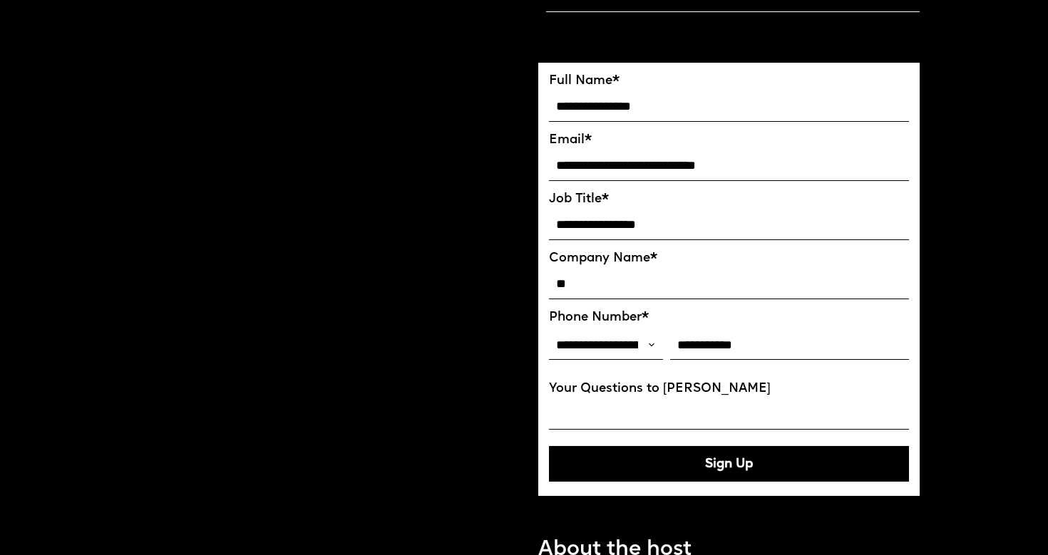
scroll to position [961, 0]
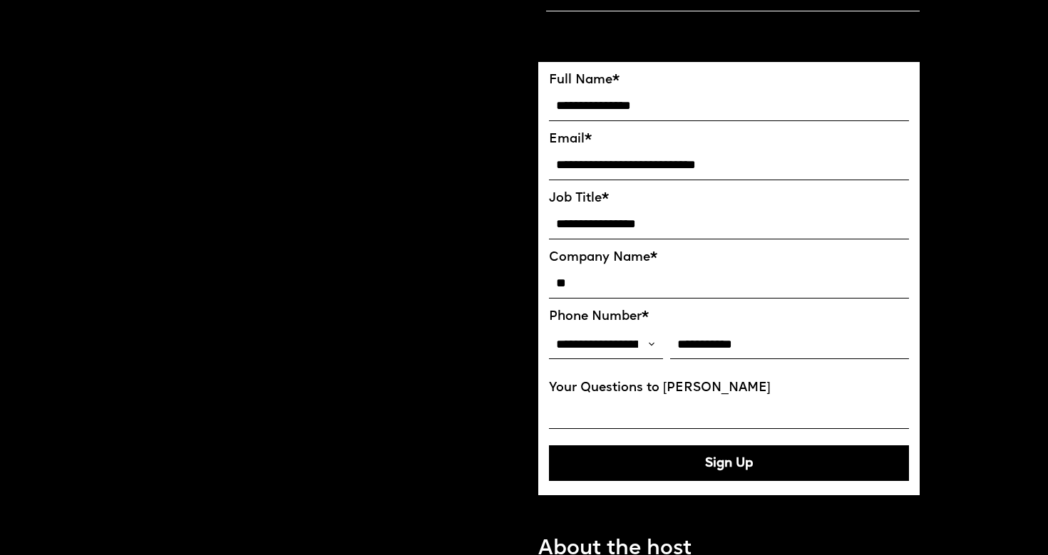
type input "**********"
click at [644, 419] on input "Your Questions to Ekaterina" at bounding box center [729, 415] width 360 height 30
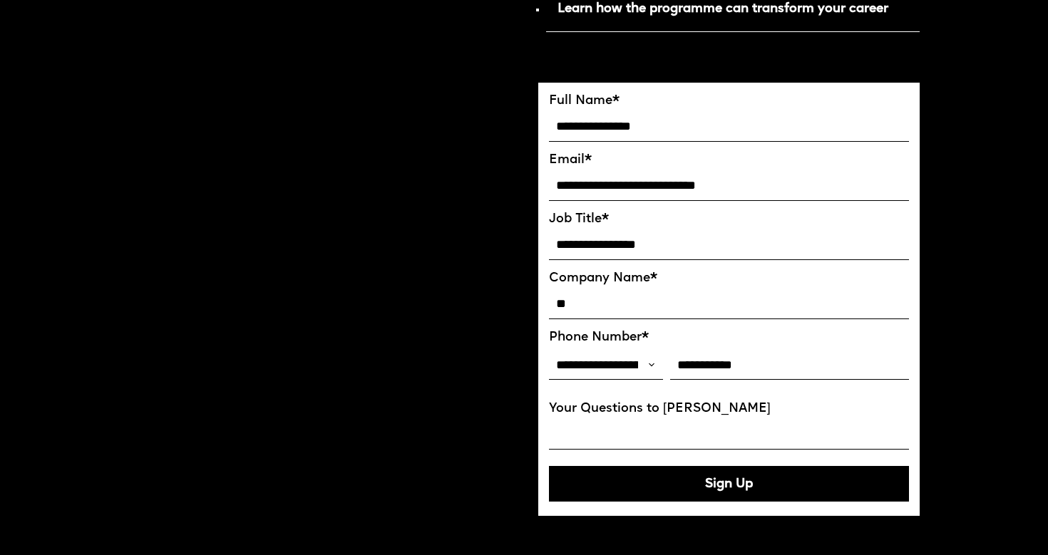
scroll to position [951, 0]
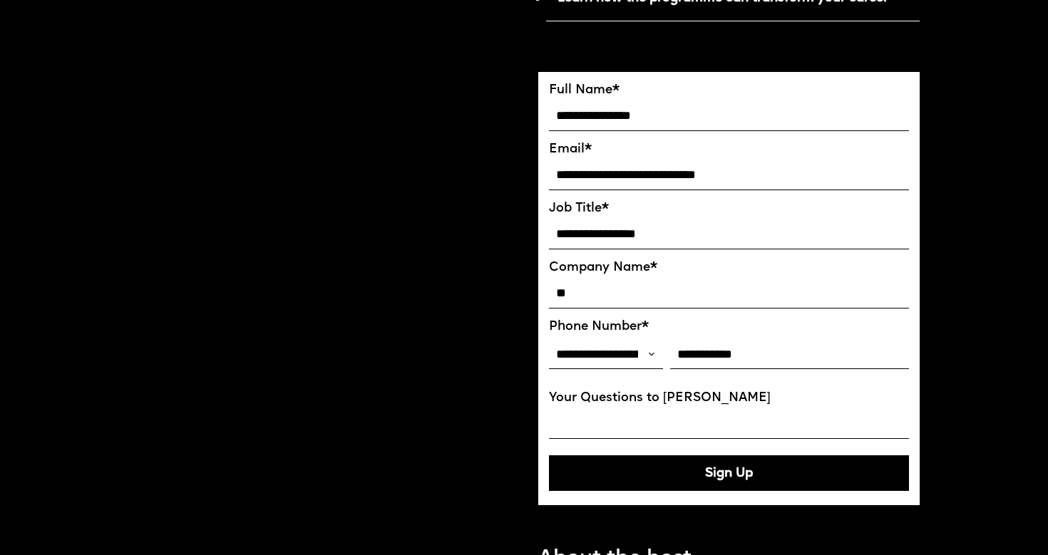
click at [685, 224] on input "**********" at bounding box center [729, 234] width 360 height 30
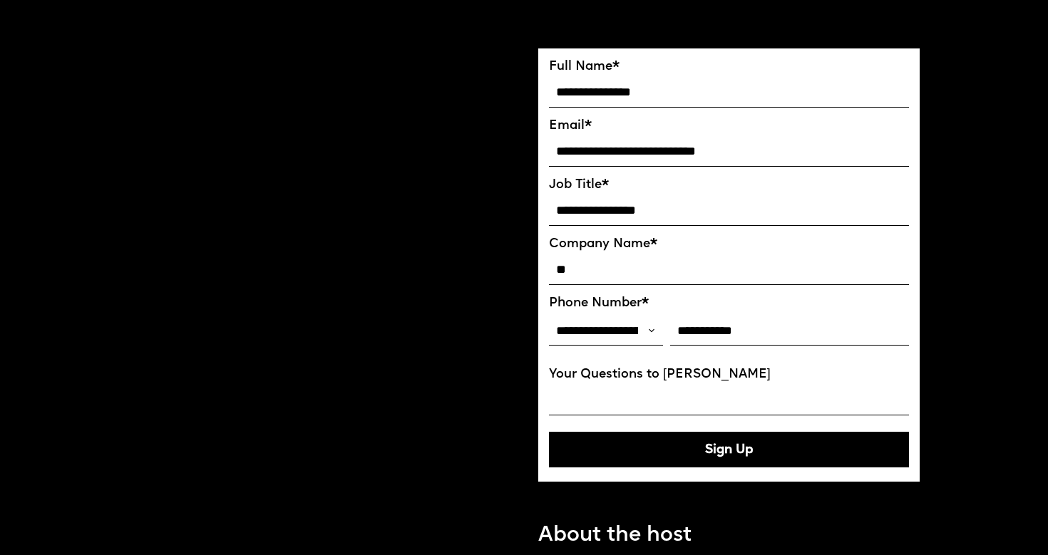
click at [648, 395] on input "Your Questions to Ekaterina" at bounding box center [729, 401] width 360 height 30
click at [555, 210] on input "**********" at bounding box center [729, 211] width 360 height 30
click at [661, 397] on input "Your Questions to Ekaterina" at bounding box center [729, 401] width 360 height 30
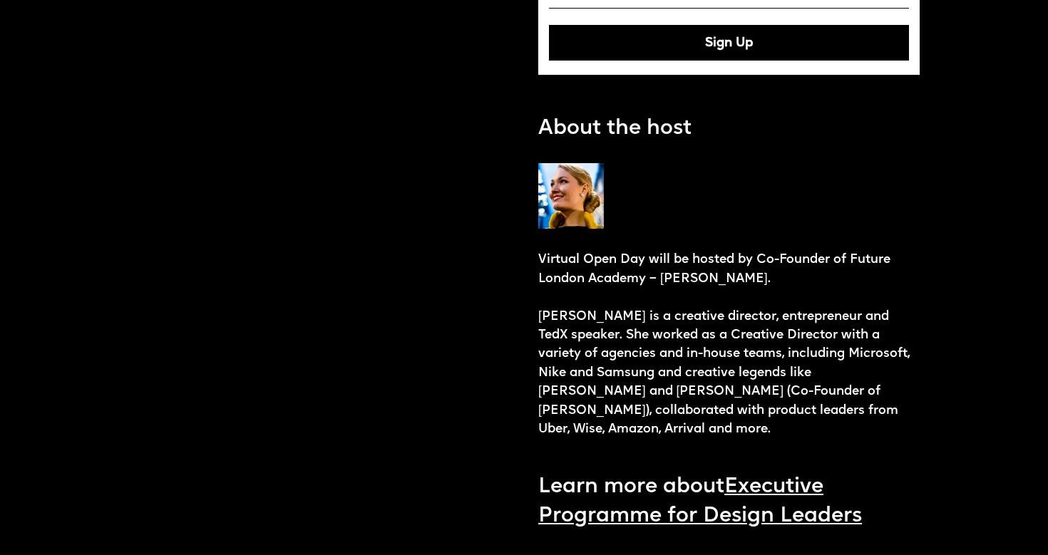
scroll to position [1385, 0]
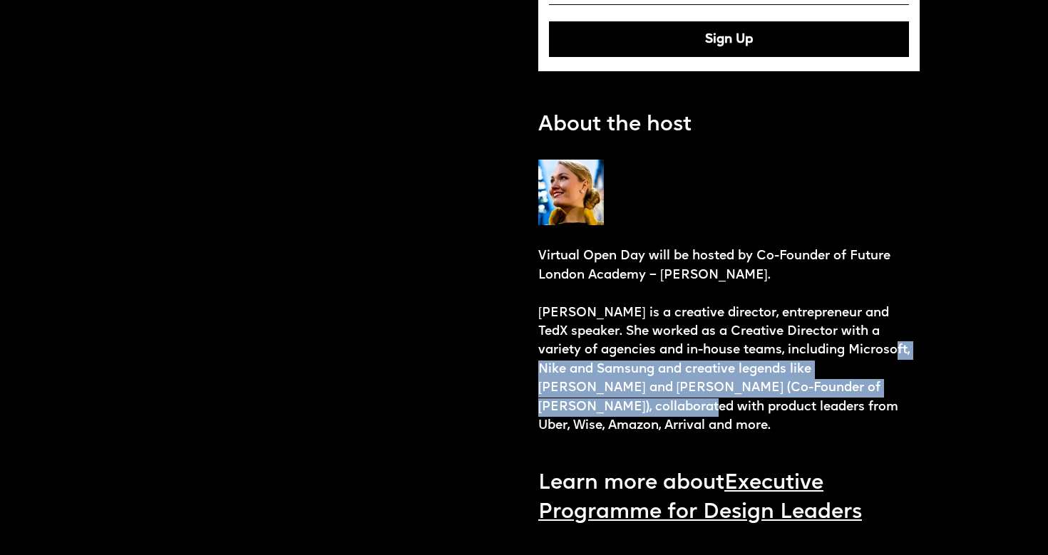
drag, startPoint x: 854, startPoint y: 348, endPoint x: 887, endPoint y: 390, distance: 52.3
click at [887, 390] on p "Virtual Open Day will be hosted by Co-Founder of Future London Academy – Ekater…" at bounding box center [728, 341] width 381 height 189
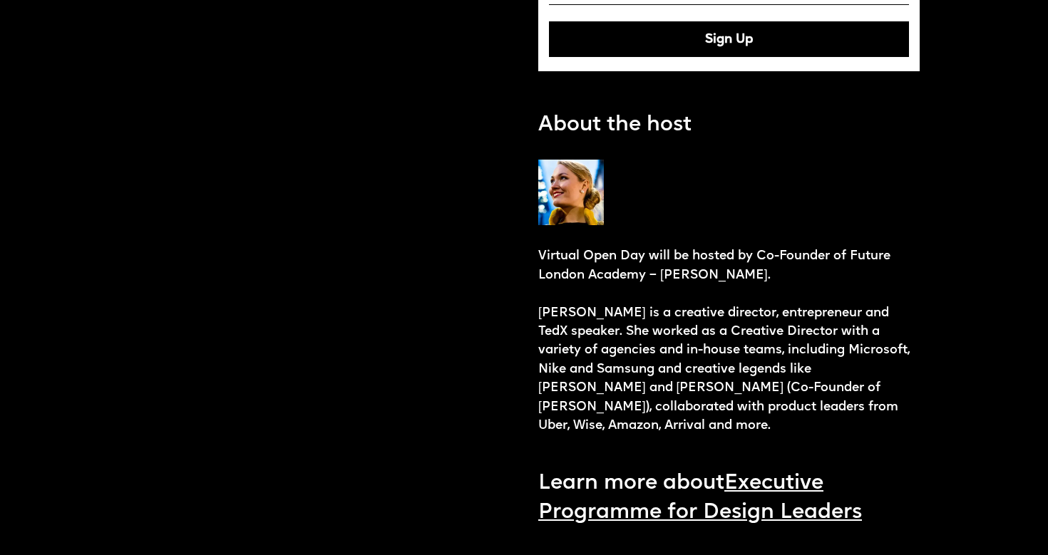
click at [794, 386] on p "Virtual Open Day will be hosted by Co-Founder of Future London Academy – Ekater…" at bounding box center [728, 341] width 381 height 189
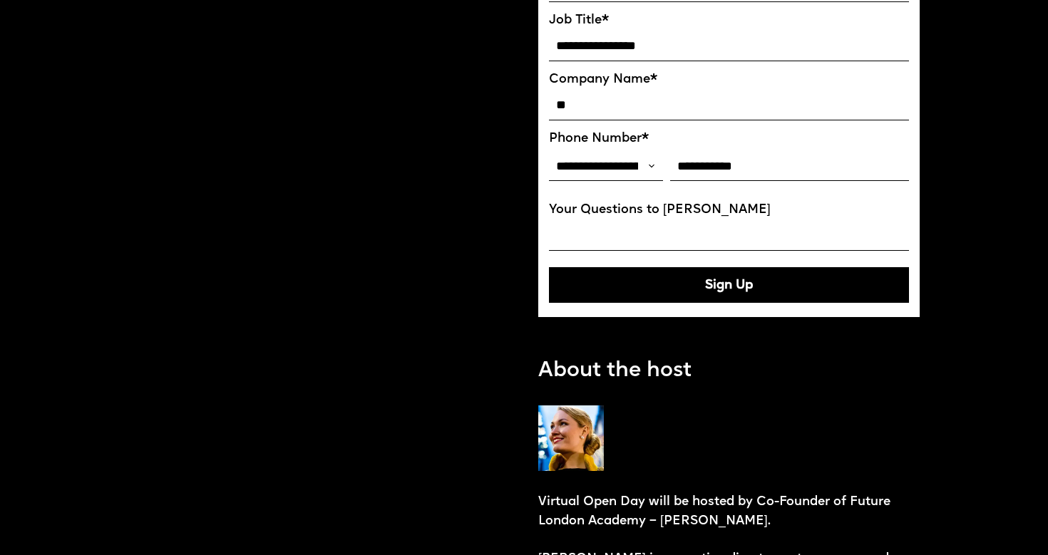
scroll to position [1136, 0]
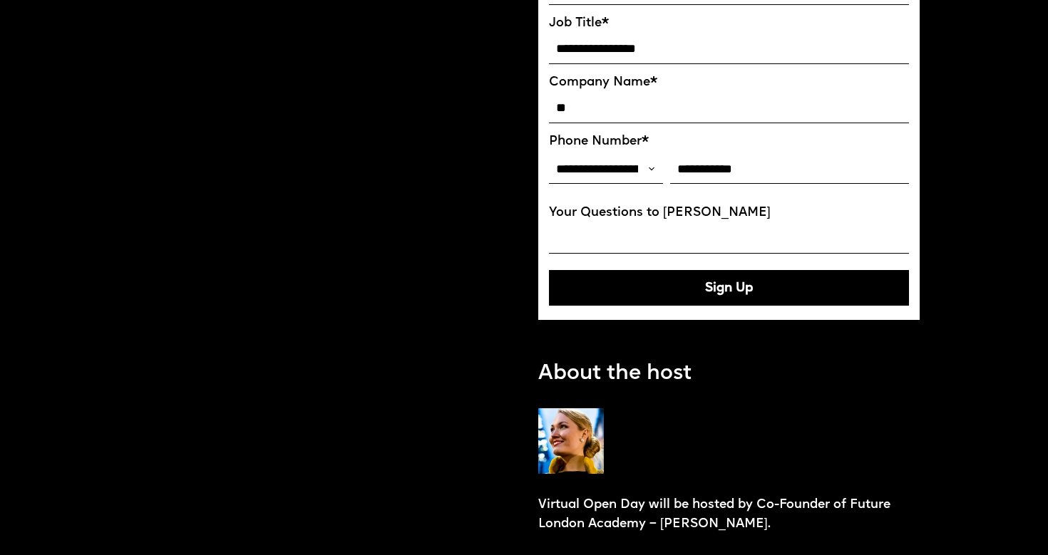
drag, startPoint x: 589, startPoint y: 224, endPoint x: 602, endPoint y: 230, distance: 14.7
click at [589, 224] on input "Your Questions to Ekaterina" at bounding box center [729, 239] width 360 height 30
drag, startPoint x: 713, startPoint y: 235, endPoint x: 727, endPoint y: 237, distance: 14.3
click at [727, 237] on input "**********" at bounding box center [729, 239] width 360 height 30
click at [789, 233] on input "**********" at bounding box center [729, 239] width 360 height 30
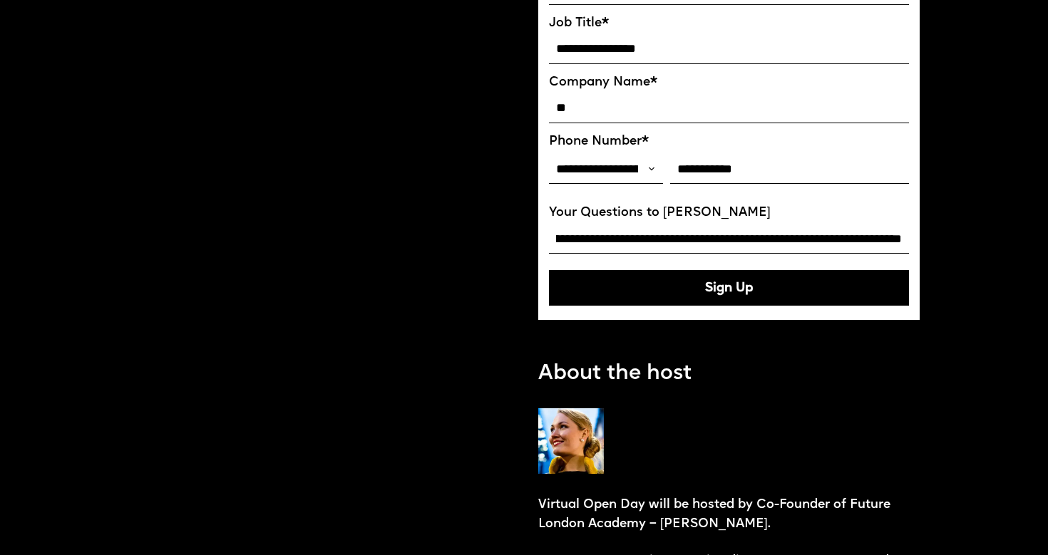
scroll to position [0, 161]
drag, startPoint x: 799, startPoint y: 237, endPoint x: 1003, endPoint y: 222, distance: 204.4
click at [849, 229] on input "**********" at bounding box center [729, 239] width 360 height 30
drag, startPoint x: 798, startPoint y: 239, endPoint x: 917, endPoint y: 235, distance: 119.1
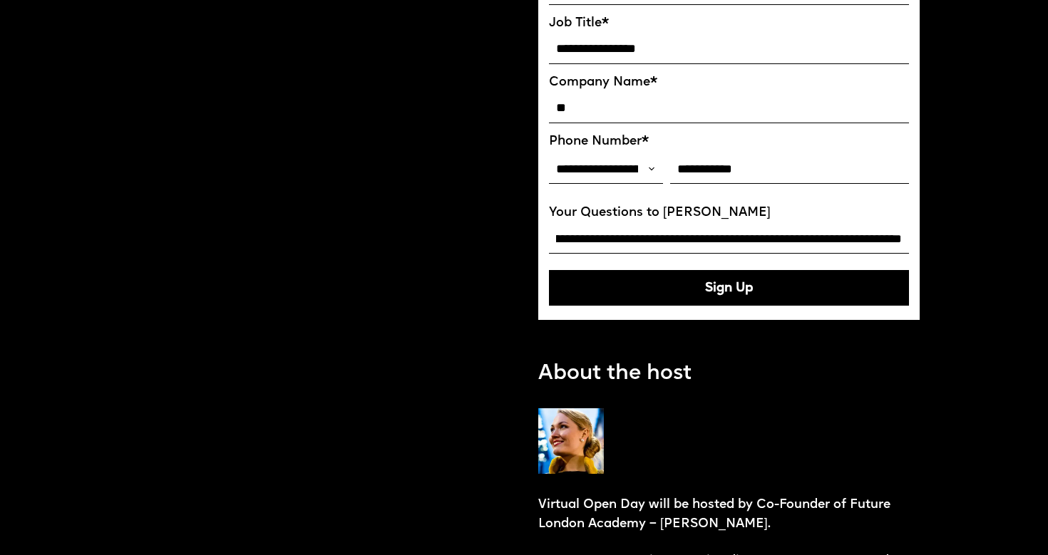
click at [916, 235] on form "**********" at bounding box center [728, 103] width 381 height 433
click at [856, 240] on input "**********" at bounding box center [729, 239] width 360 height 30
drag, startPoint x: 803, startPoint y: 242, endPoint x: 811, endPoint y: 242, distance: 7.8
click at [803, 242] on input "**********" at bounding box center [729, 239] width 360 height 30
drag, startPoint x: 799, startPoint y: 239, endPoint x: 944, endPoint y: 257, distance: 145.7
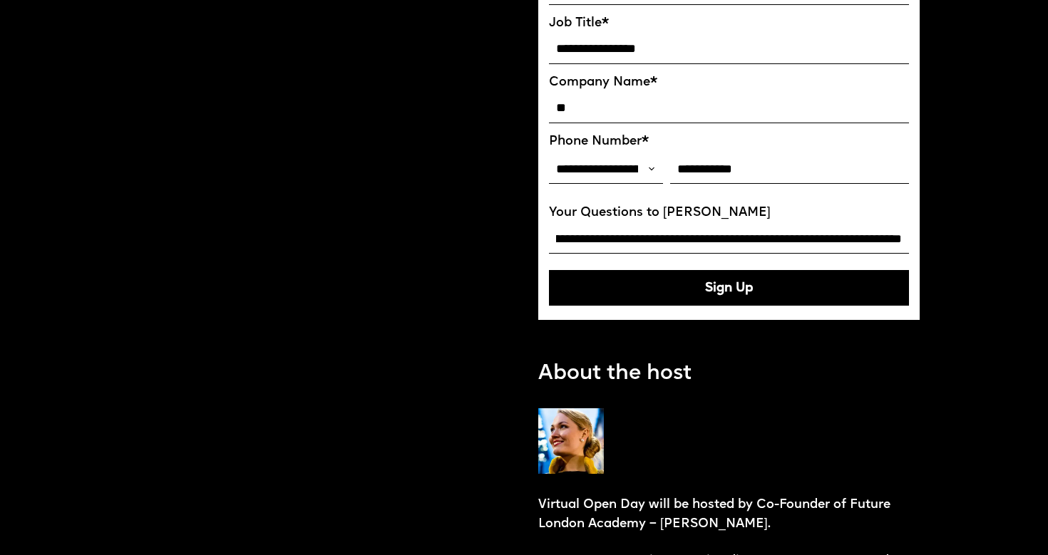
drag, startPoint x: 676, startPoint y: 231, endPoint x: 523, endPoint y: 226, distance: 153.3
click at [588, 232] on input "**********" at bounding box center [729, 239] width 360 height 30
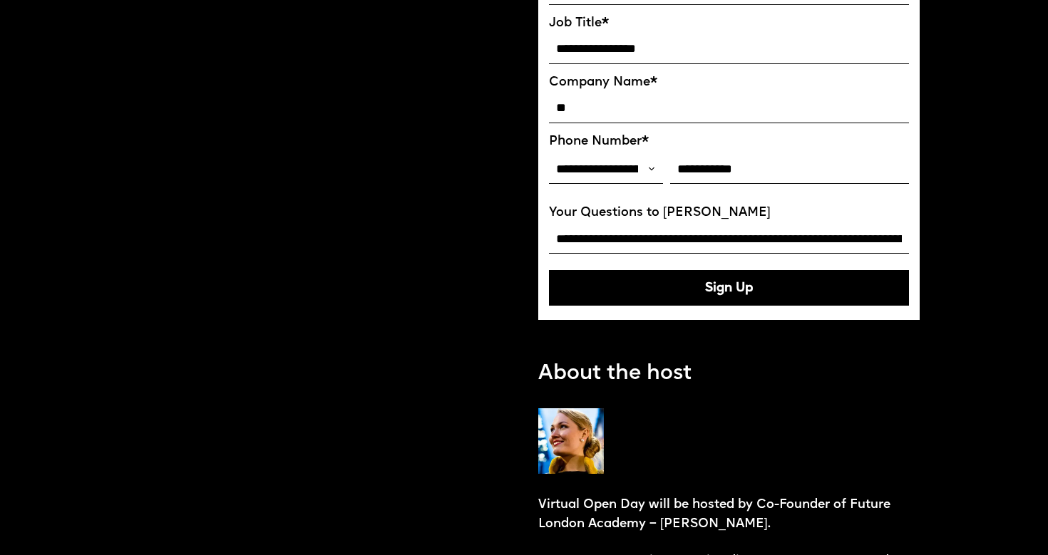
click at [772, 248] on input "**********" at bounding box center [729, 239] width 360 height 30
click at [780, 239] on input "**********" at bounding box center [729, 239] width 360 height 30
drag, startPoint x: 792, startPoint y: 237, endPoint x: 1033, endPoint y: 232, distance: 241.7
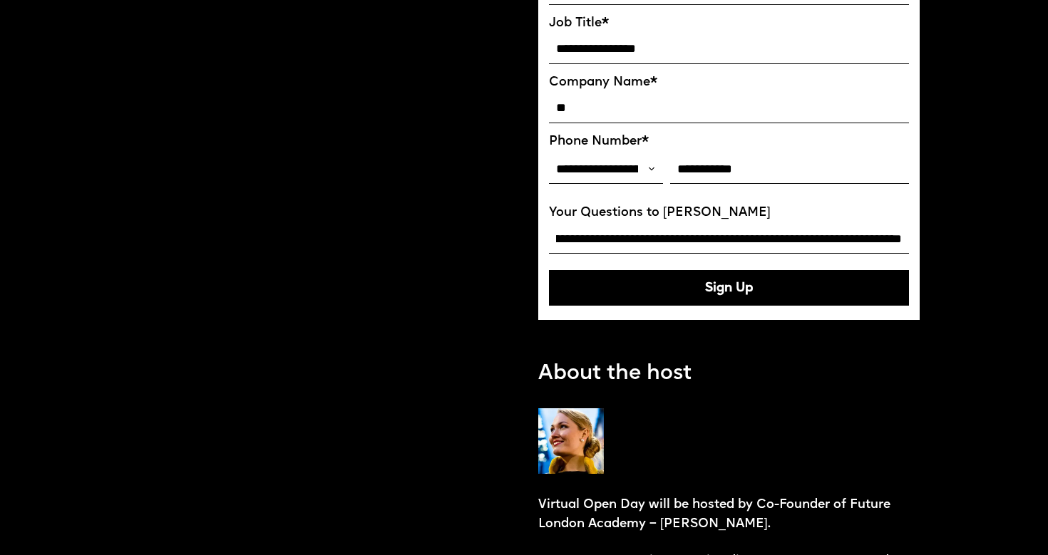
drag, startPoint x: 745, startPoint y: 229, endPoint x: 813, endPoint y: 240, distance: 69.4
click at [745, 229] on input "**********" at bounding box center [729, 239] width 360 height 30
drag, startPoint x: 801, startPoint y: 238, endPoint x: 949, endPoint y: 235, distance: 147.5
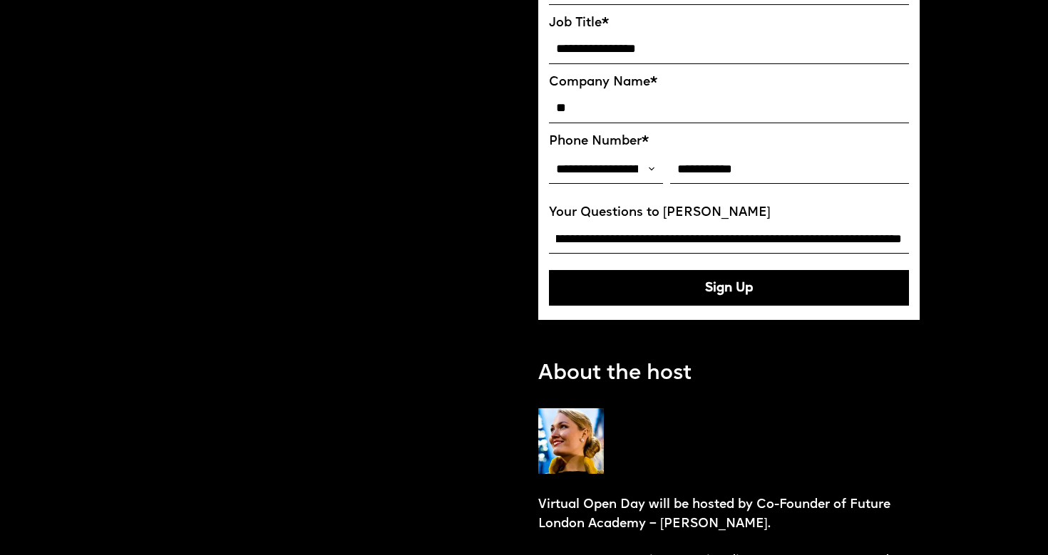
type input "**********"
click at [723, 292] on button "Sign Up" at bounding box center [729, 288] width 360 height 36
type input "**********"
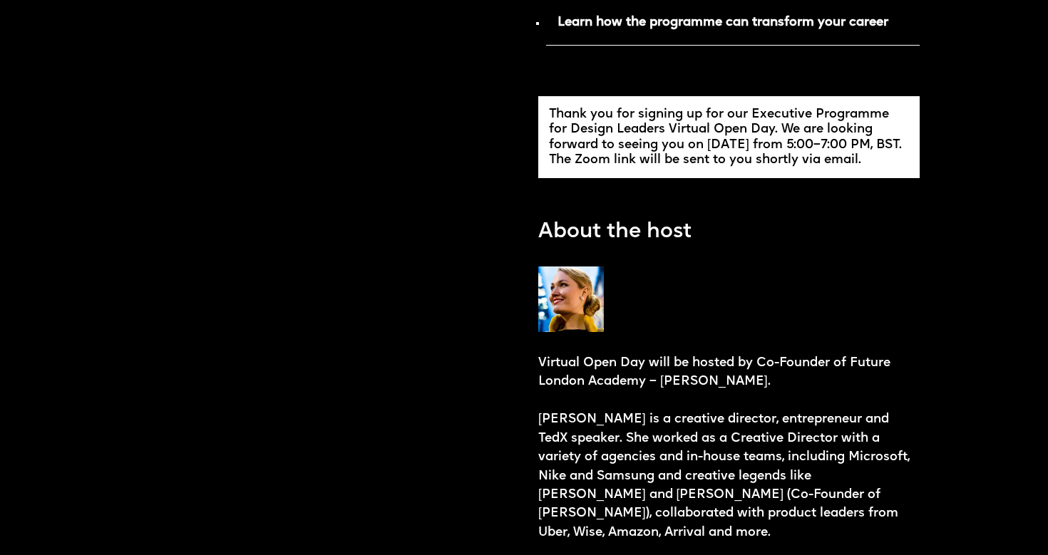
scroll to position [813, 0]
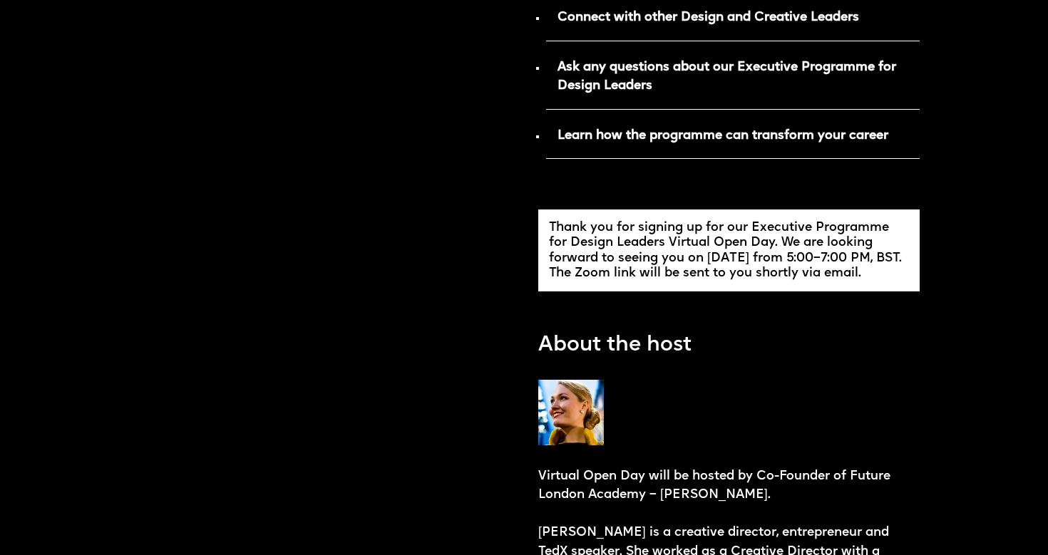
click at [621, 259] on div "Thank you for signing up for our Executive Programme for Design Leaders Virtual…" at bounding box center [729, 250] width 360 height 61
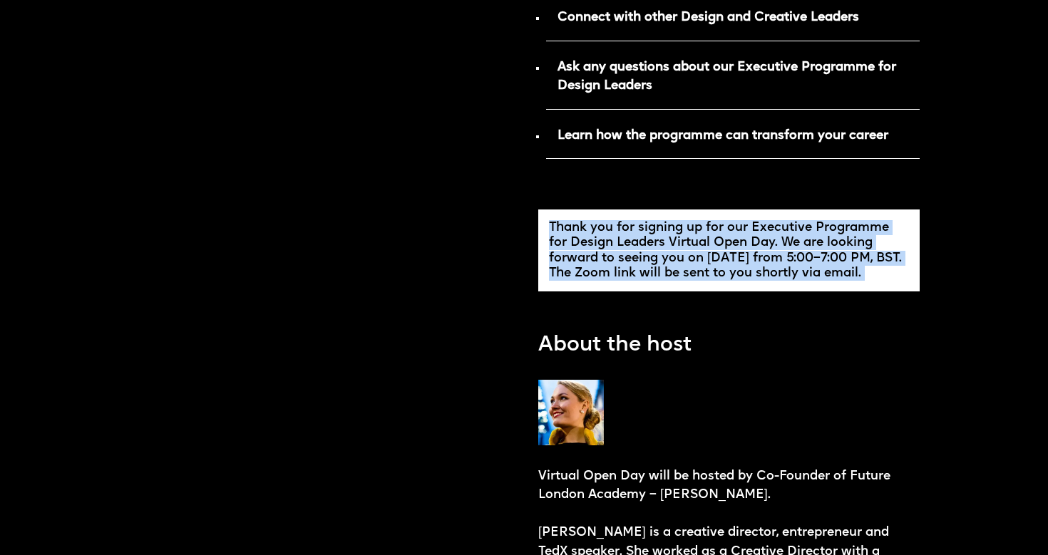
click at [621, 259] on div "Thank you for signing up for our Executive Programme for Design Leaders Virtual…" at bounding box center [729, 250] width 360 height 61
click at [718, 259] on div "Thank you for signing up for our Executive Programme for Design Leaders Virtual…" at bounding box center [729, 250] width 360 height 61
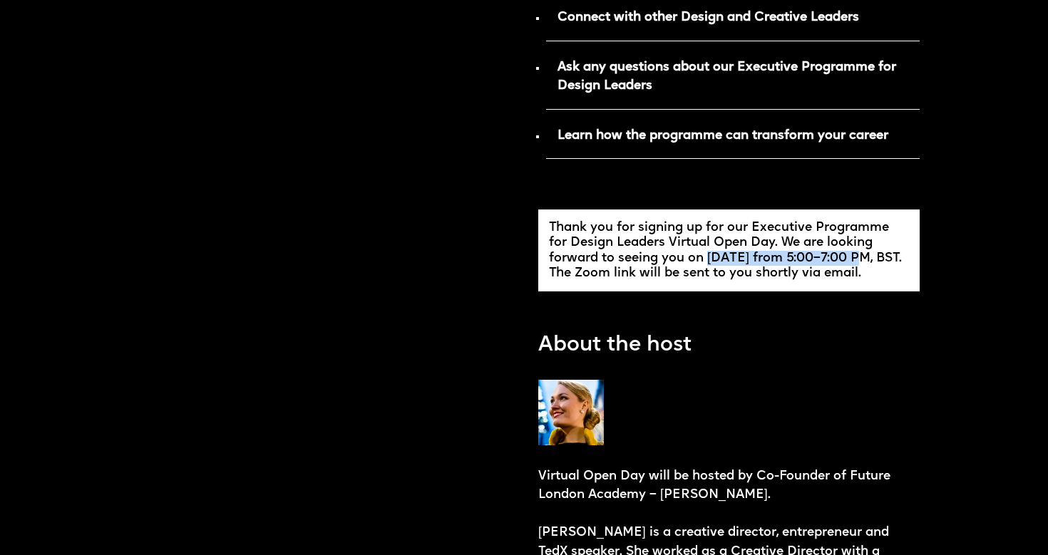
drag, startPoint x: 707, startPoint y: 255, endPoint x: 857, endPoint y: 258, distance: 149.7
click at [857, 258] on div "Thank you for signing up for our Executive Programme for Design Leaders Virtual…" at bounding box center [729, 250] width 360 height 61
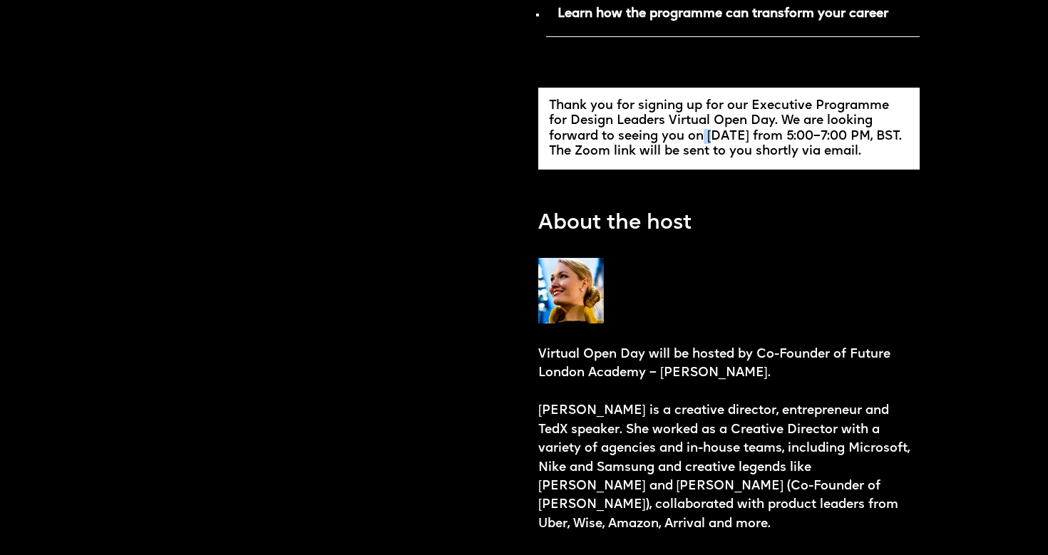
scroll to position [934, 0]
drag, startPoint x: 703, startPoint y: 133, endPoint x: 782, endPoint y: 134, distance: 79.1
click at [782, 135] on div "Thank you for signing up for our Executive Programme for Design Leaders Virtual…" at bounding box center [729, 129] width 360 height 61
